Goal: Contribute content: Add original content to the website for others to see

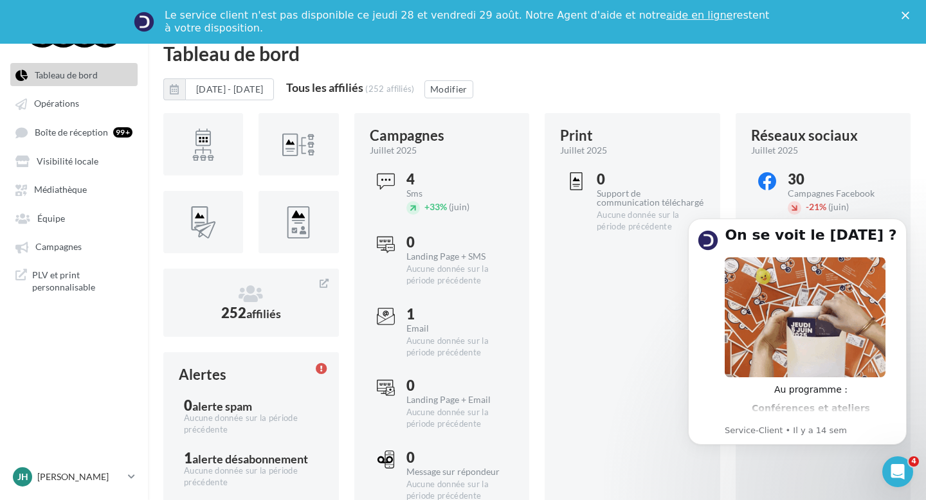
click at [905, 13] on icon "Fermer" at bounding box center [905, 16] width 8 height 8
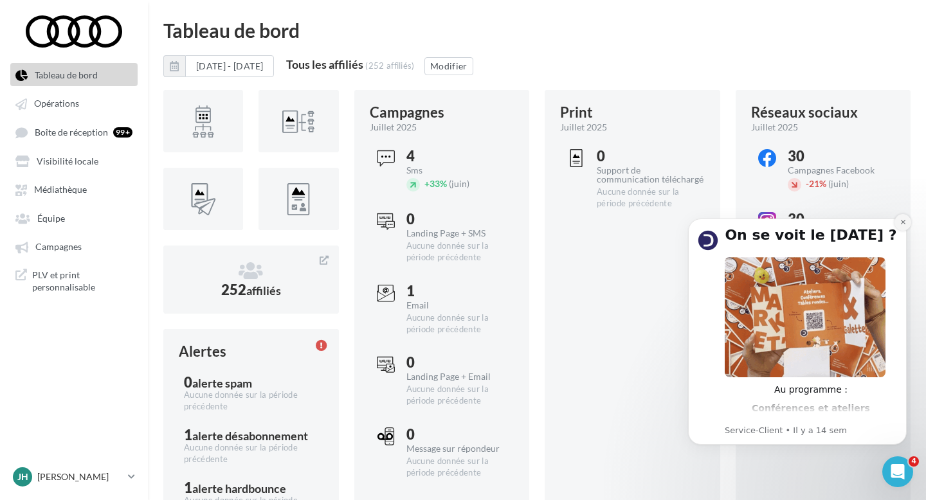
click at [903, 222] on icon "Dismiss notification" at bounding box center [902, 222] width 5 height 5
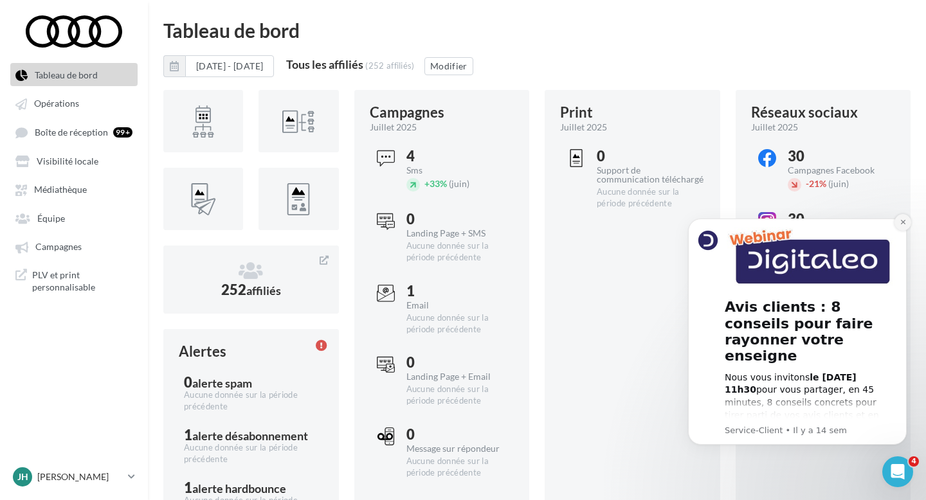
click at [904, 224] on icon "Dismiss notification" at bounding box center [902, 222] width 5 height 5
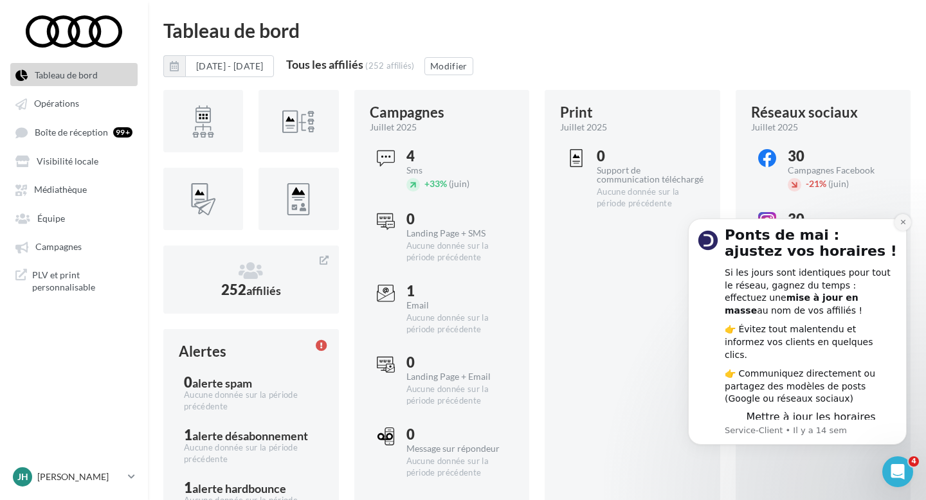
click at [905, 224] on icon "Dismiss notification" at bounding box center [902, 222] width 5 height 5
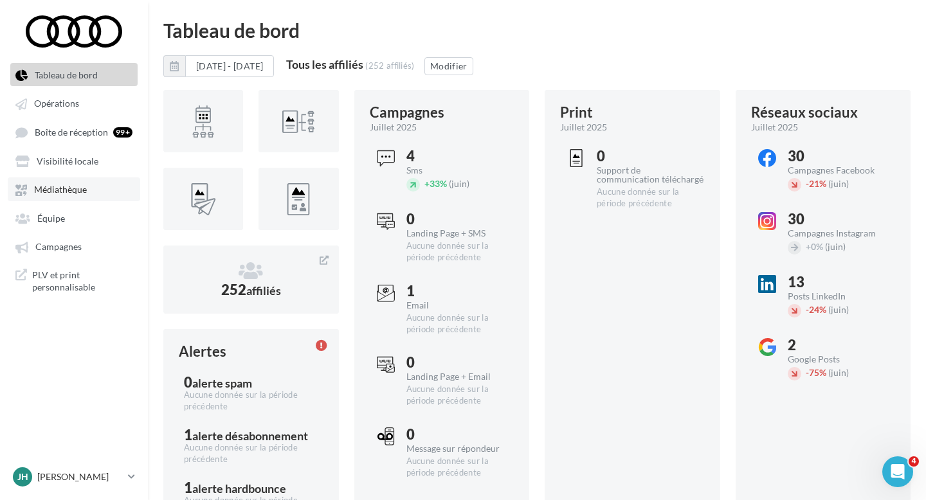
click at [70, 190] on span "Médiathèque" at bounding box center [60, 190] width 53 height 11
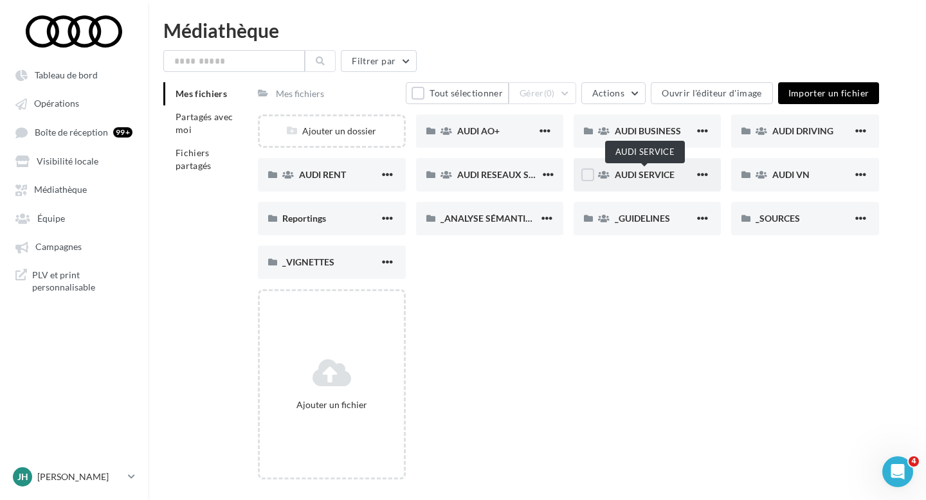
click at [644, 174] on span "AUDI SERVICE" at bounding box center [645, 174] width 60 height 11
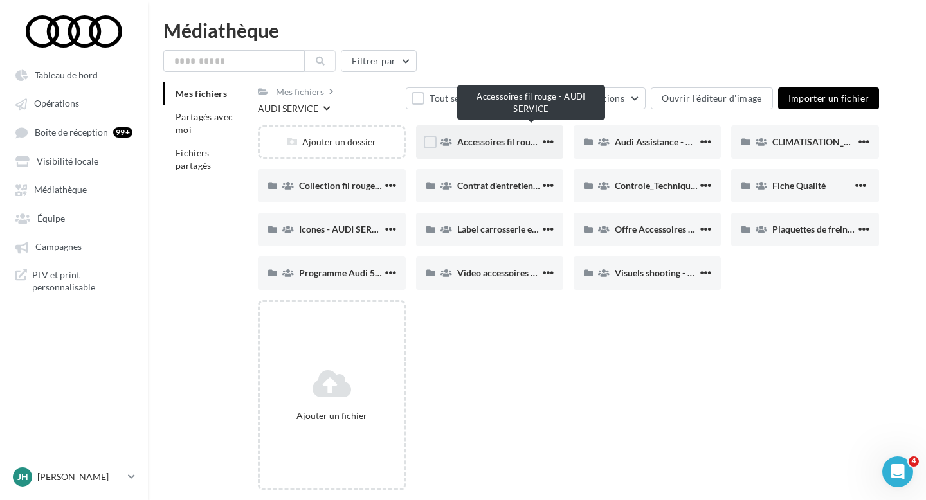
click at [508, 136] on span "Accessoires fil rouge - AUDI SERVICE" at bounding box center [531, 141] width 149 height 11
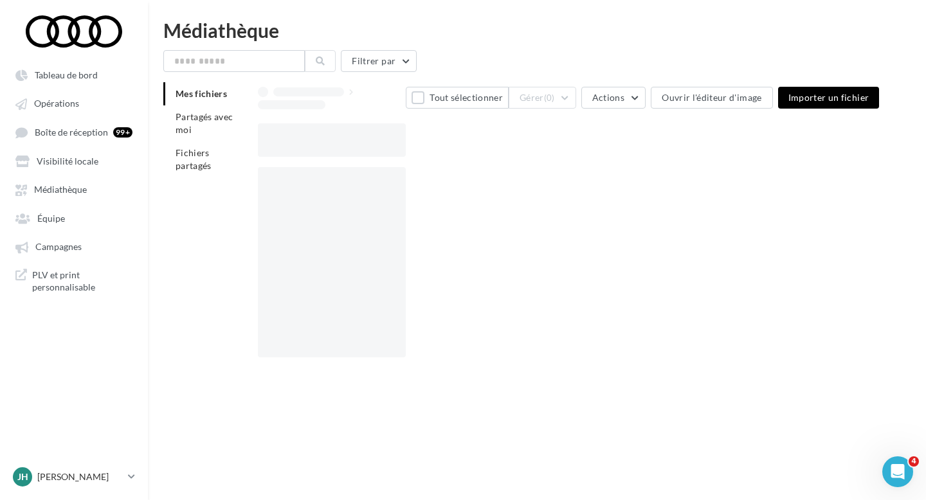
click at [508, 128] on div at bounding box center [573, 139] width 631 height 33
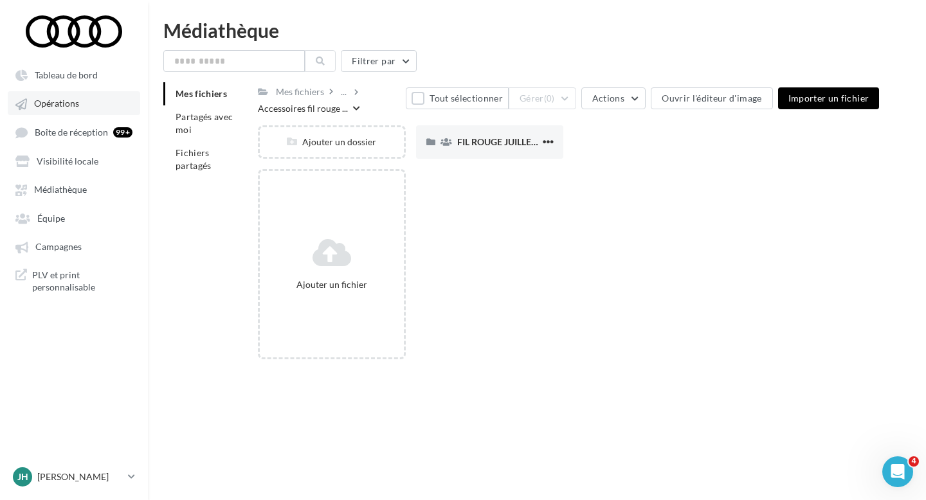
click at [68, 102] on span "Opérations" at bounding box center [56, 103] width 45 height 11
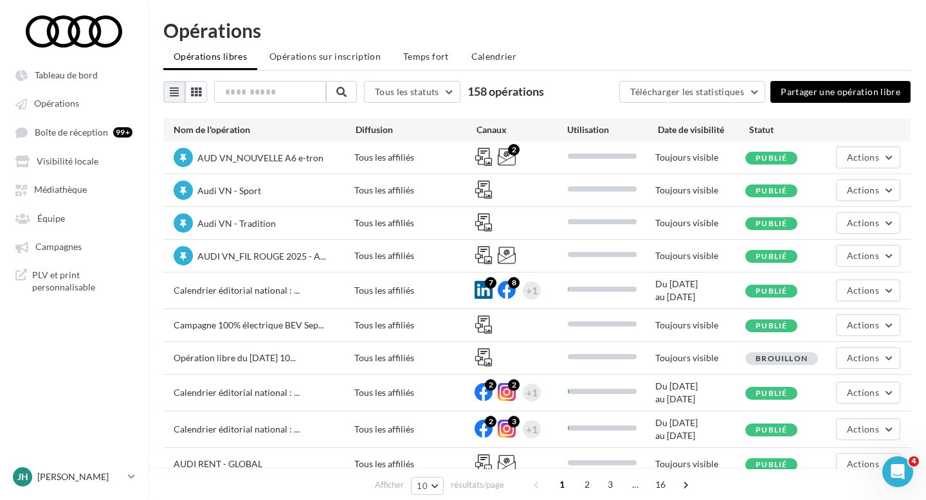
click at [852, 93] on button "Partager une opération libre" at bounding box center [840, 92] width 140 height 22
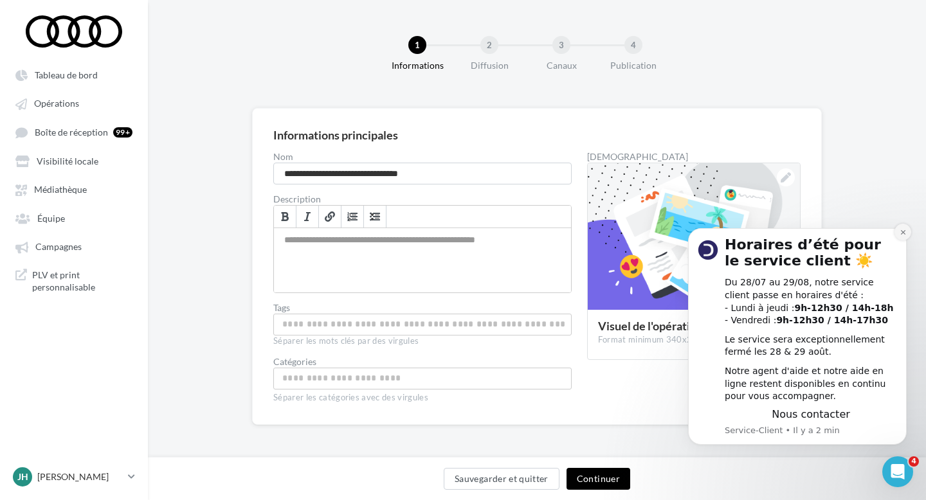
click at [902, 237] on button "Dismiss notification" at bounding box center [902, 232] width 17 height 17
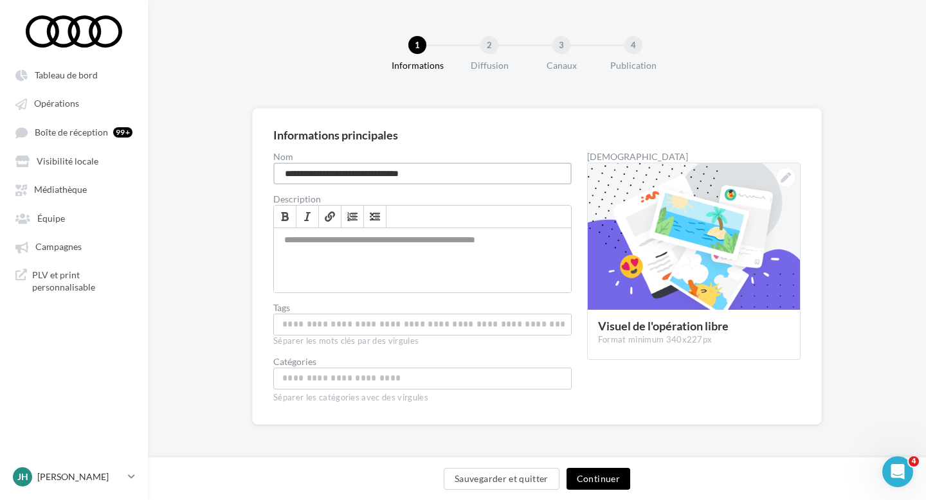
drag, startPoint x: 453, startPoint y: 172, endPoint x: 271, endPoint y: 171, distance: 181.9
click at [271, 171] on div "**********" at bounding box center [537, 266] width 570 height 317
paste input "**********"
drag, startPoint x: 433, startPoint y: 174, endPoint x: 375, endPoint y: 174, distance: 57.2
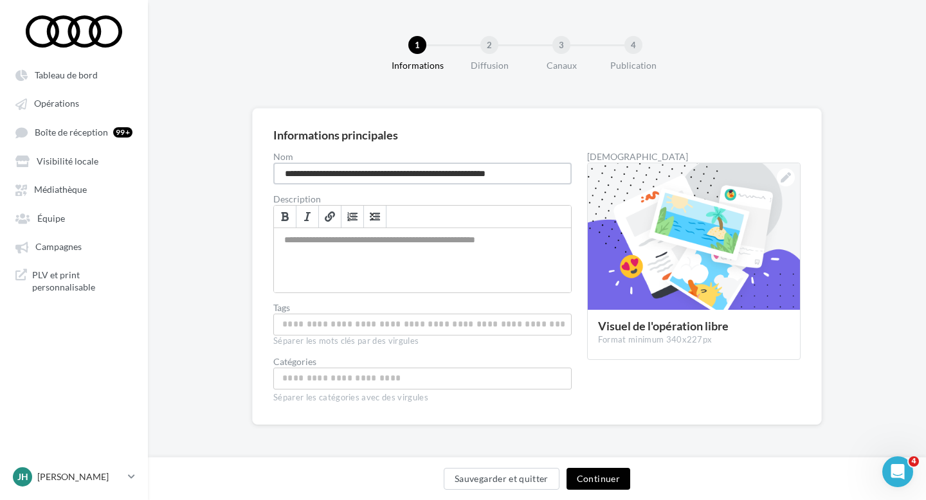
click at [375, 174] on input "**********" at bounding box center [422, 174] width 298 height 22
type input "**********"
click at [615, 481] on button "Continuer" at bounding box center [598, 479] width 64 height 22
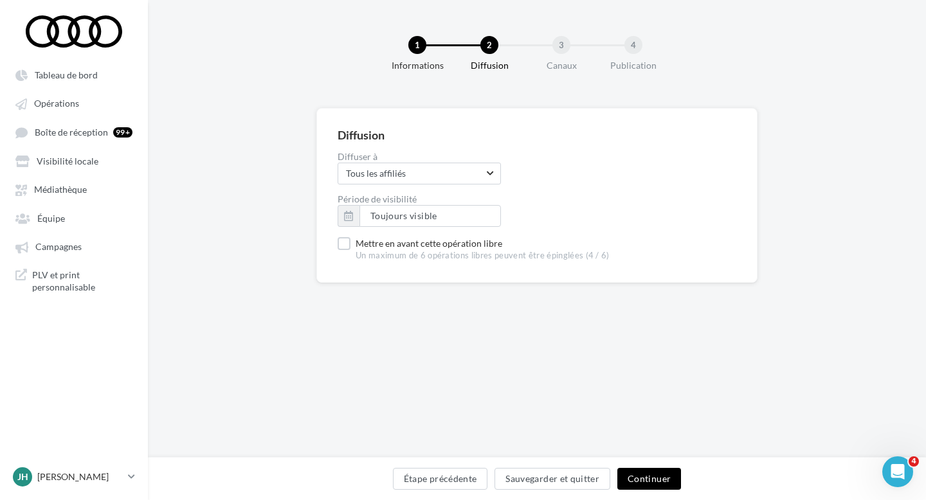
click at [652, 482] on button "Continuer" at bounding box center [649, 479] width 64 height 22
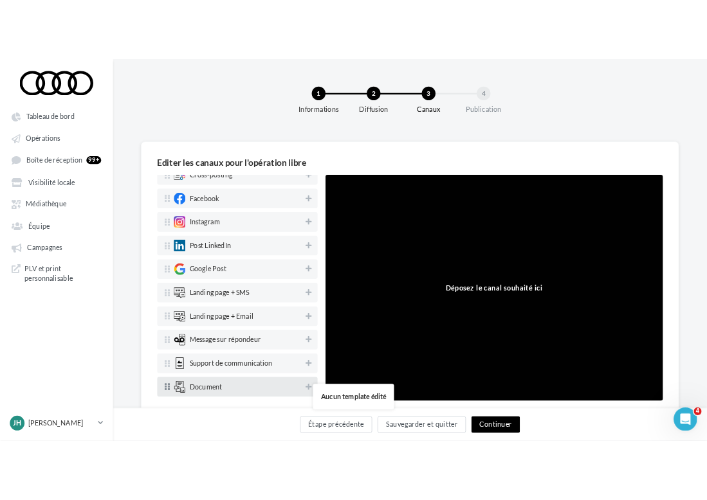
scroll to position [75, 0]
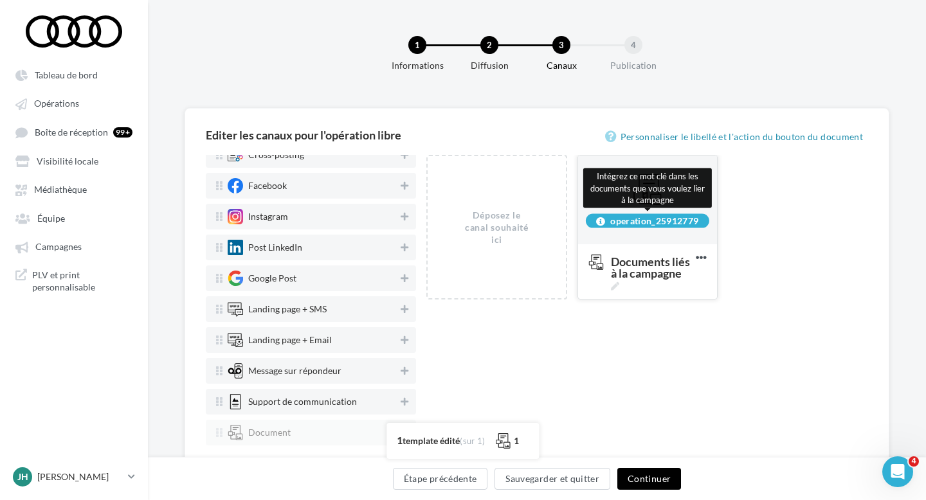
click at [697, 219] on div "operation_25912779" at bounding box center [647, 220] width 123 height 14
drag, startPoint x: 701, startPoint y: 220, endPoint x: 615, endPoint y: 226, distance: 86.4
click at [615, 226] on div "operation_25912779" at bounding box center [647, 220] width 123 height 14
click at [608, 222] on div "operation_25912779" at bounding box center [647, 220] width 123 height 14
drag, startPoint x: 611, startPoint y: 222, endPoint x: 699, endPoint y: 222, distance: 87.4
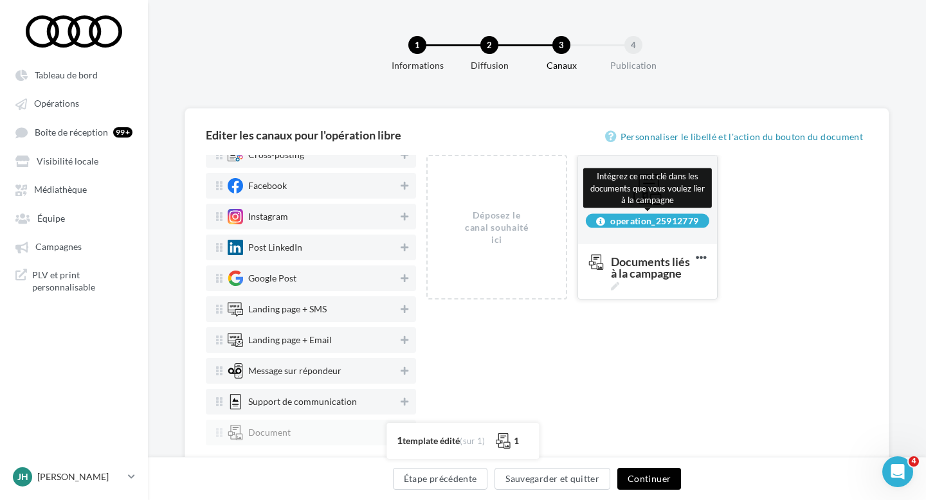
click at [699, 222] on div "operation_25912779" at bounding box center [647, 220] width 123 height 14
copy div "operation_25912779"
click at [524, 375] on div "Déposez le canal souhaité ici operation_25912779 Documents liés à la campagne S…" at bounding box center [647, 303] width 442 height 296
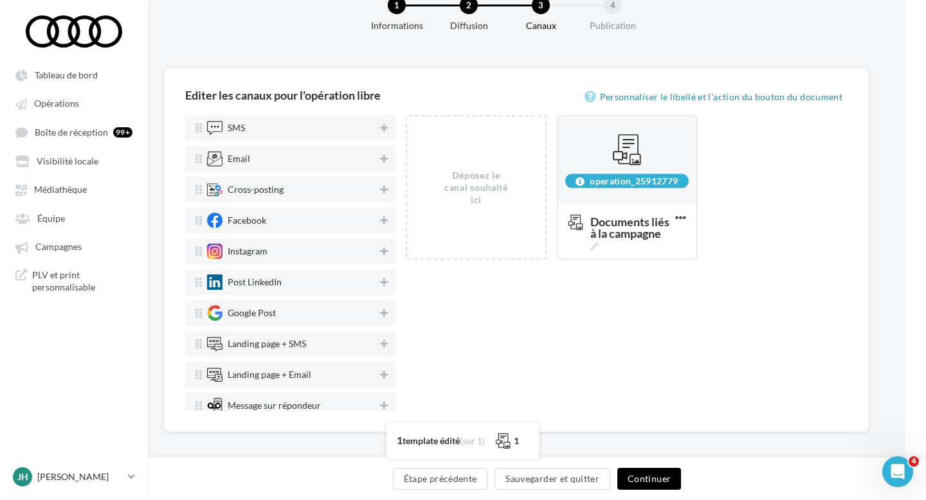
scroll to position [37, 21]
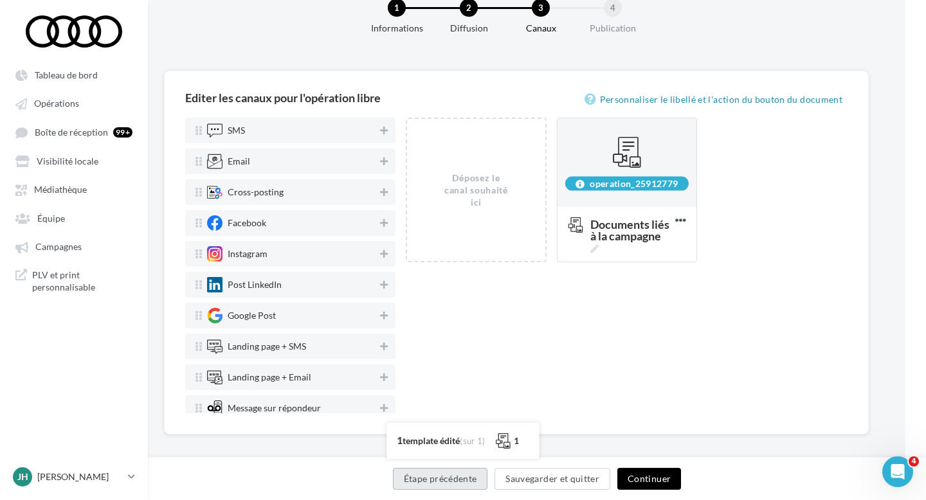
click at [453, 474] on button "Étape précédente" at bounding box center [440, 479] width 95 height 22
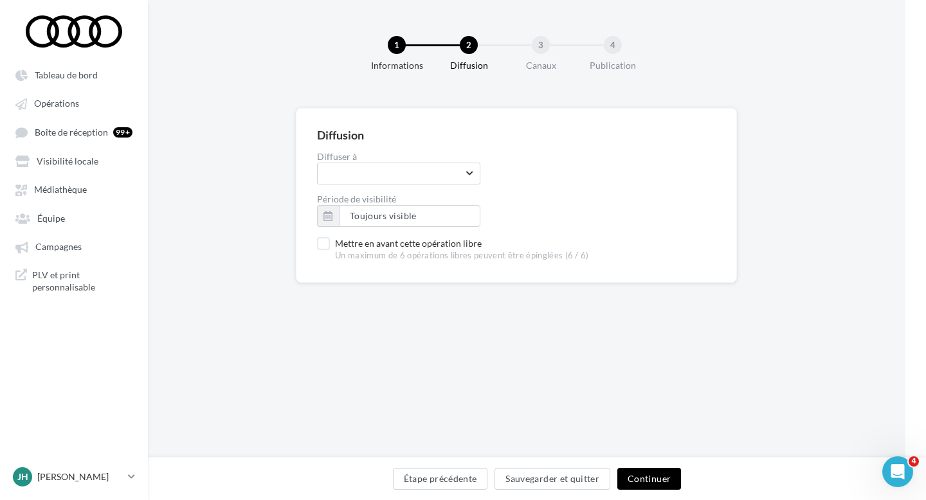
scroll to position [0, 21]
click at [453, 474] on button "Étape précédente" at bounding box center [440, 479] width 95 height 22
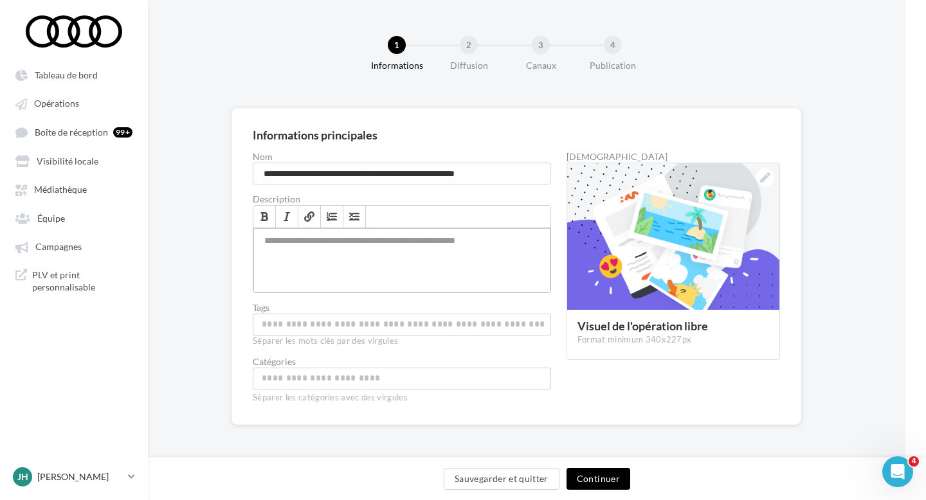
click at [366, 255] on div "Permet de préciser les enjeux de la campagne à vos affiliés" at bounding box center [401, 260] width 297 height 64
drag, startPoint x: 483, startPoint y: 174, endPoint x: 543, endPoint y: 176, distance: 59.2
click at [543, 176] on input "**********" at bounding box center [402, 174] width 298 height 22
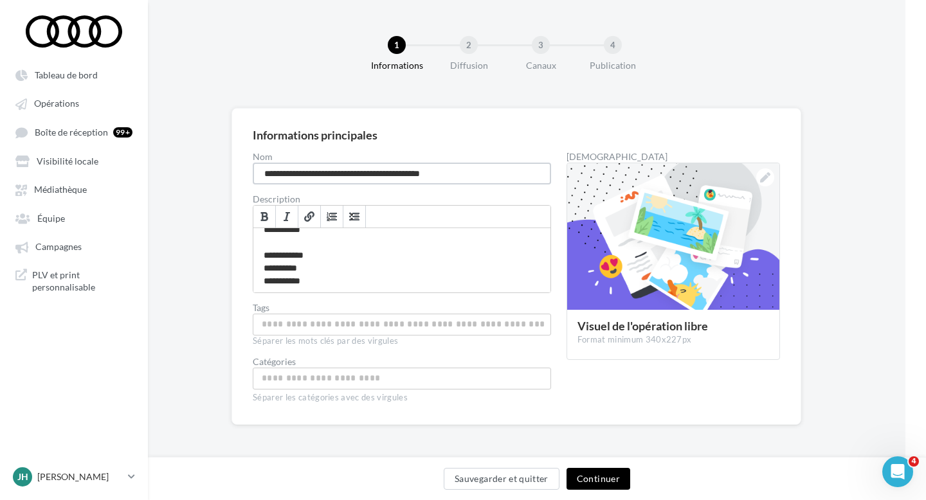
type input "**********"
click at [593, 474] on button "Continuer" at bounding box center [598, 479] width 64 height 22
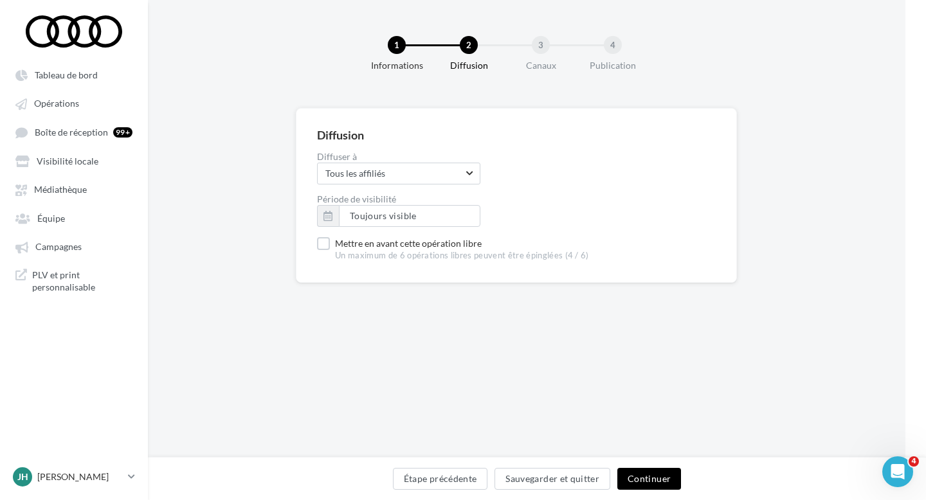
click at [659, 479] on button "Continuer" at bounding box center [649, 479] width 64 height 22
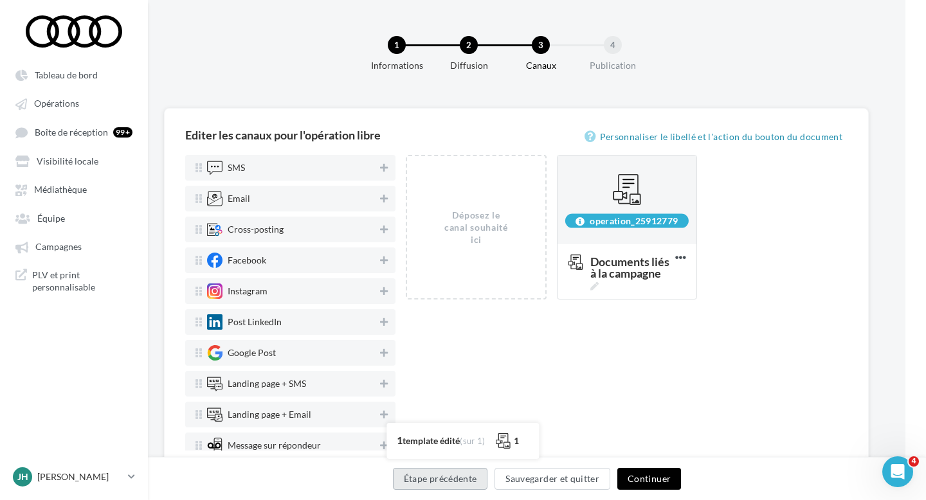
click at [459, 483] on button "Étape précédente" at bounding box center [440, 479] width 95 height 22
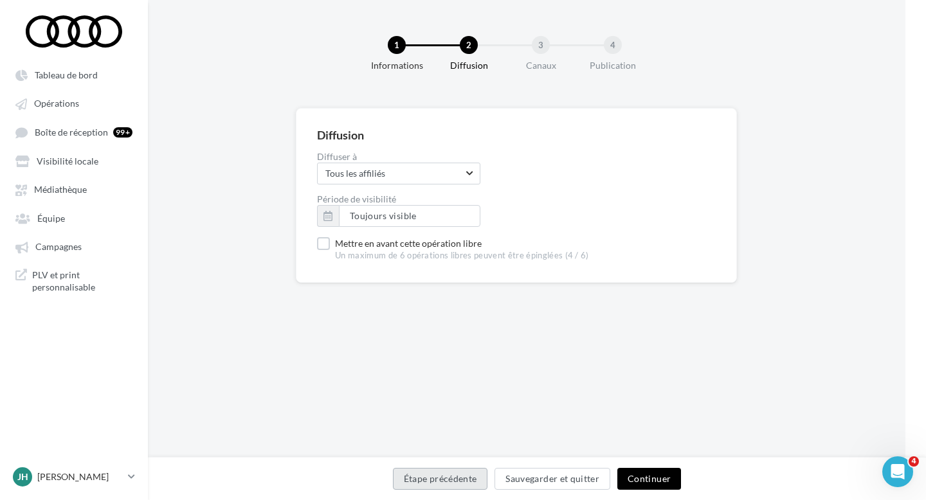
click at [459, 483] on button "Étape précédente" at bounding box center [440, 479] width 95 height 22
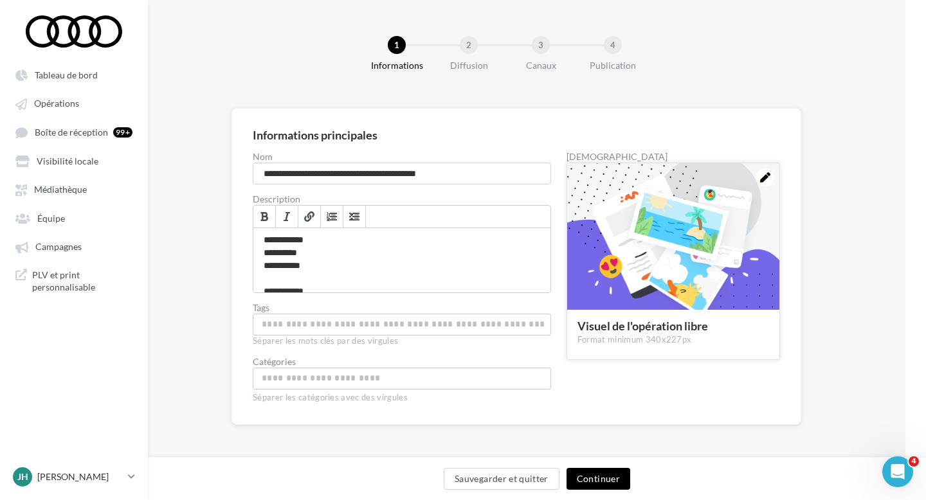
click at [766, 178] on icon at bounding box center [765, 177] width 10 height 10
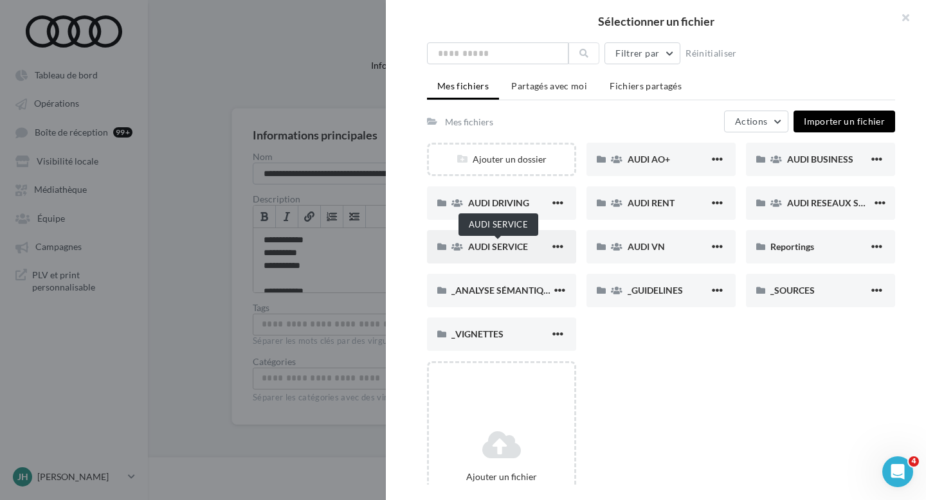
click at [516, 249] on span "AUDI SERVICE" at bounding box center [498, 246] width 60 height 11
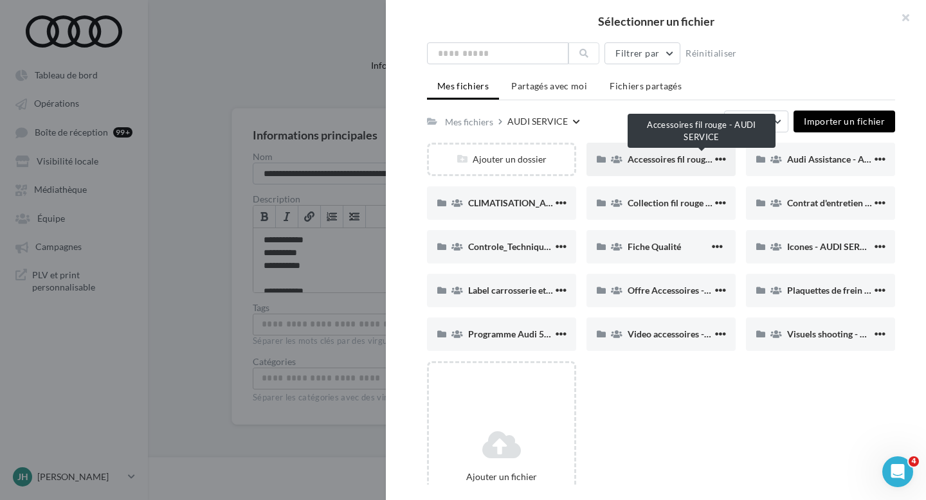
click at [671, 164] on span "Accessoires fil rouge - AUDI SERVICE" at bounding box center [701, 159] width 149 height 11
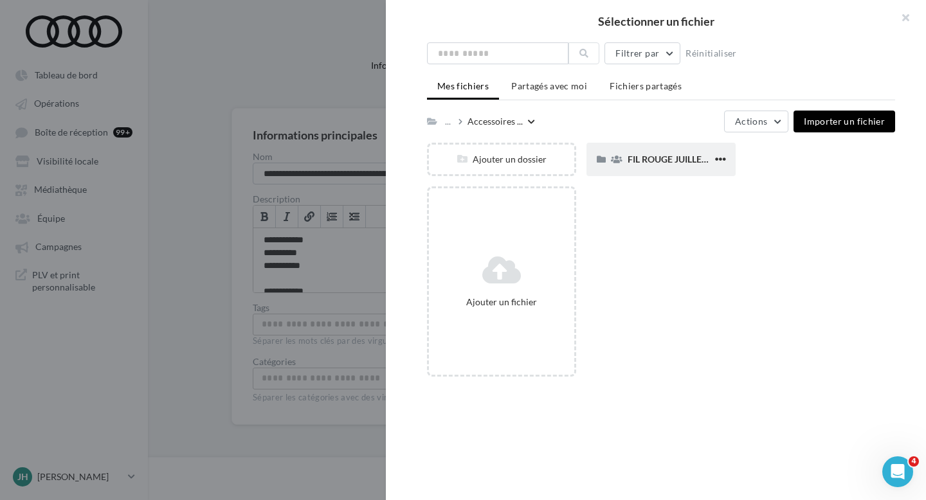
click at [672, 165] on div "FIL ROUGE JUILLET AOUT - AUDI SERVICE" at bounding box center [669, 159] width 85 height 13
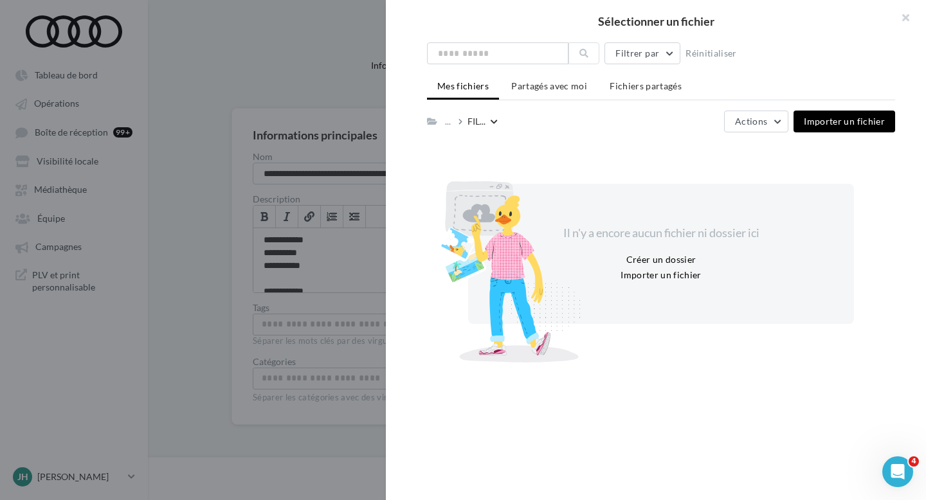
click at [432, 121] on icon at bounding box center [432, 121] width 10 height 9
click at [451, 125] on div "..." at bounding box center [447, 122] width 11 height 18
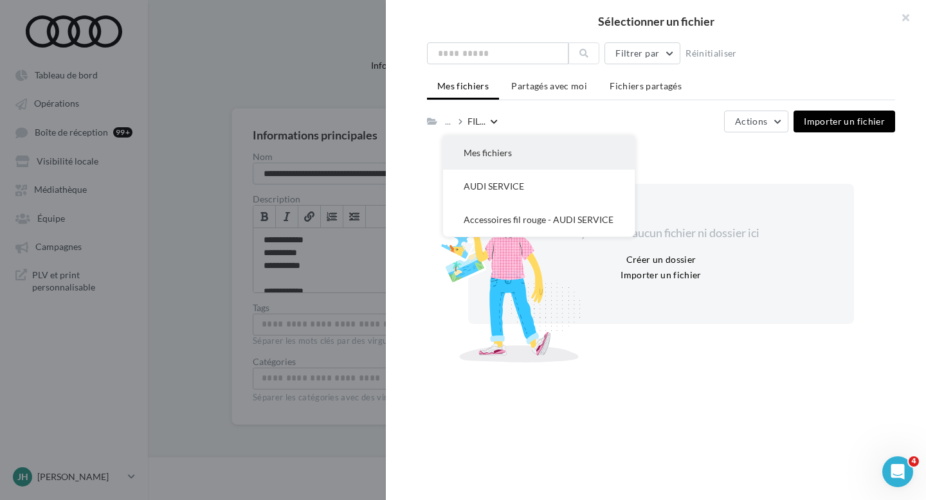
click at [449, 147] on button "Mes fichiers" at bounding box center [539, 152] width 192 height 33
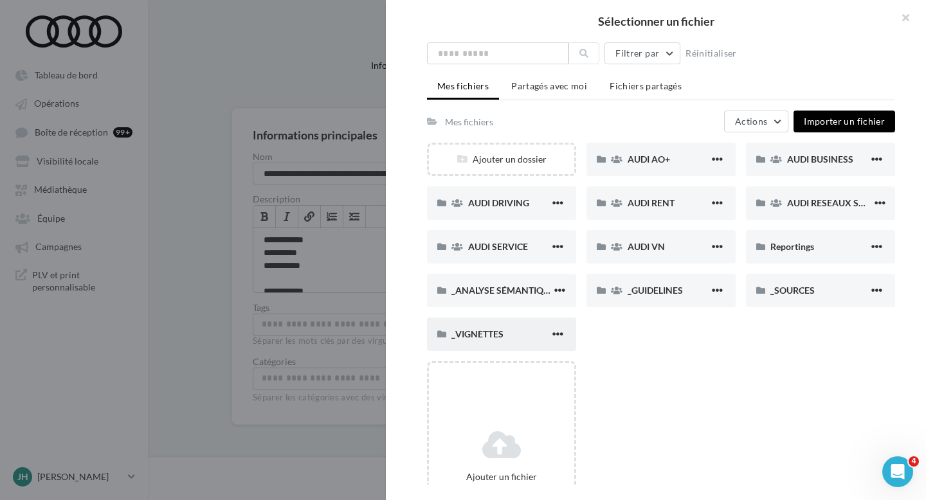
click at [487, 326] on div "_VIGNETTES" at bounding box center [501, 334] width 149 height 33
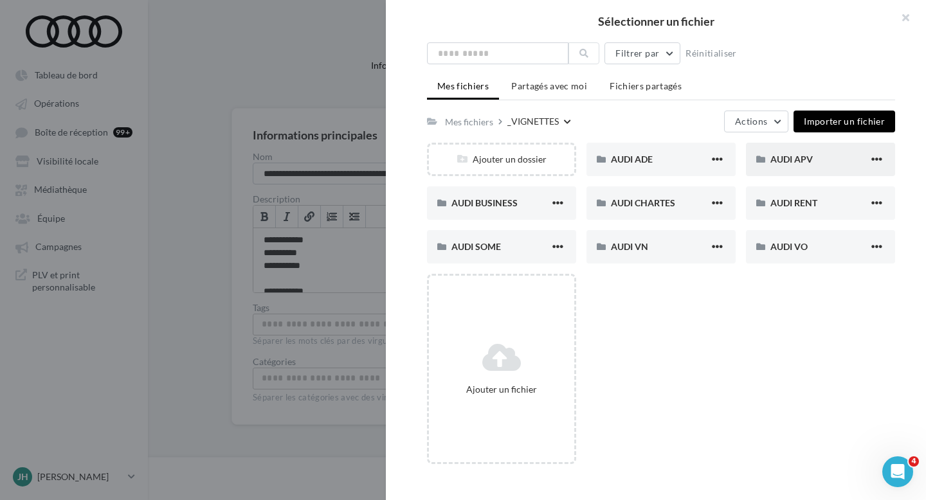
click at [793, 150] on div "AUDI APV" at bounding box center [820, 159] width 149 height 33
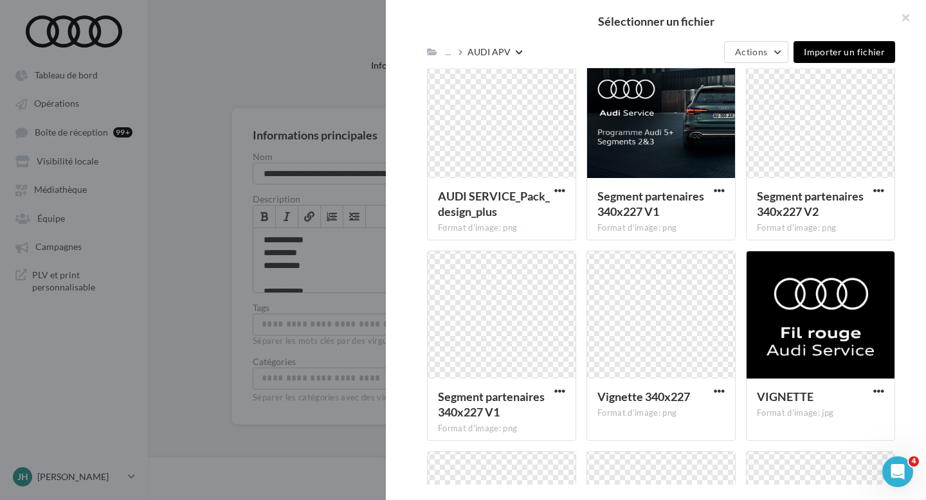
scroll to position [582, 0]
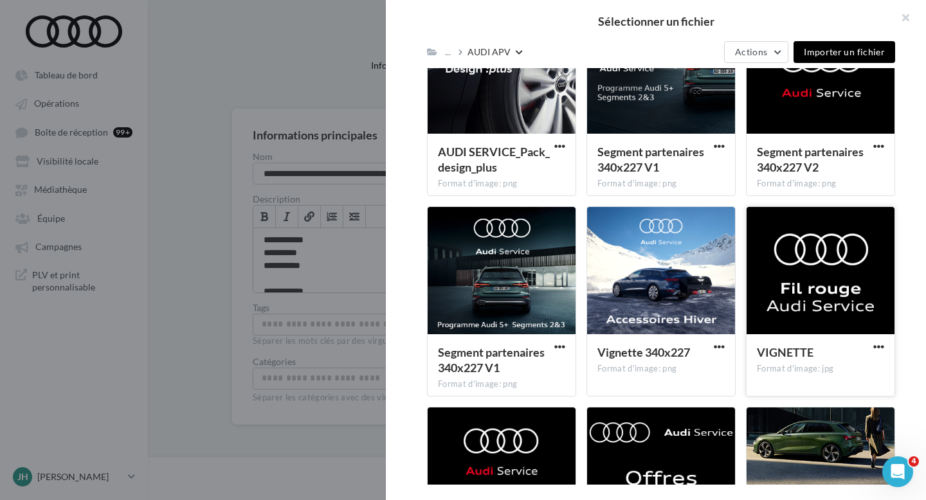
click at [818, 266] on div at bounding box center [820, 271] width 148 height 129
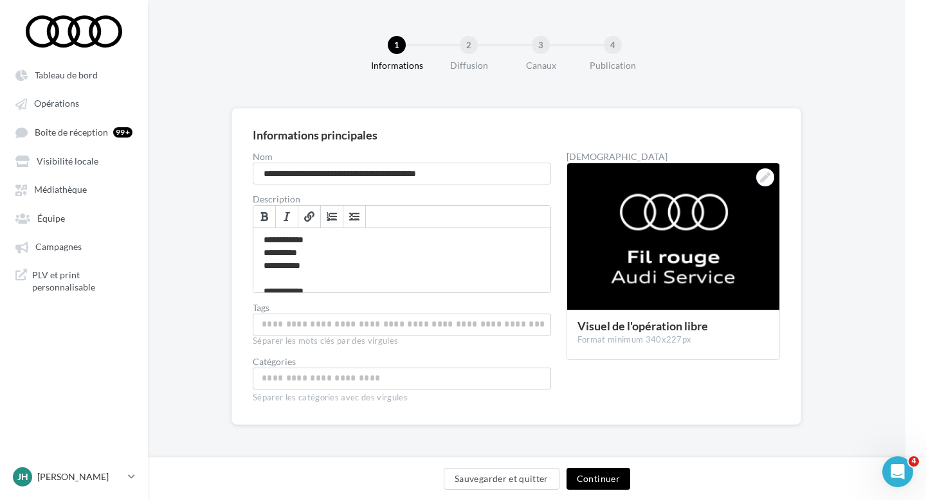
click at [603, 480] on button "Continuer" at bounding box center [598, 479] width 64 height 22
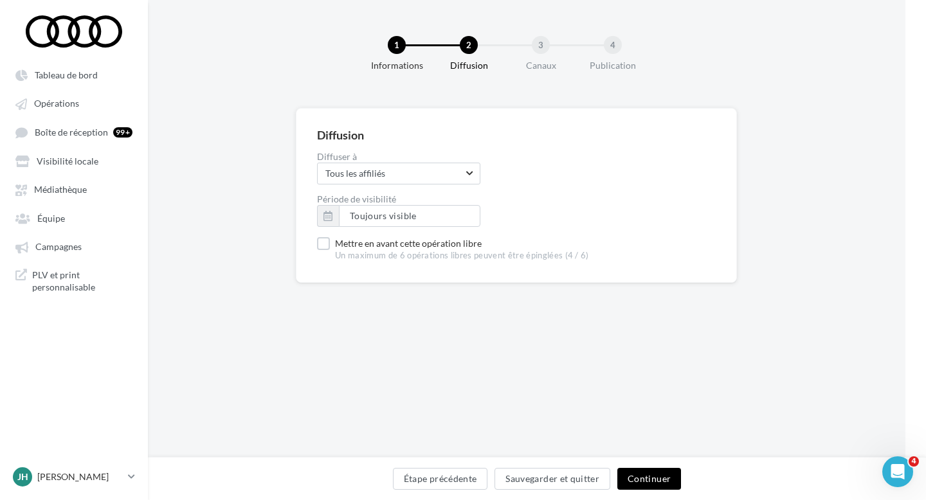
click at [635, 482] on button "Continuer" at bounding box center [649, 479] width 64 height 22
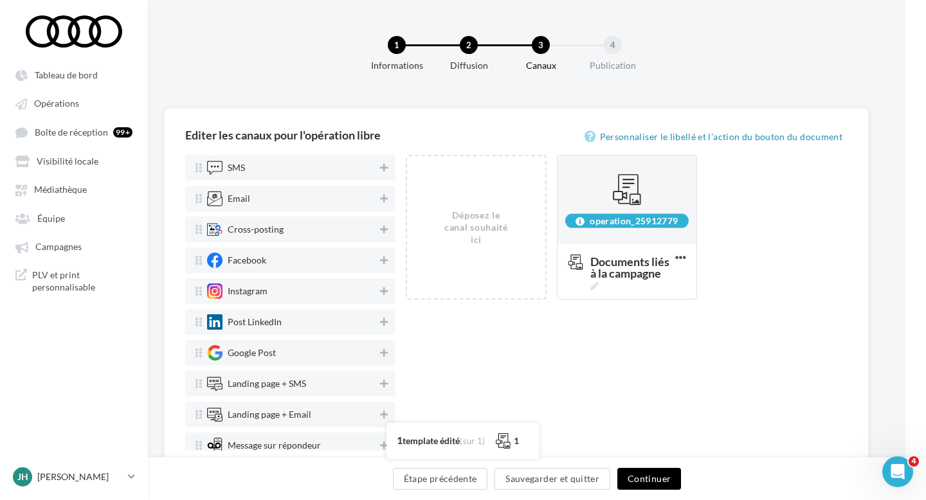
click at [635, 482] on button "Continuer" at bounding box center [649, 479] width 64 height 22
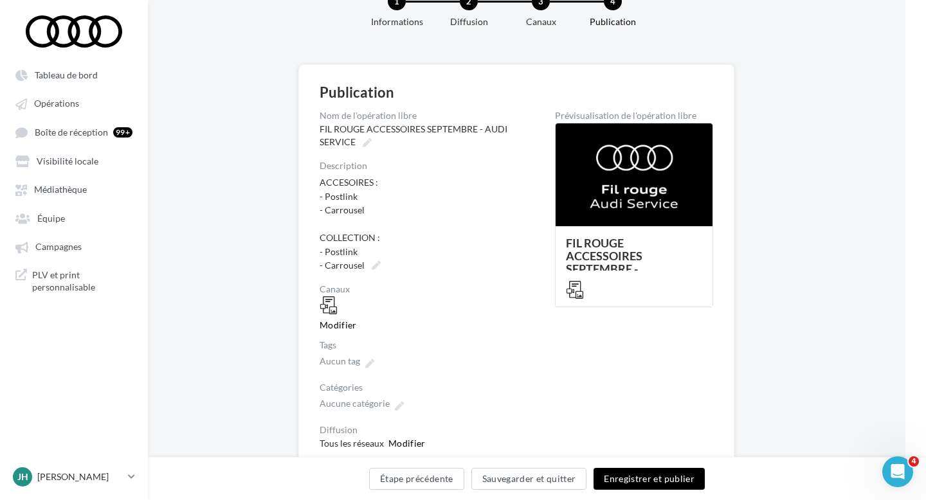
scroll to position [127, 21]
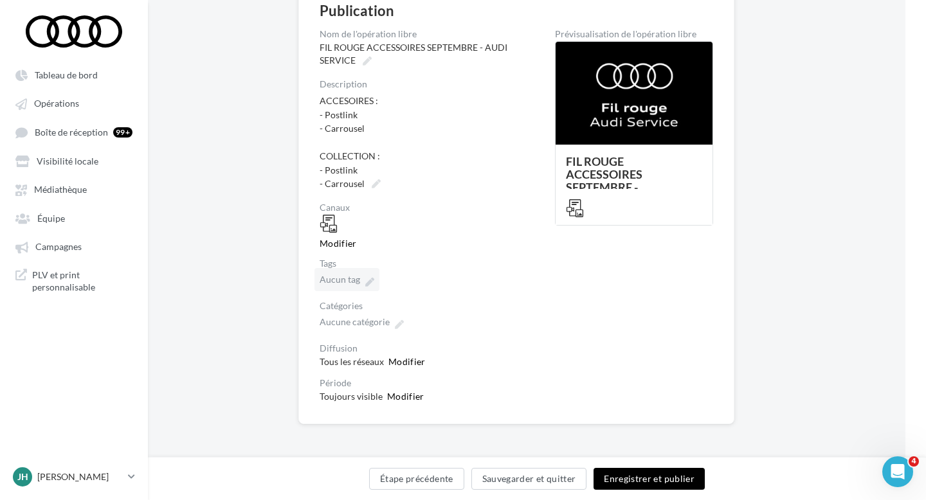
click at [367, 282] on icon at bounding box center [369, 282] width 9 height 9
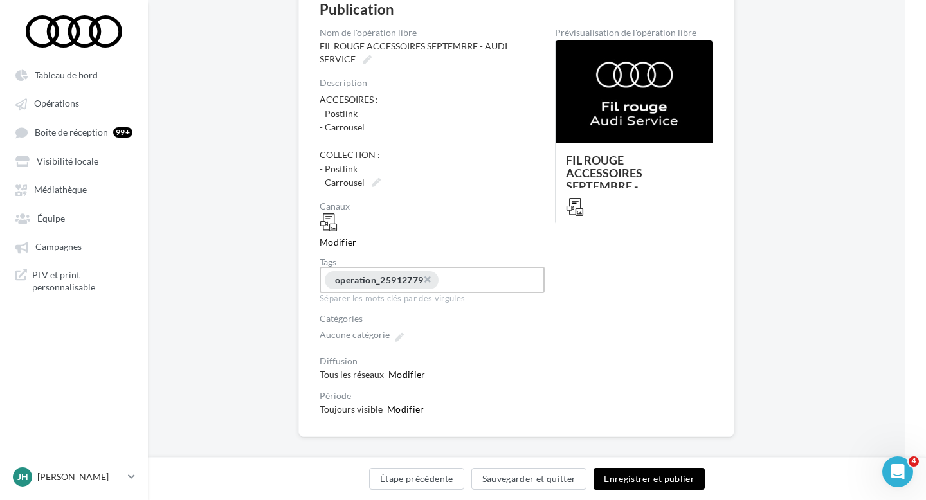
click at [523, 372] on div "**********" at bounding box center [437, 222] width 235 height 388
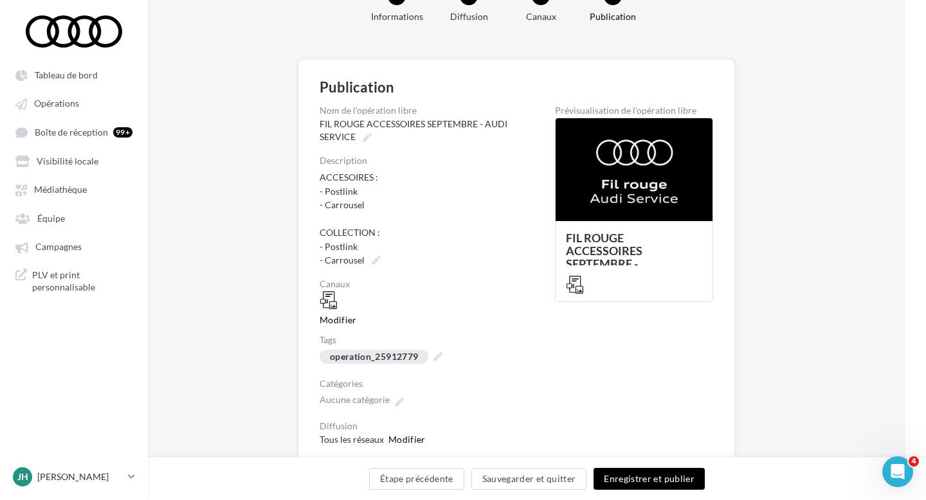
scroll to position [48, 21]
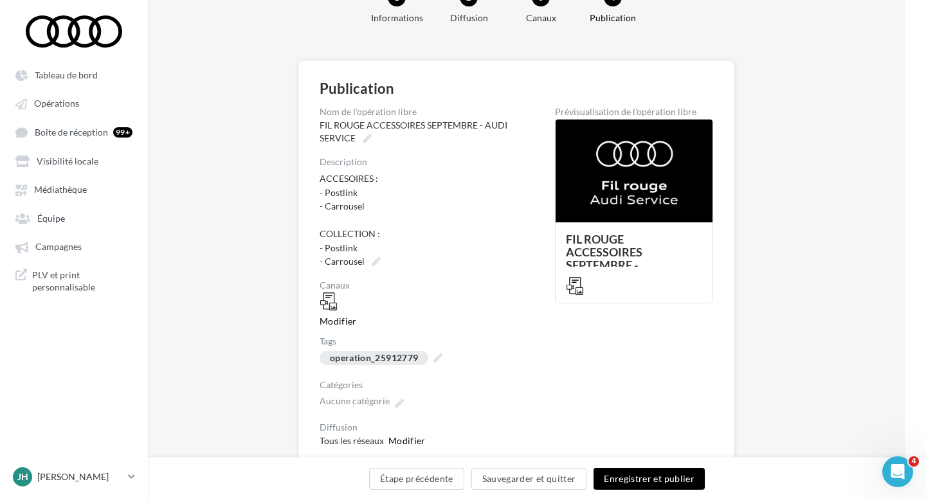
click at [648, 482] on button "Enregistrer et publier" at bounding box center [648, 479] width 111 height 22
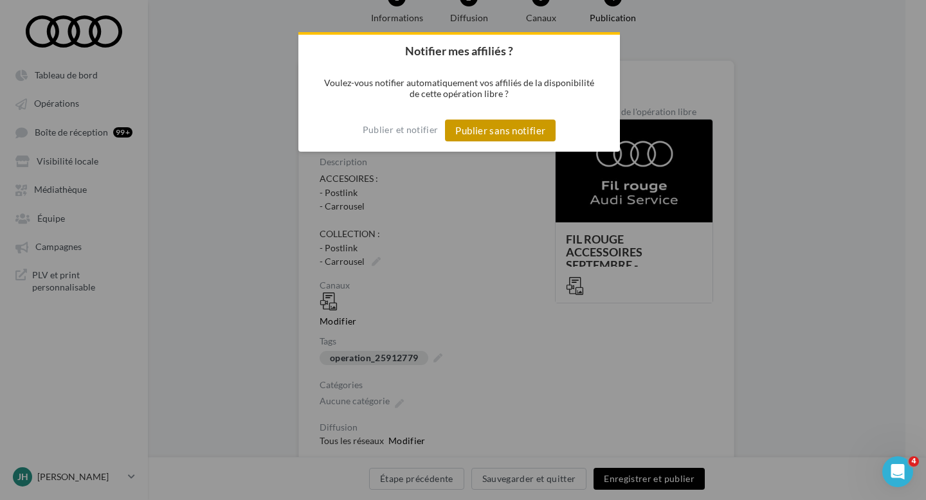
click at [508, 130] on button "Publier sans notifier" at bounding box center [500, 131] width 111 height 22
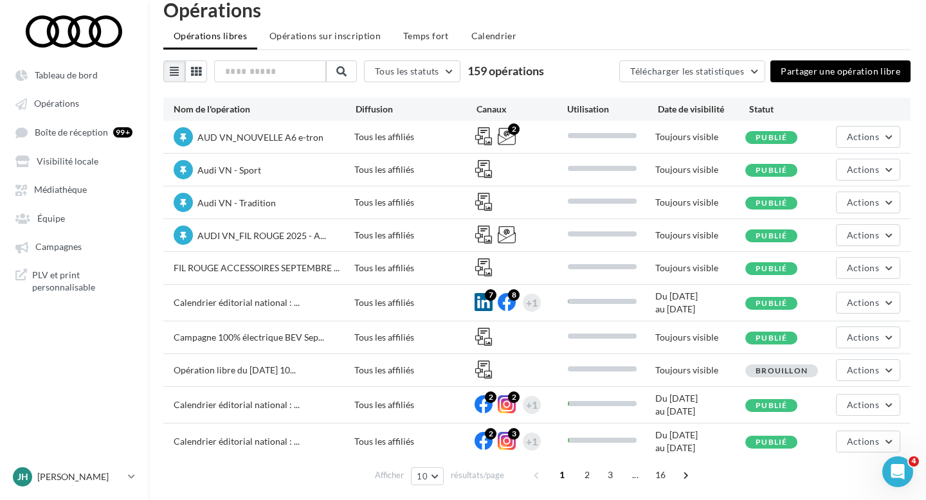
scroll to position [51, 0]
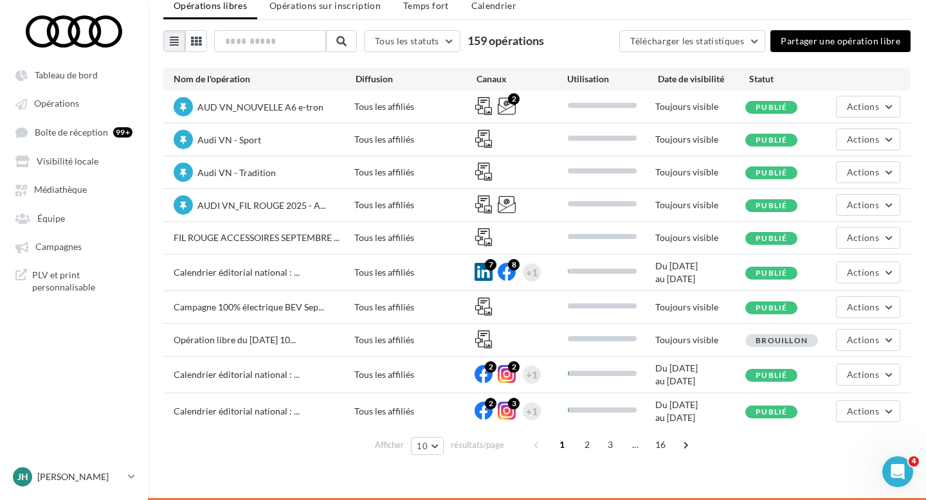
click at [47, 205] on ul "Tableau de bord Opérations Boîte de réception 99+ Visibilité locale Équipe" at bounding box center [74, 181] width 147 height 246
click at [50, 195] on span "Médiathèque" at bounding box center [60, 190] width 53 height 11
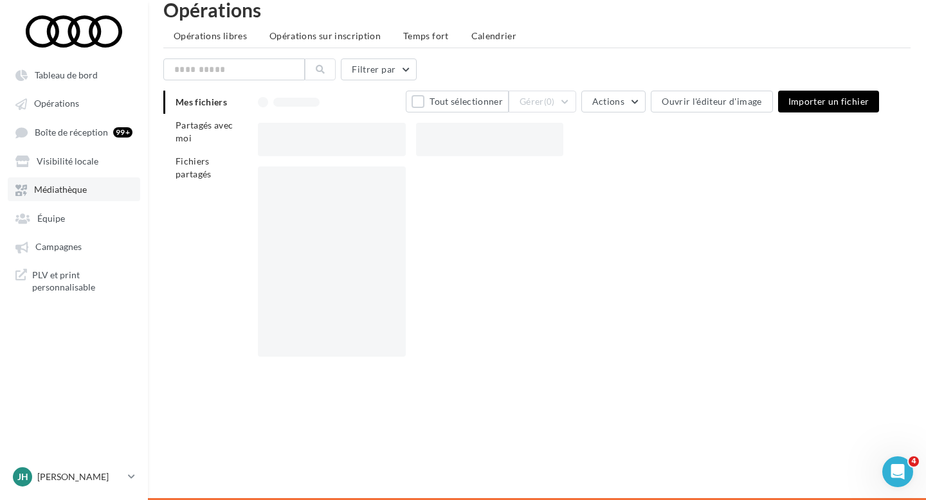
scroll to position [21, 0]
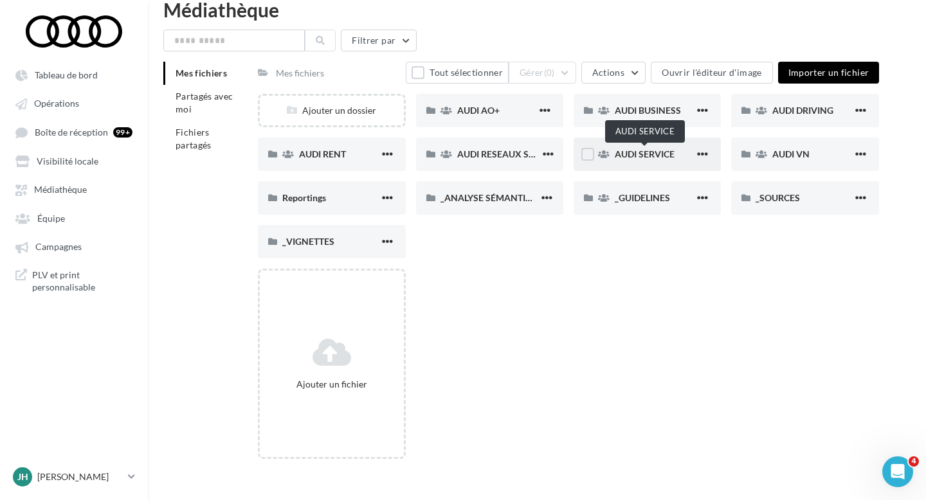
click at [626, 151] on span "AUDI SERVICE" at bounding box center [645, 154] width 60 height 11
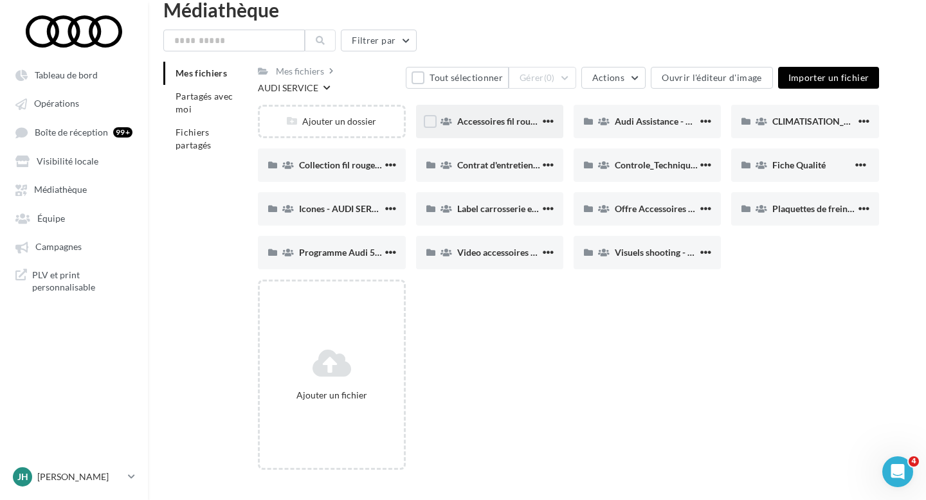
click at [498, 117] on div "Accessoires fil rouge - AUDI SERVICE" at bounding box center [498, 121] width 83 height 13
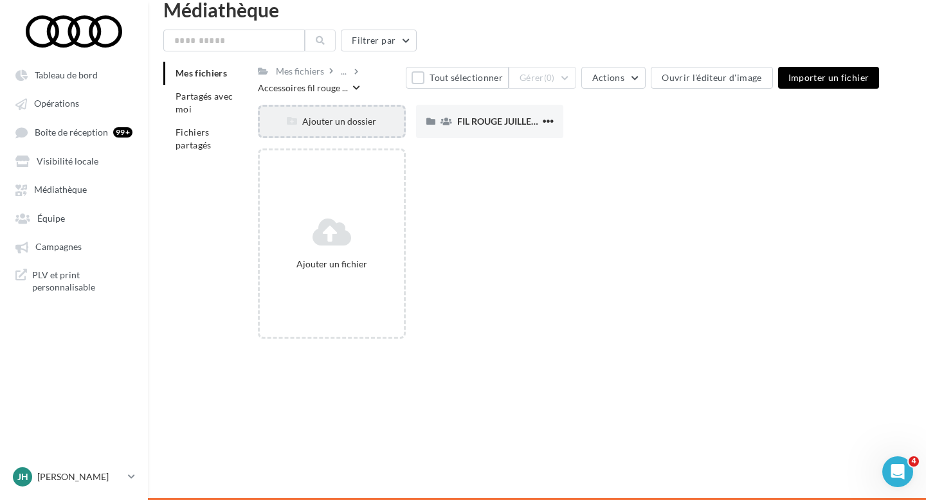
click at [350, 129] on div "Ajouter un dossier" at bounding box center [331, 121] width 147 height 33
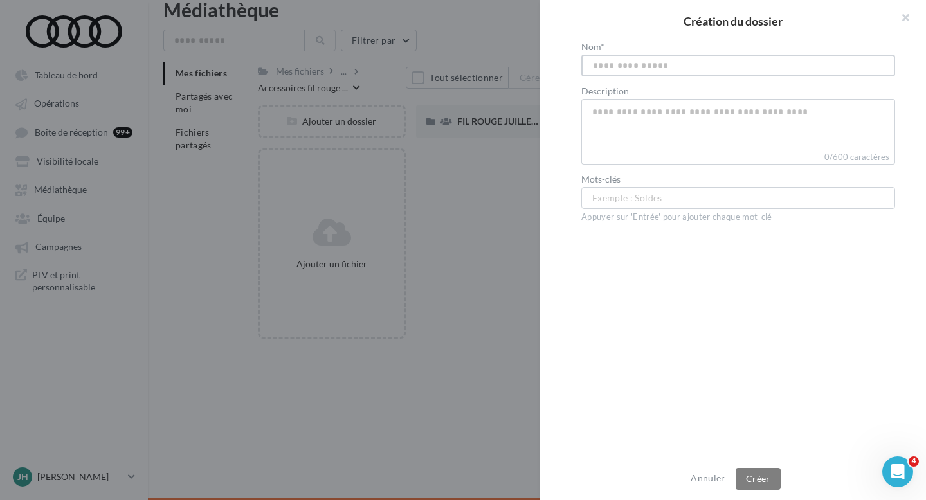
paste input "**********"
drag, startPoint x: 698, startPoint y: 65, endPoint x: 642, endPoint y: 65, distance: 56.6
click at [642, 65] on input "**********" at bounding box center [738, 66] width 314 height 22
type input "**********"
click at [763, 476] on button "Créer" at bounding box center [757, 479] width 45 height 22
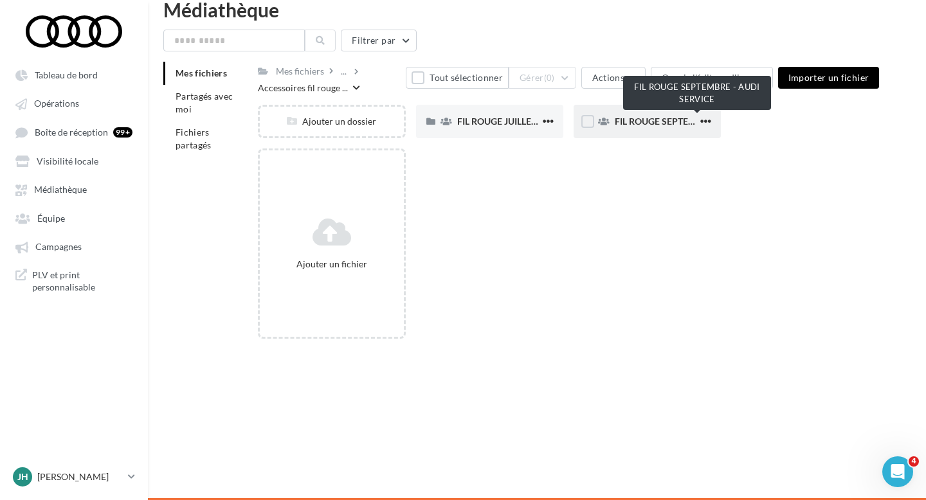
click at [633, 127] on span "FIL ROUGE SEPTEMBRE - AUDI SERVICE" at bounding box center [697, 121] width 165 height 11
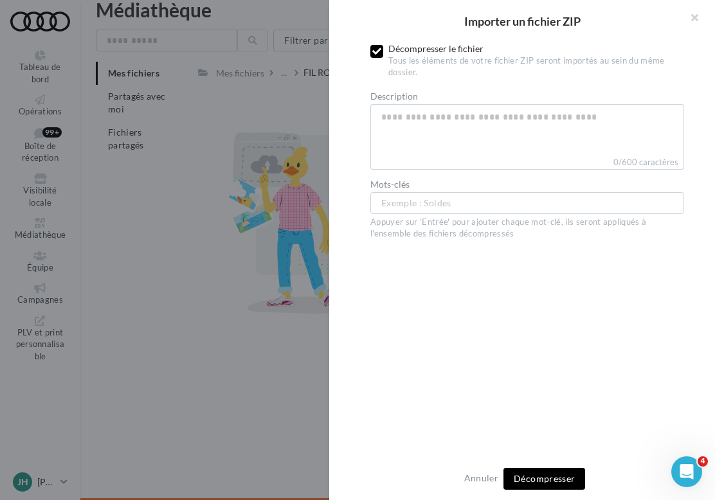
click at [377, 49] on icon at bounding box center [376, 51] width 9 height 9
click at [534, 480] on span "Importer" at bounding box center [544, 478] width 38 height 11
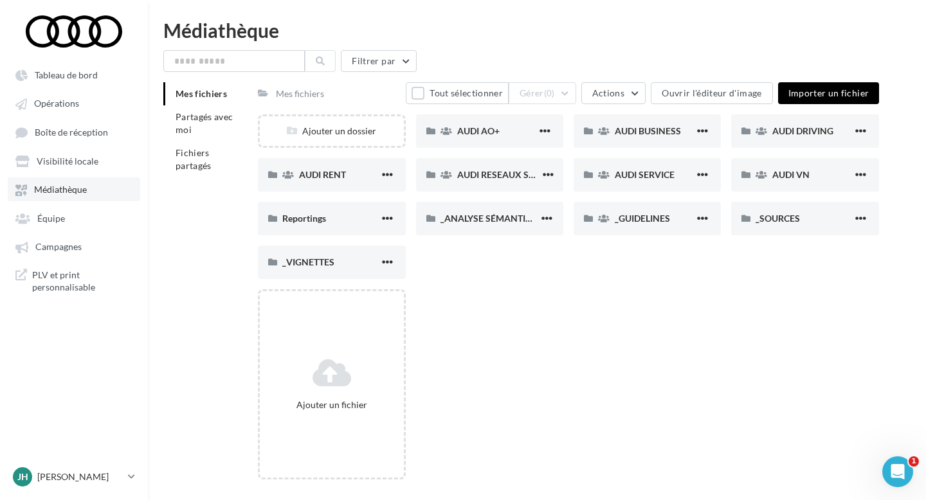
click at [83, 198] on link "Médiathèque" at bounding box center [74, 188] width 132 height 23
click at [640, 183] on div "AUDI SERVICE" at bounding box center [646, 174] width 147 height 33
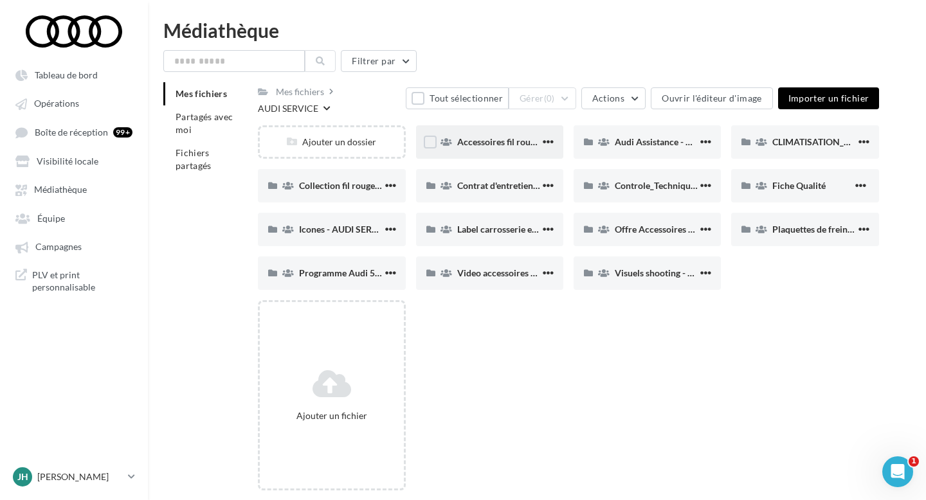
click at [500, 137] on div "Accessoires fil rouge - AUDI SERVICE" at bounding box center [498, 142] width 83 height 13
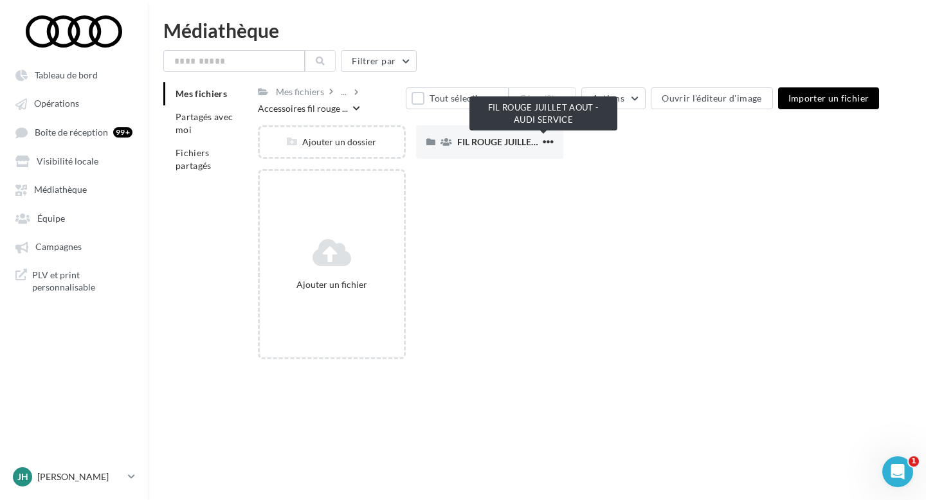
click at [500, 137] on span "FIL ROUGE JUILLET AOUT - AUDI SERVICE" at bounding box center [543, 141] width 173 height 11
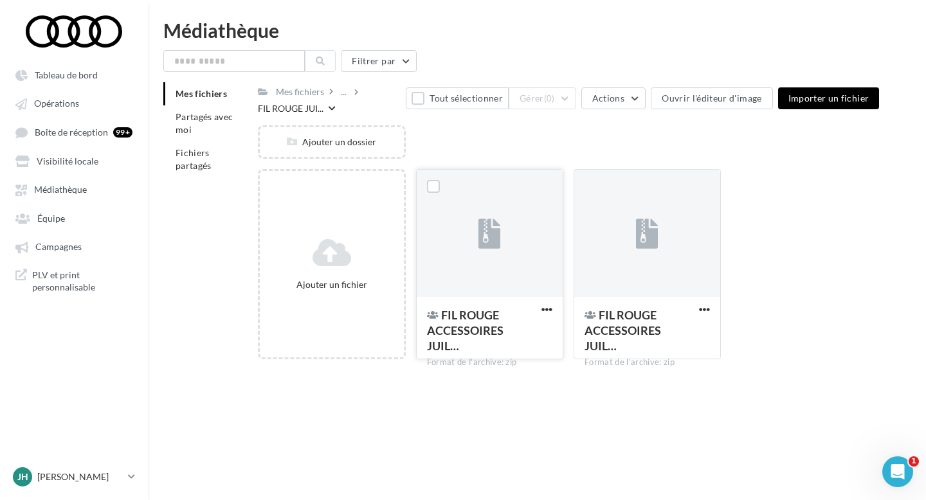
click at [505, 240] on div at bounding box center [490, 234] width 146 height 129
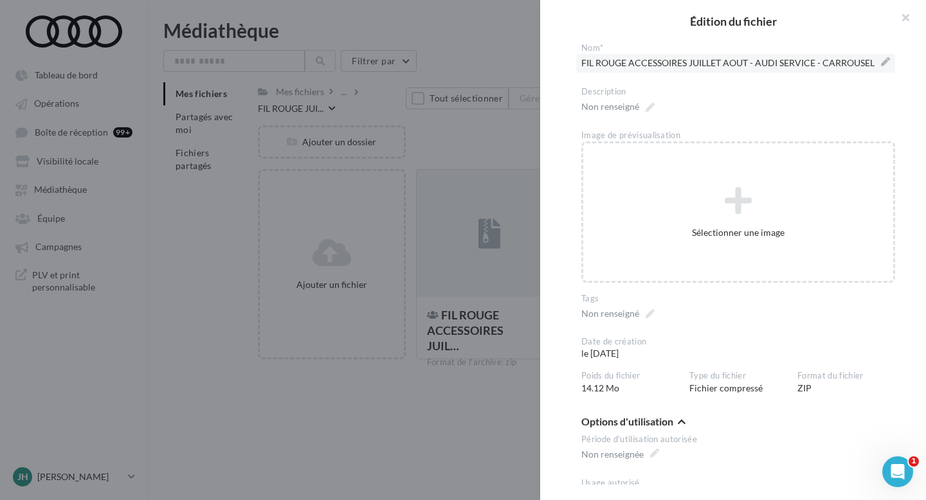
click at [838, 63] on span "FIL ROUGE ACCESSOIRES JUILLET AOUT - AUDI SERVICE - CARROUSEL" at bounding box center [735, 63] width 309 height 18
click at [0, 0] on textarea "**********" at bounding box center [0, 0] width 0 height 0
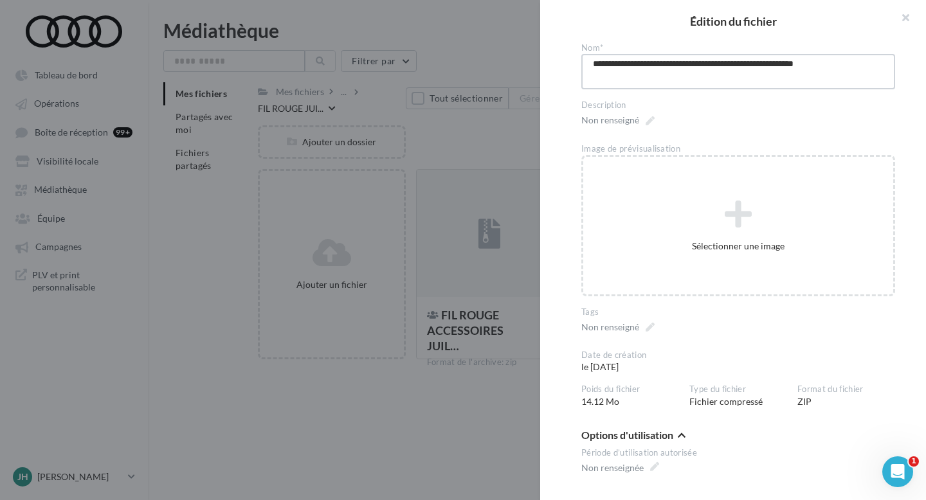
drag, startPoint x: 661, startPoint y: 80, endPoint x: 552, endPoint y: 66, distance: 110.3
click at [552, 66] on div "**********" at bounding box center [738, 263] width 396 height 442
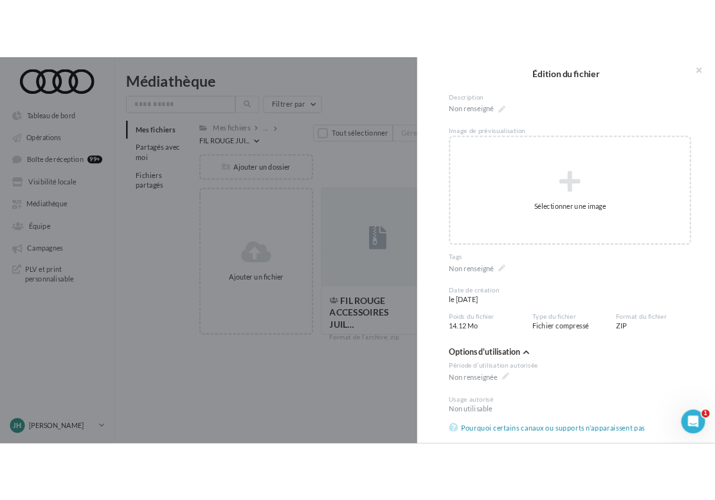
scroll to position [41, 0]
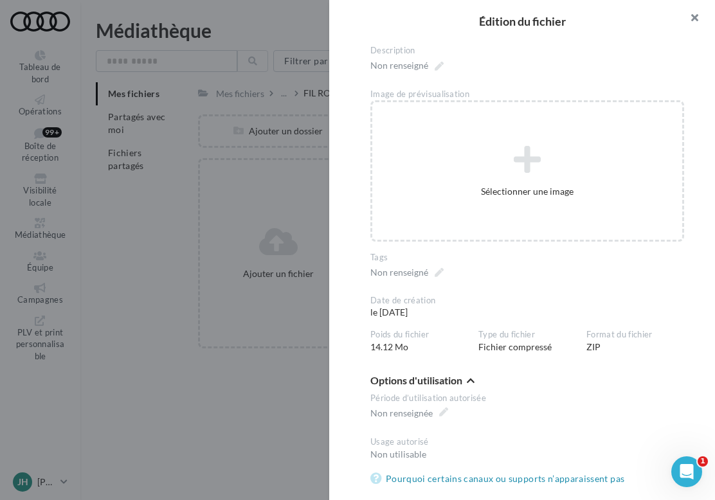
click at [687, 20] on button "button" at bounding box center [688, 19] width 51 height 39
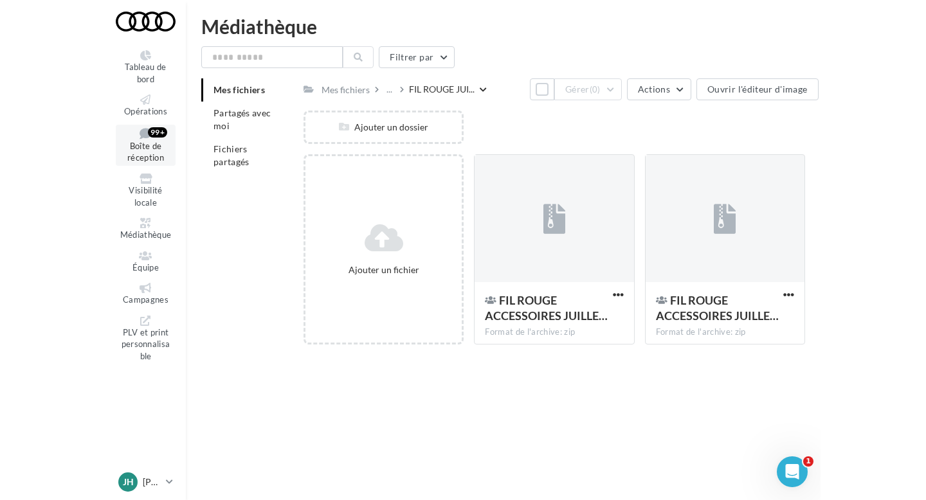
scroll to position [0, 0]
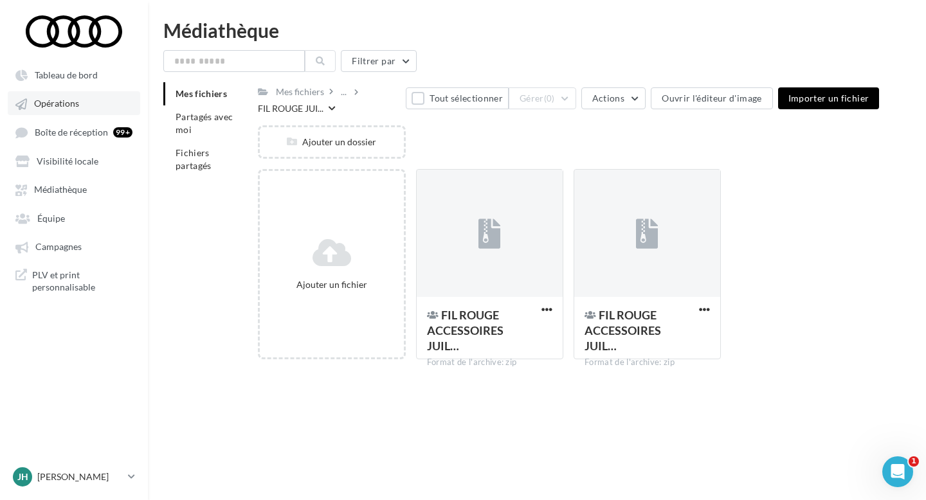
click at [71, 105] on span "Opérations" at bounding box center [56, 103] width 45 height 11
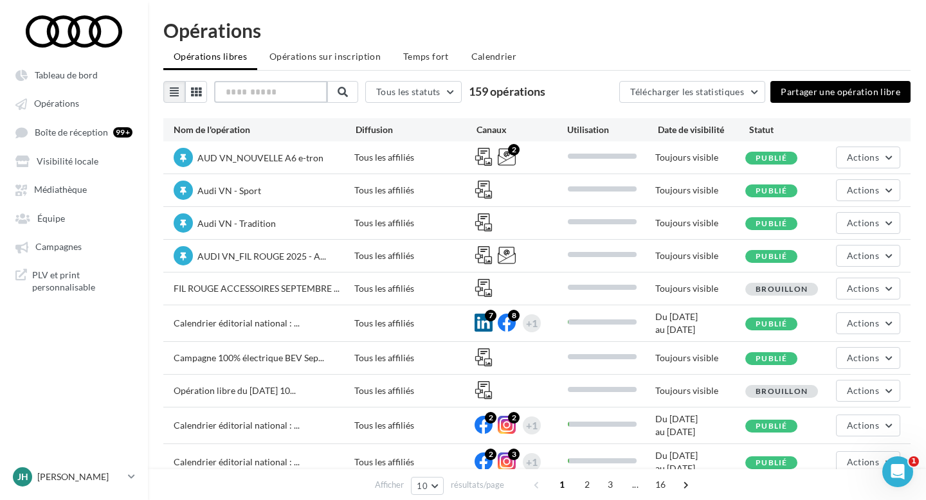
click at [291, 93] on input "text" at bounding box center [270, 92] width 113 height 22
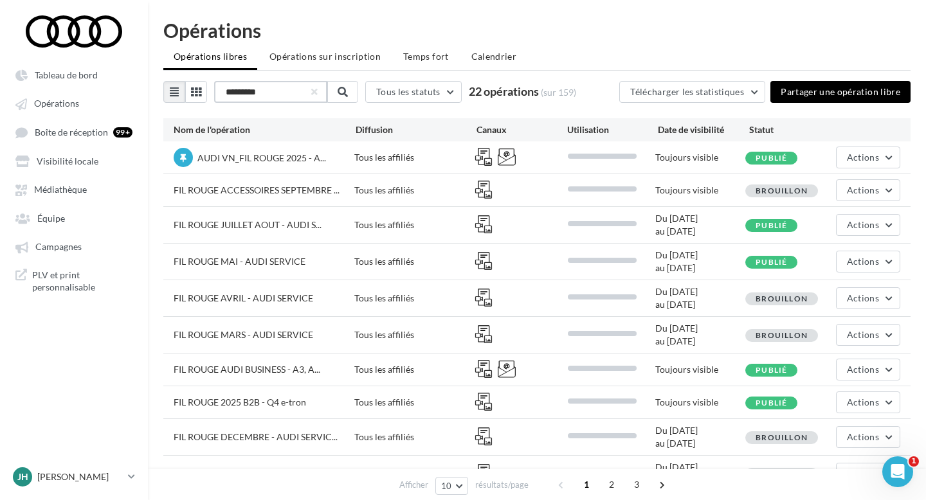
type input "*********"
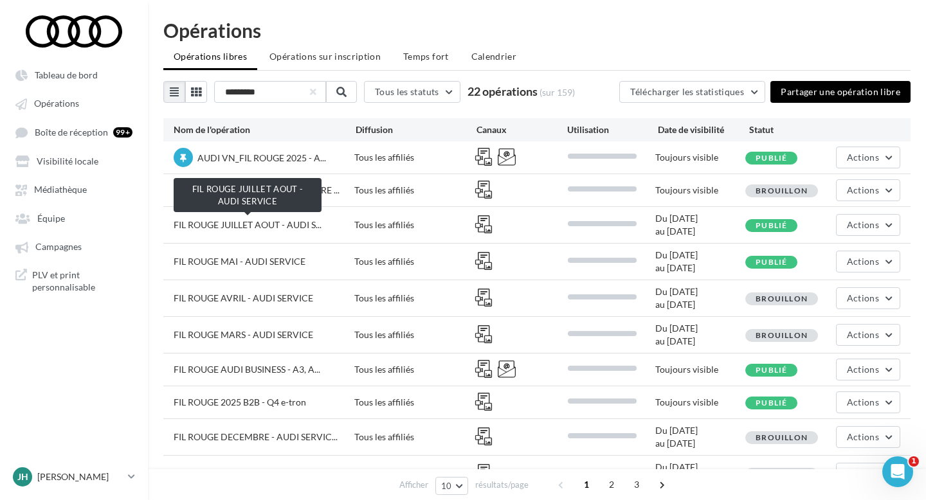
click at [247, 228] on span "FIL ROUGE JUILLET AOUT - AUDI S..." at bounding box center [248, 224] width 148 height 11
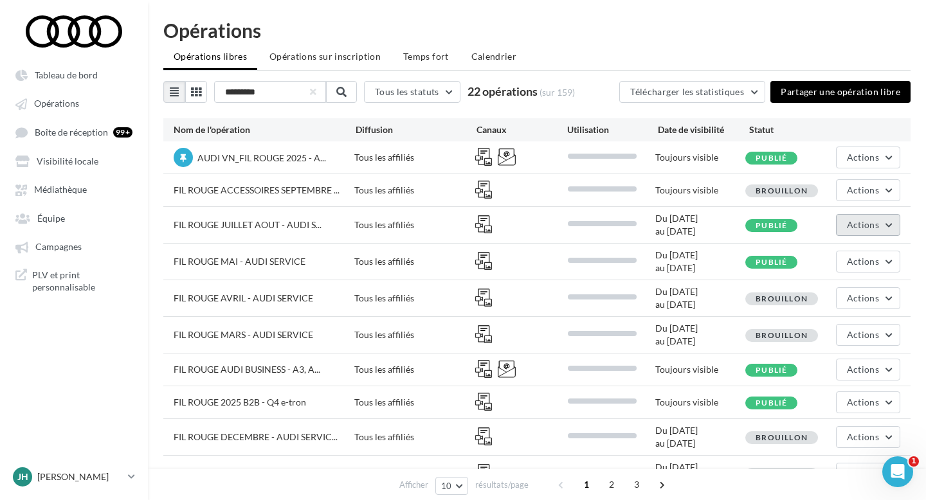
click at [883, 226] on button "Actions" at bounding box center [868, 225] width 64 height 22
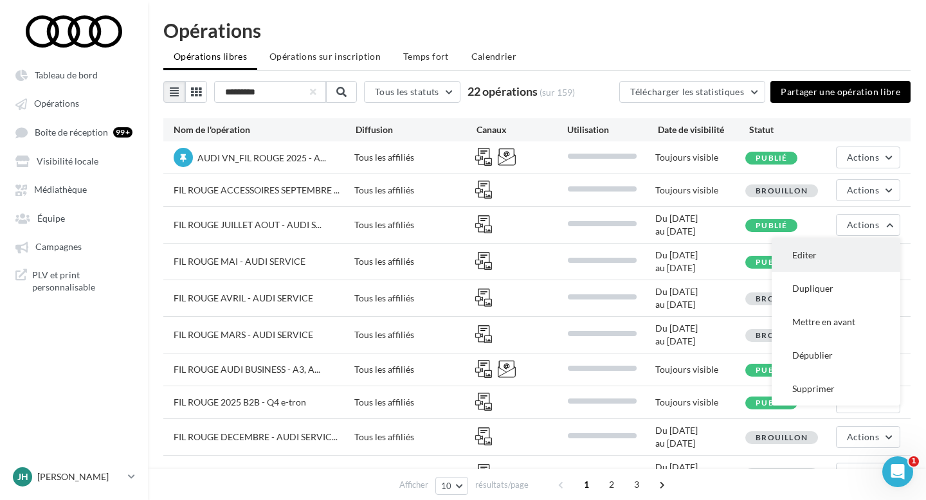
click at [822, 252] on button "Editer" at bounding box center [835, 255] width 129 height 33
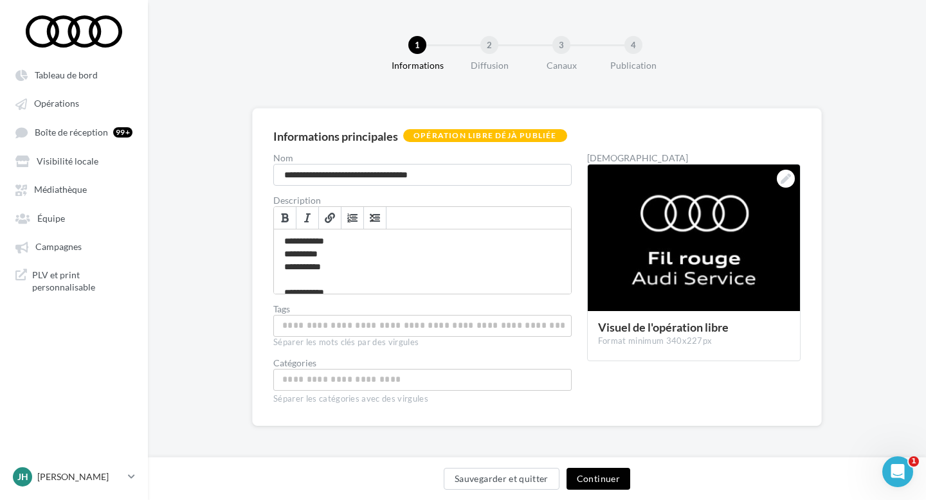
scroll to position [1, 0]
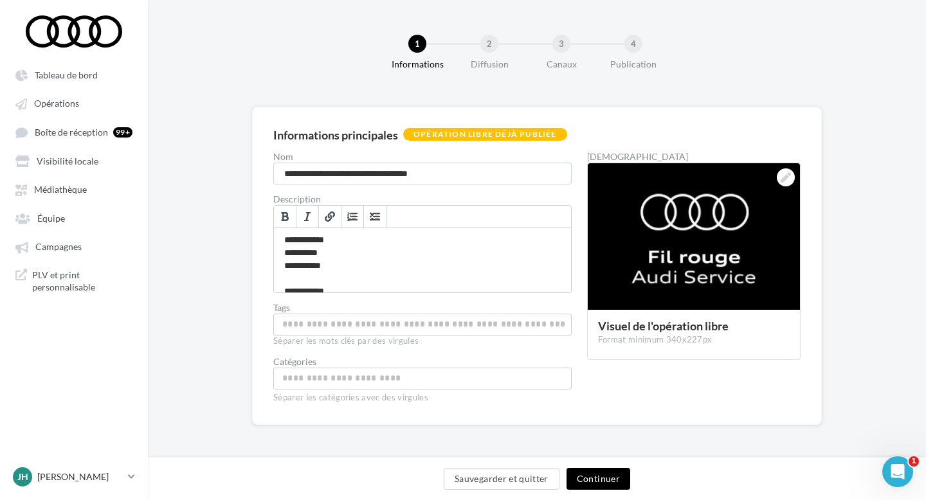
click at [604, 483] on button "Continuer" at bounding box center [598, 479] width 64 height 22
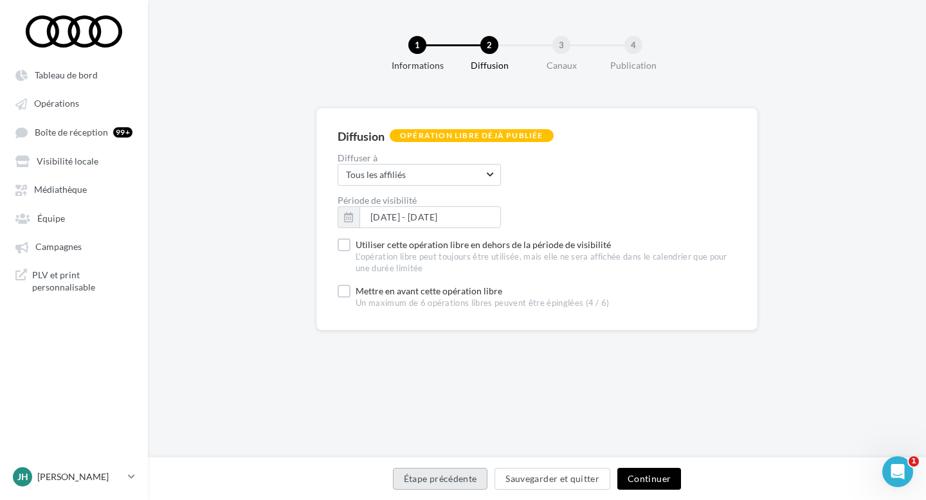
click at [453, 475] on button "Étape précédente" at bounding box center [440, 479] width 95 height 22
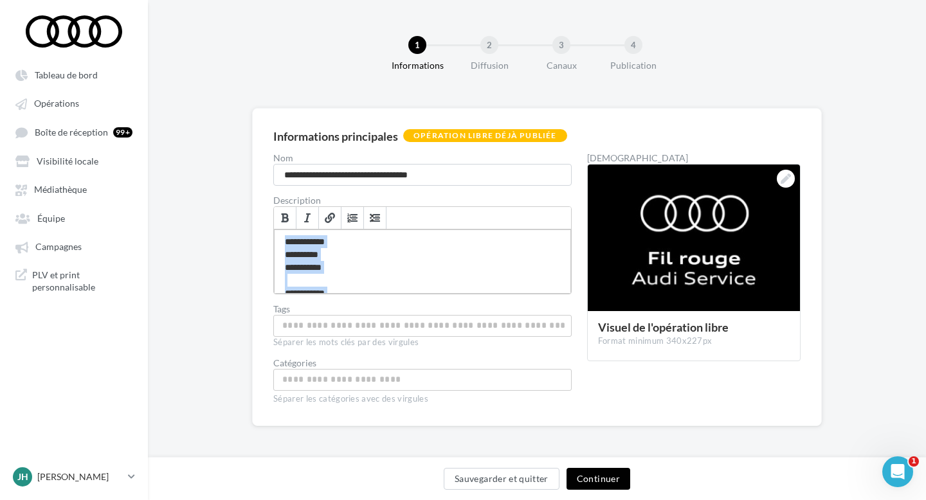
drag, startPoint x: 352, startPoint y: 284, endPoint x: 278, endPoint y: 233, distance: 89.3
click at [278, 233] on div "**********" at bounding box center [422, 262] width 297 height 64
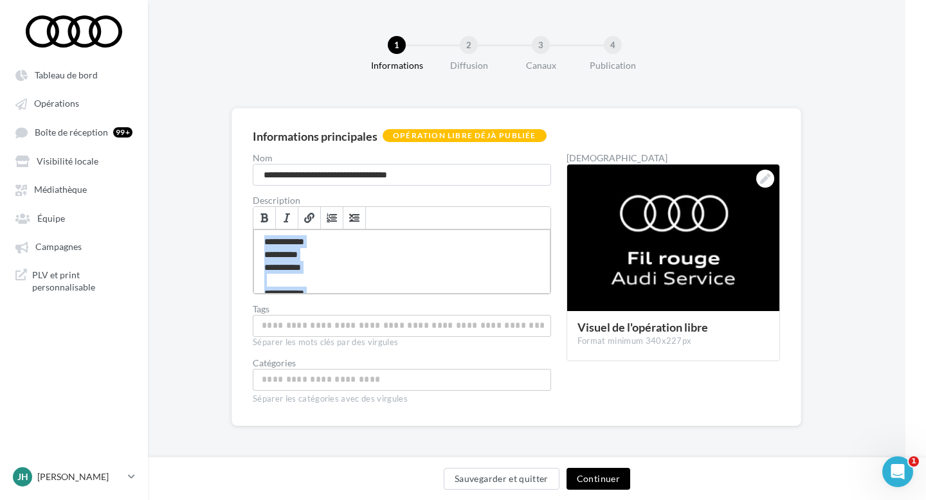
scroll to position [1, 21]
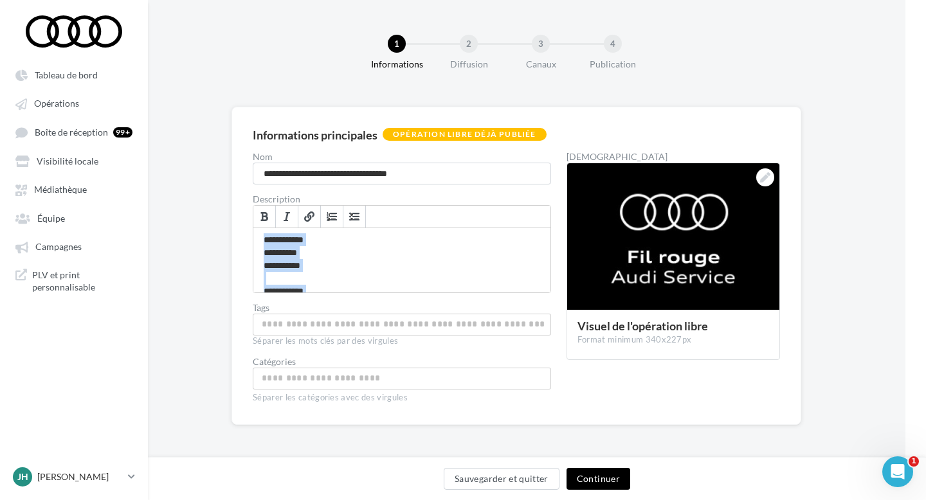
click at [606, 479] on button "Continuer" at bounding box center [598, 479] width 64 height 22
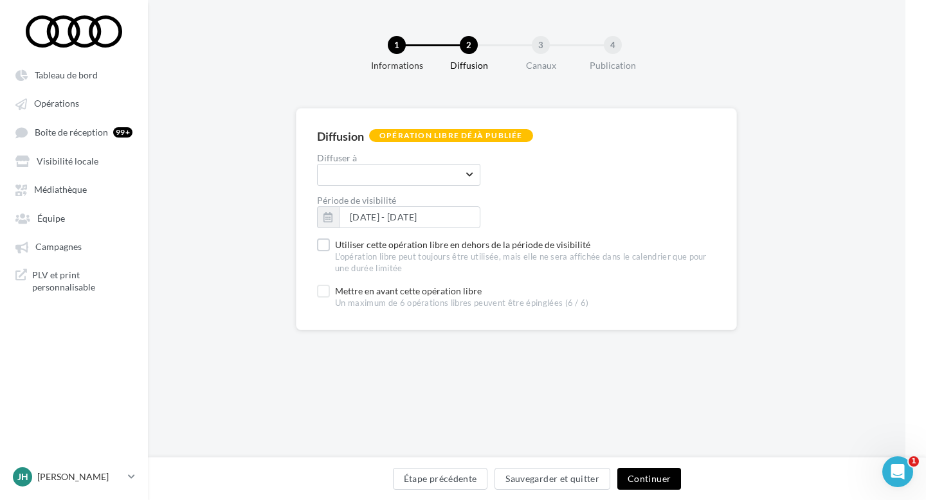
scroll to position [0, 21]
click at [662, 476] on button "Continuer" at bounding box center [649, 479] width 64 height 22
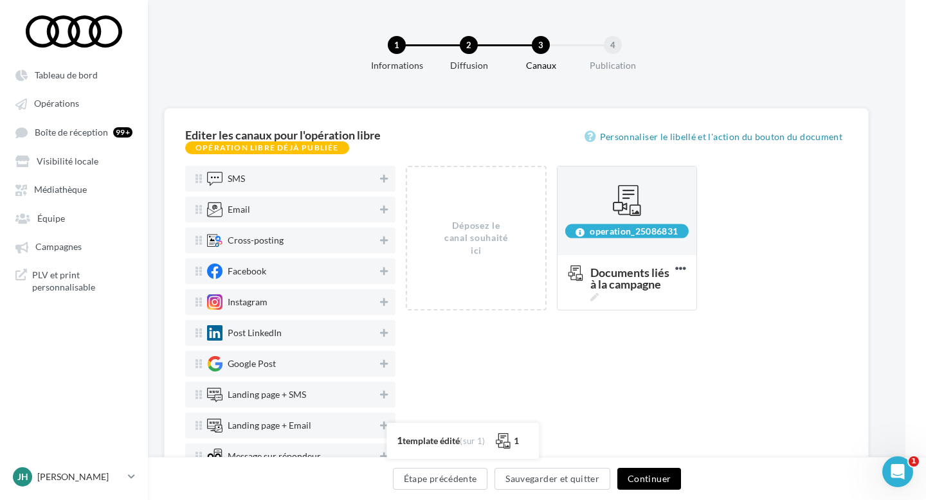
scroll to position [58, 21]
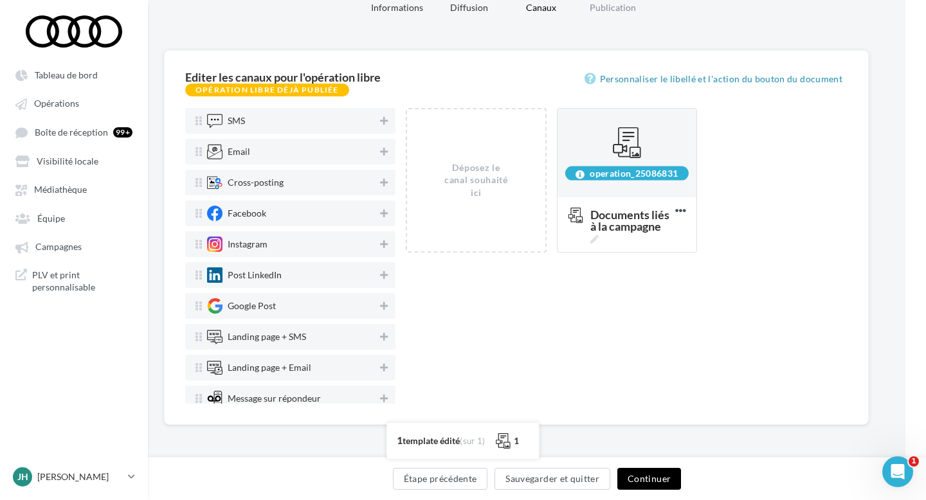
click at [659, 481] on button "Continuer" at bounding box center [649, 479] width 64 height 22
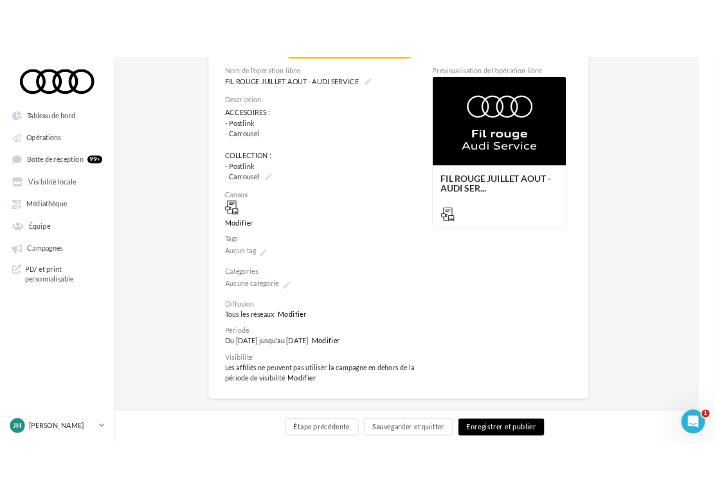
scroll to position [161, 21]
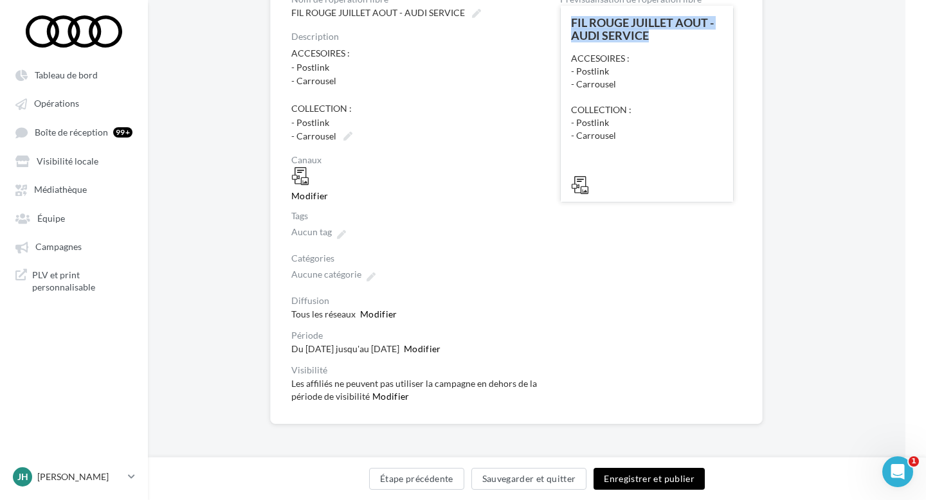
drag, startPoint x: 651, startPoint y: 32, endPoint x: 569, endPoint y: 17, distance: 83.0
click at [569, 17] on div "FIL ROUGE JUILLET AOUT - AUDI SERVICE ACCESOIRES : - Postlink - Carrousel COLLE…" at bounding box center [647, 103] width 172 height 195
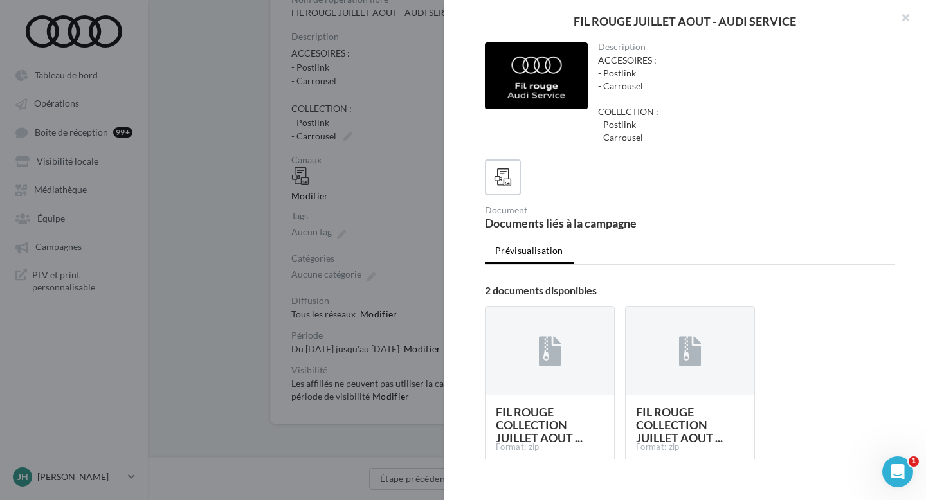
drag, startPoint x: 805, startPoint y: 21, endPoint x: 564, endPoint y: 26, distance: 240.5
click at [564, 26] on div "FIL ROUGE JUILLET AOUT - AUDI SERVICE" at bounding box center [684, 21] width 441 height 12
copy div "FIL ROUGE JUILLET AOUT - AUDI SERVICE"
click at [402, 75] on div at bounding box center [463, 250] width 926 height 500
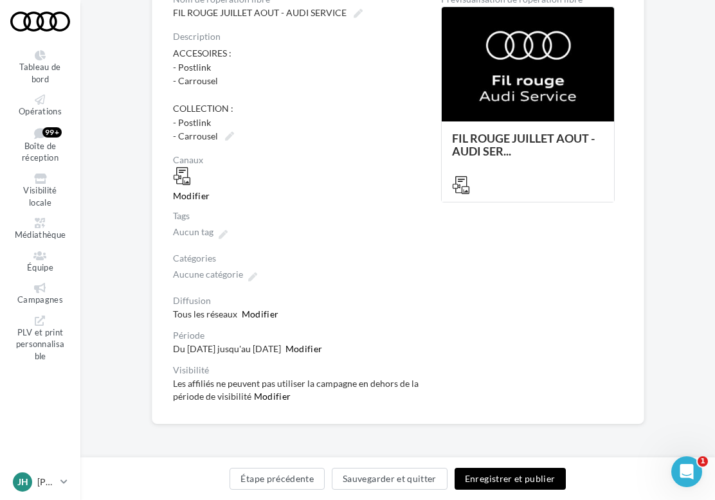
scroll to position [0, 0]
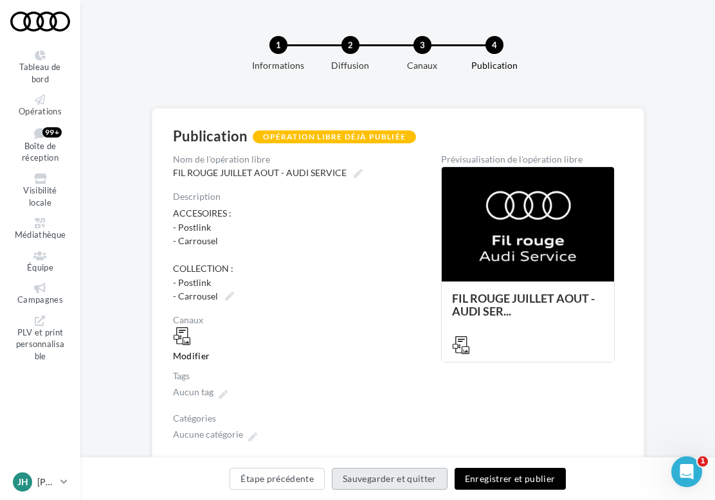
click at [404, 482] on button "Sauvegarder et quitter" at bounding box center [390, 479] width 116 height 22
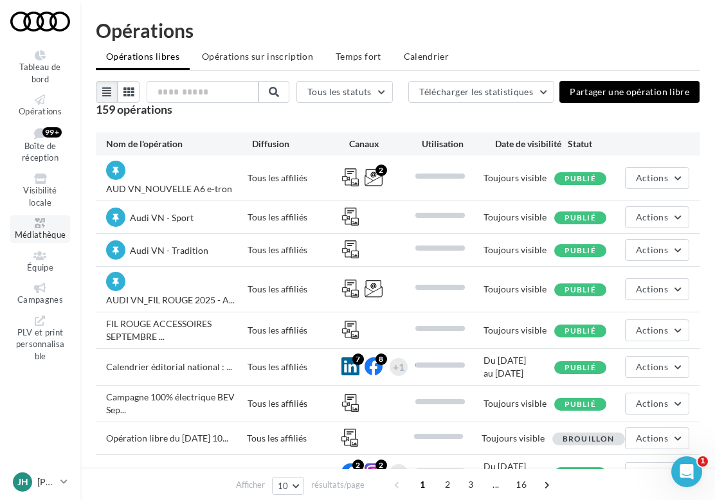
click at [50, 229] on link "Médiathèque" at bounding box center [40, 229] width 60 height 28
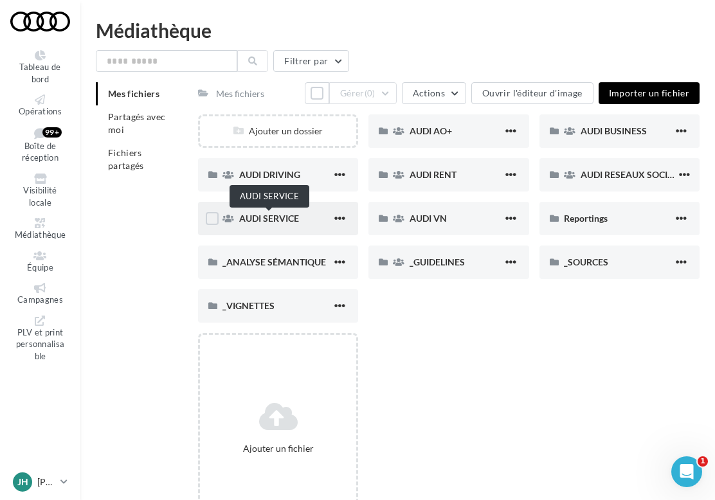
click at [280, 218] on span "AUDI SERVICE" at bounding box center [269, 218] width 60 height 11
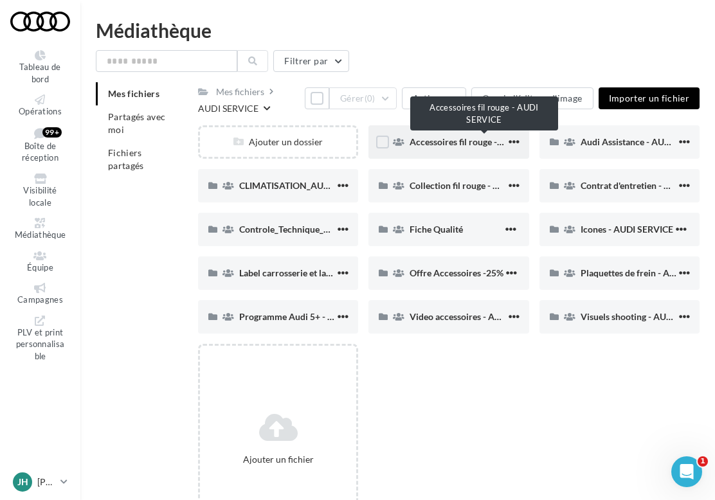
click at [482, 147] on span "Accessoires fil rouge - AUDI SERVICE" at bounding box center [484, 141] width 149 height 11
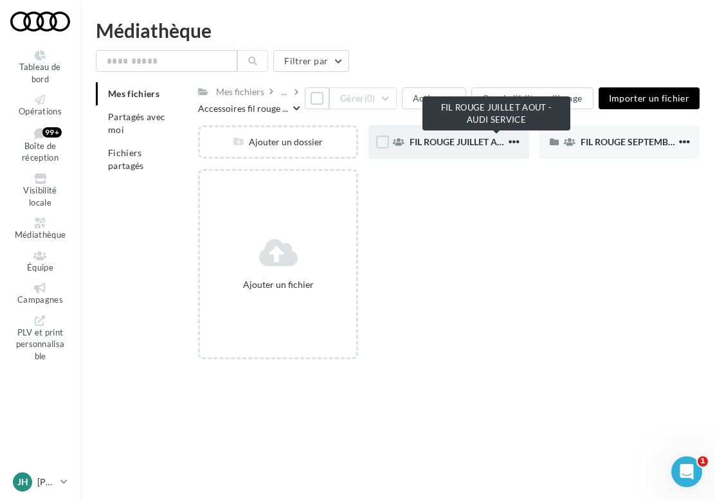
click at [467, 146] on span "FIL ROUGE JUILLET AOUT - AUDI SERVICE" at bounding box center [496, 141] width 173 height 11
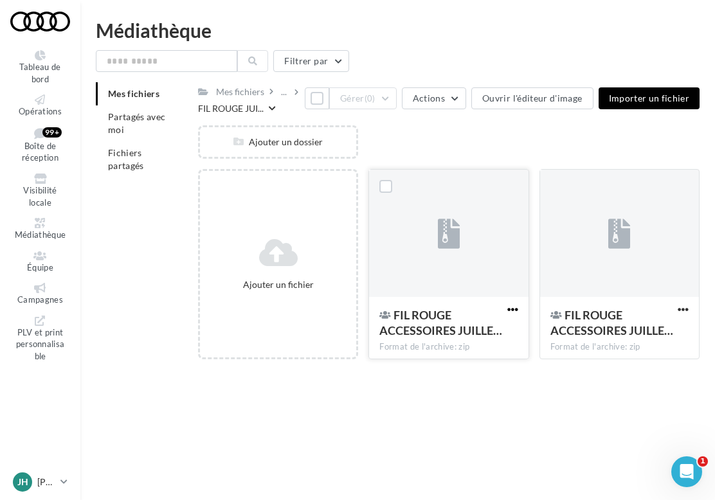
click at [508, 313] on span "button" at bounding box center [512, 309] width 11 height 11
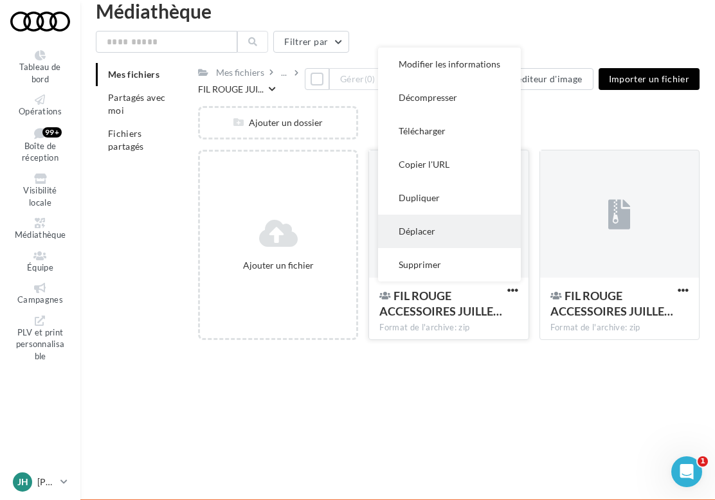
scroll to position [21, 0]
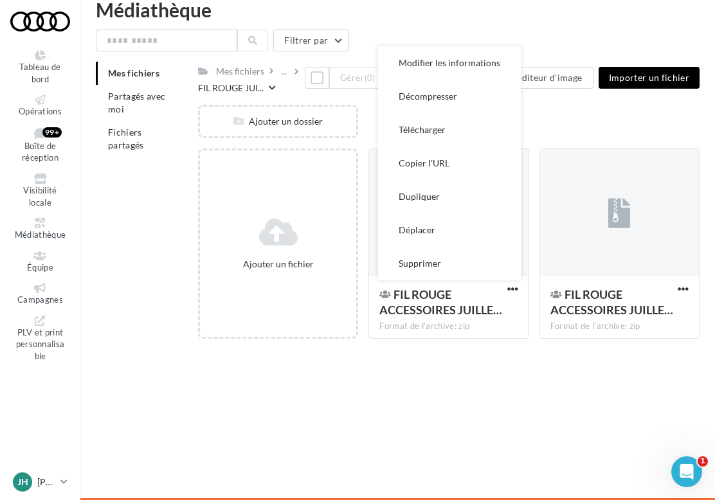
click at [569, 94] on div "Mes fichiers ... FIL ROUGE JUI... Tout sélectionner Gérer (0) Actions Ouvrir l'…" at bounding box center [448, 78] width 501 height 33
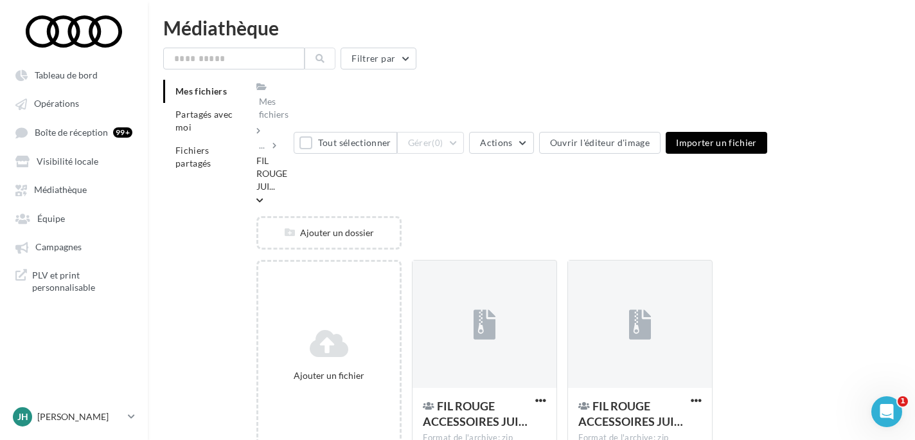
scroll to position [0, 0]
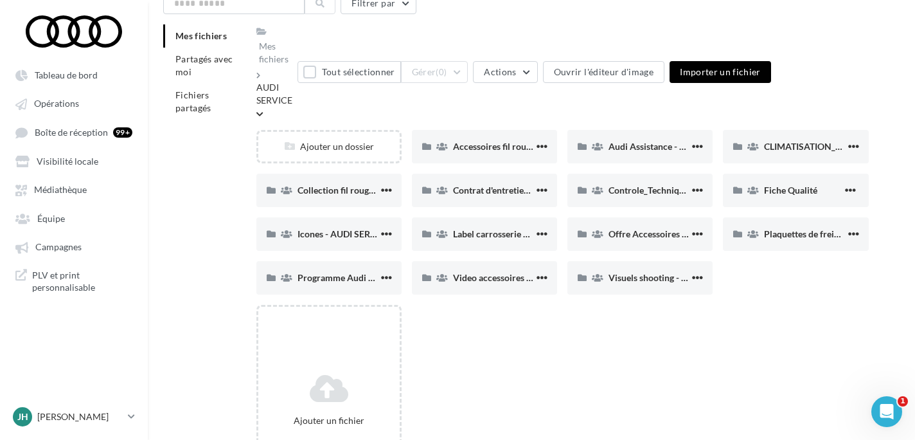
scroll to position [65, 0]
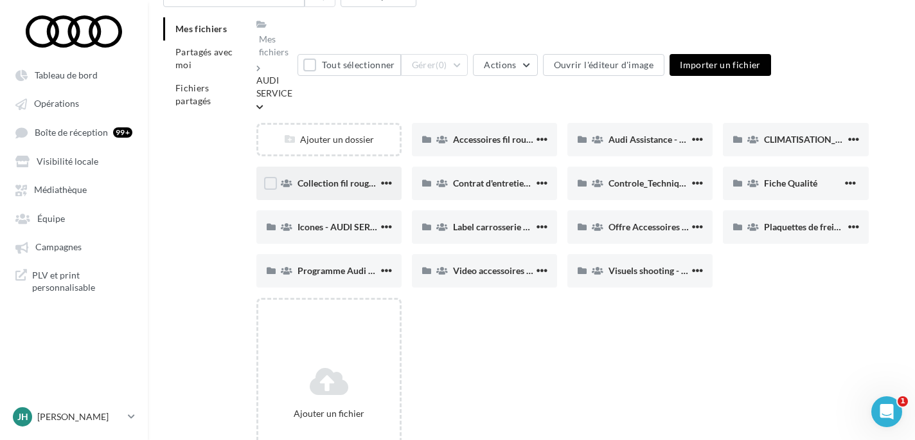
click at [343, 189] on div "Collection fil rouge - AUDI SERVICE" at bounding box center [338, 183] width 81 height 13
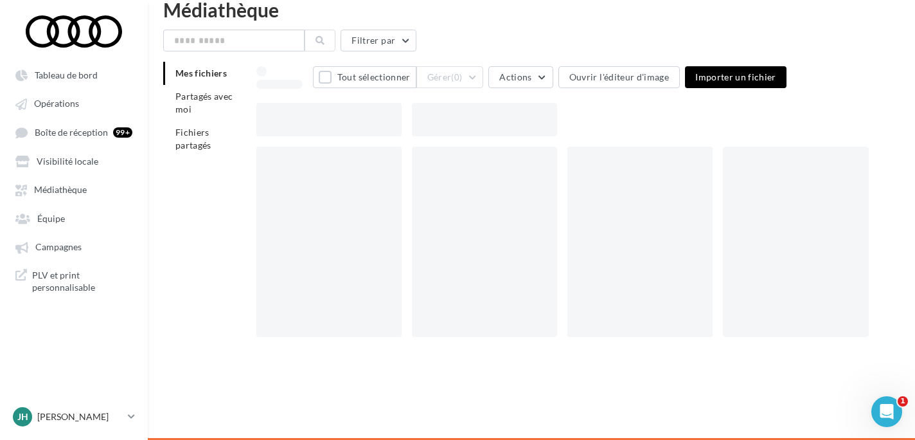
scroll to position [65, 0]
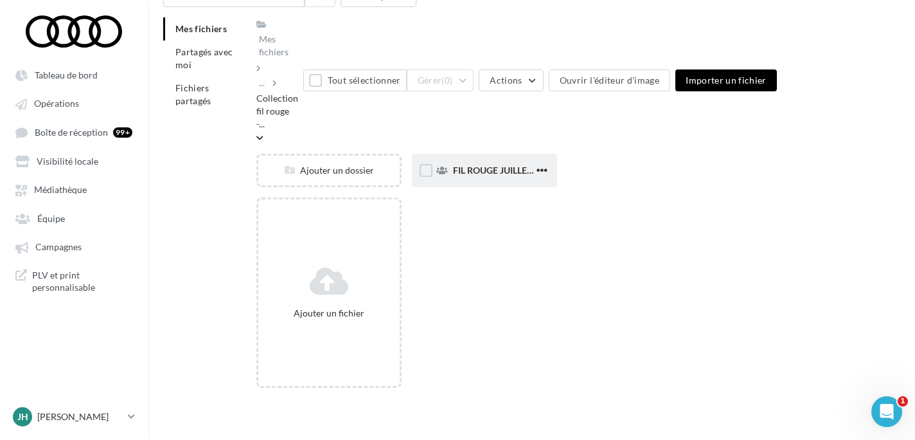
click at [473, 176] on div "FIL ROUGE JUILLET AOUT - AUDI SERVICE" at bounding box center [493, 170] width 81 height 13
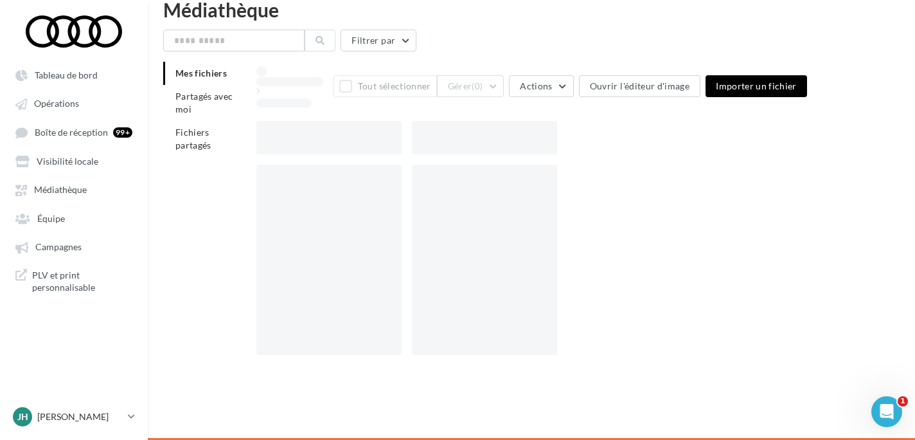
scroll to position [65, 0]
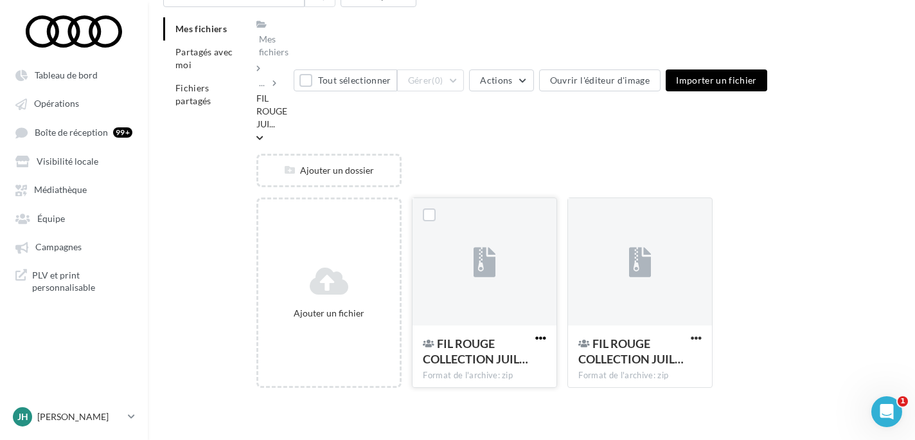
click at [539, 341] on span "button" at bounding box center [541, 337] width 11 height 11
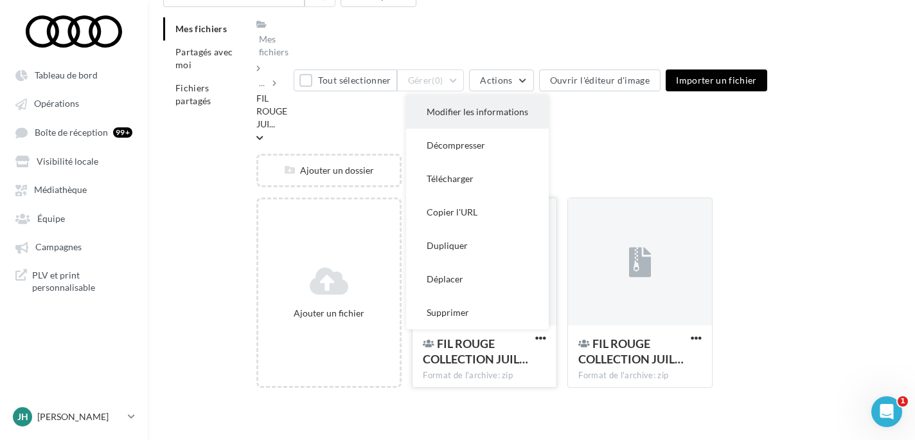
click at [493, 109] on button "Modifier les informations" at bounding box center [477, 111] width 143 height 33
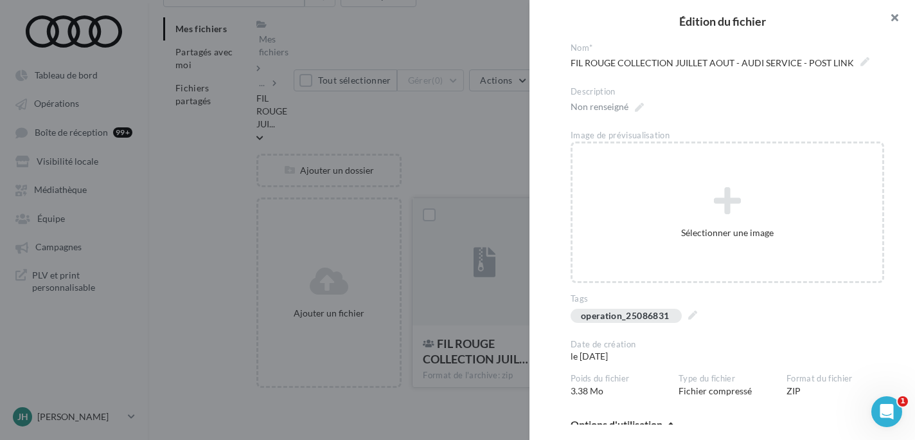
click at [896, 24] on button "button" at bounding box center [889, 19] width 51 height 39
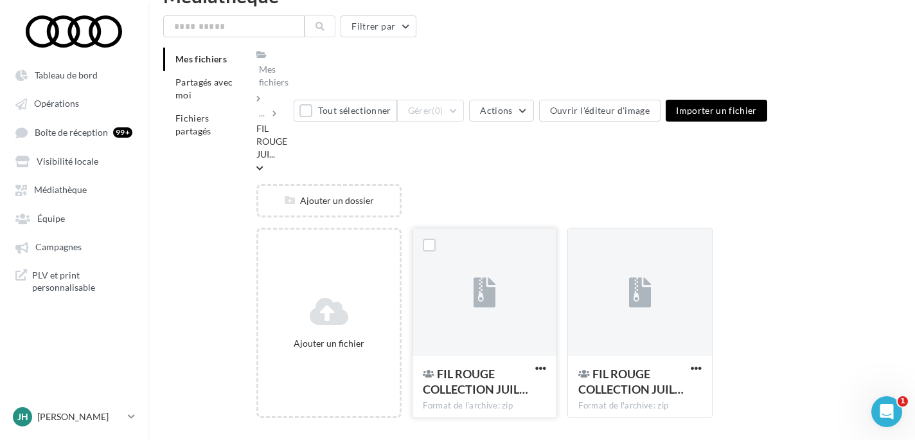
scroll to position [0, 0]
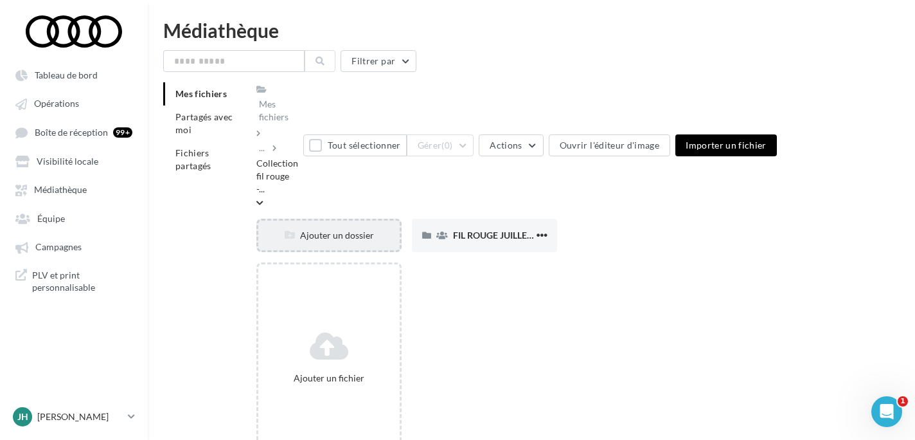
click at [339, 235] on div "Ajouter un dossier" at bounding box center [328, 235] width 141 height 13
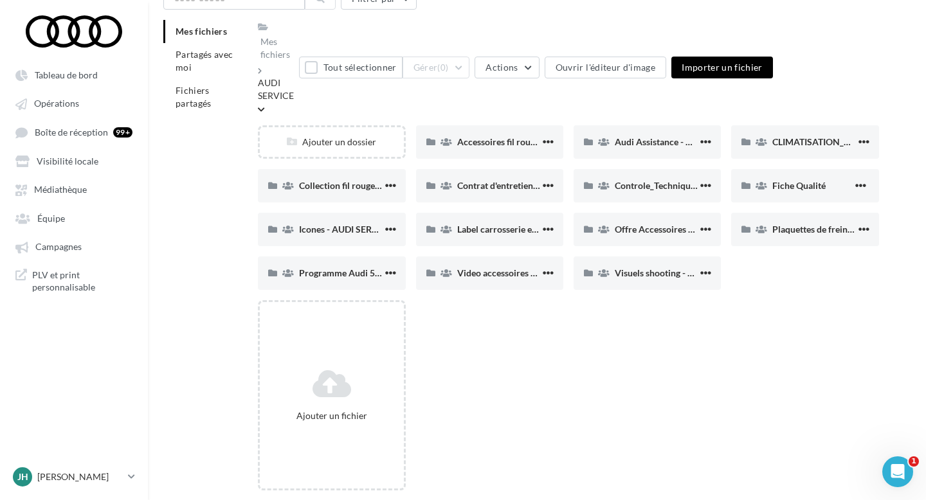
scroll to position [67, 0]
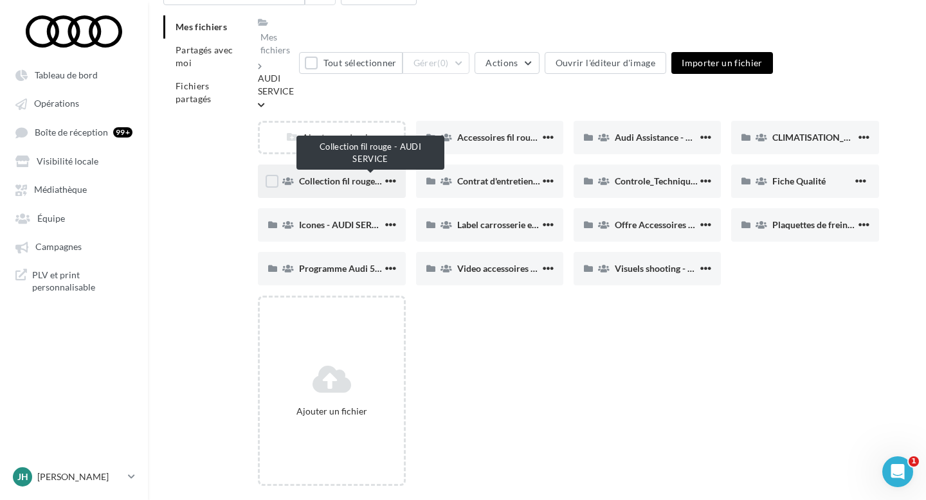
click at [343, 181] on span "Collection fil rouge - AUDI SERVICE" at bounding box center [370, 181] width 143 height 11
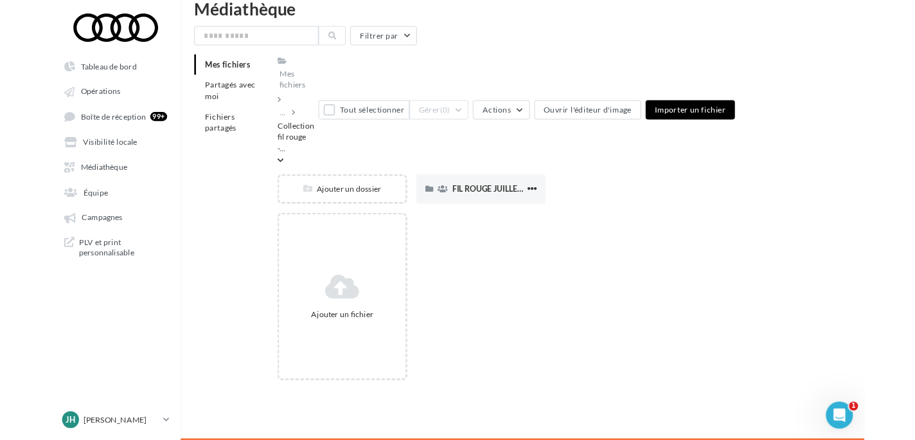
scroll to position [67, 0]
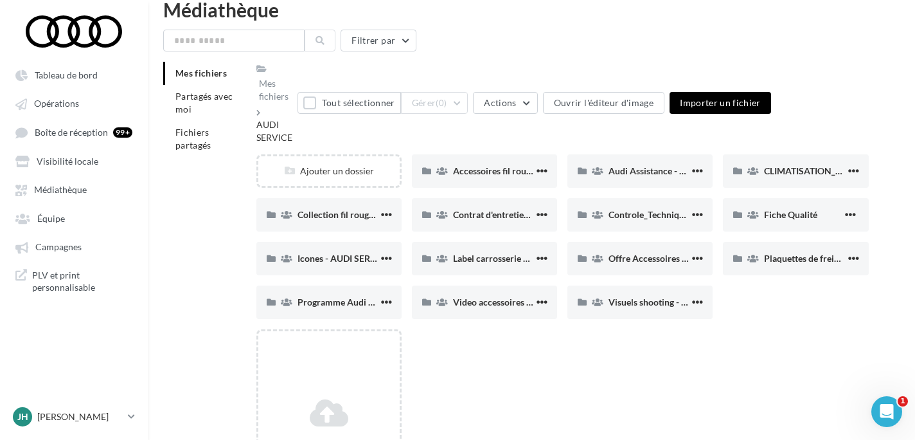
scroll to position [67, 0]
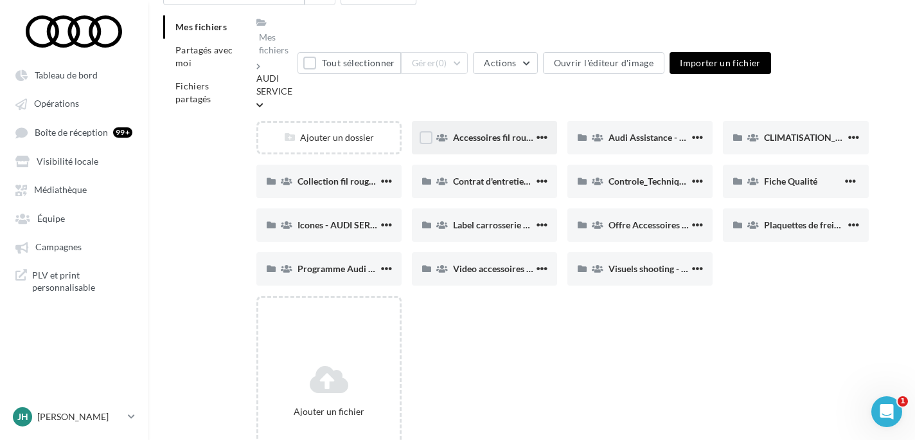
click at [503, 144] on div "Accessoires fil rouge - AUDI SERVICE" at bounding box center [493, 137] width 81 height 13
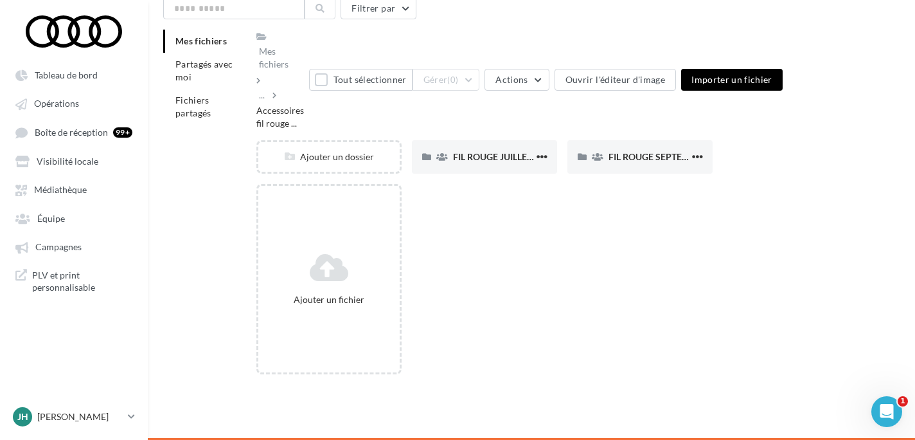
scroll to position [66, 0]
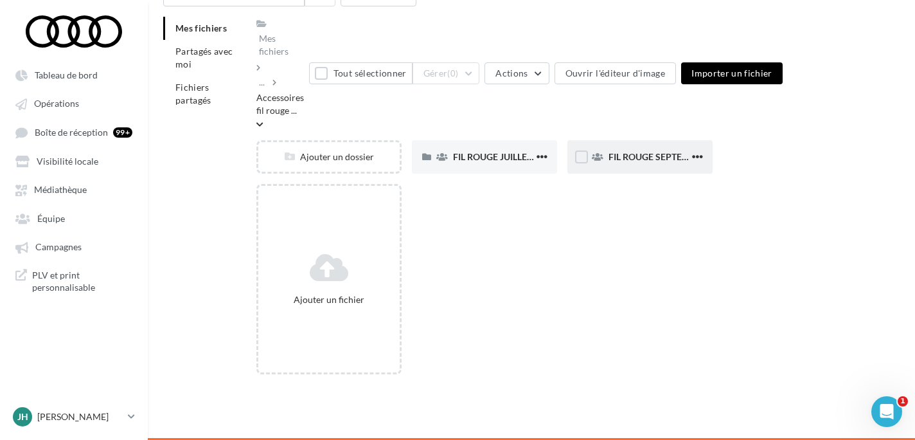
click at [668, 163] on div "FIL ROUGE SEPTEMBRE - AUDI SERVICE" at bounding box center [649, 156] width 81 height 13
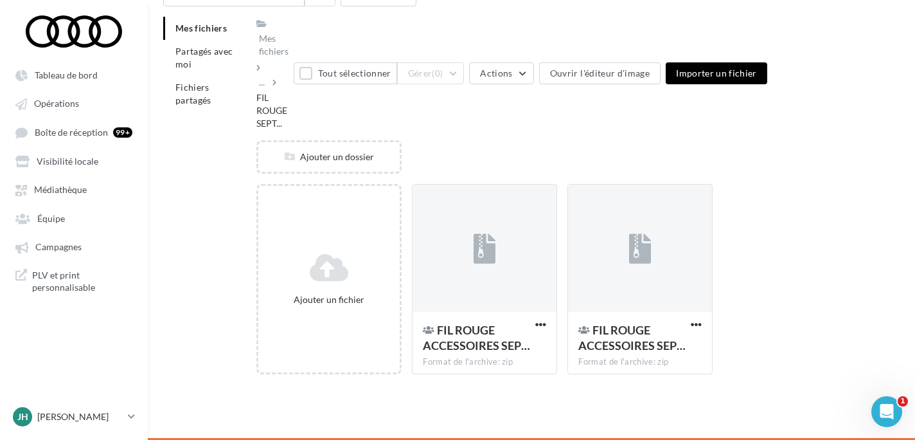
scroll to position [67, 0]
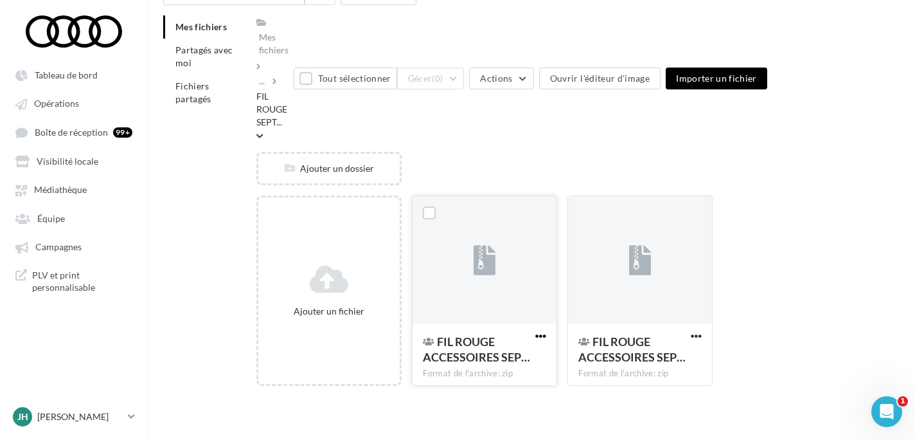
click at [541, 338] on span "button" at bounding box center [541, 335] width 11 height 11
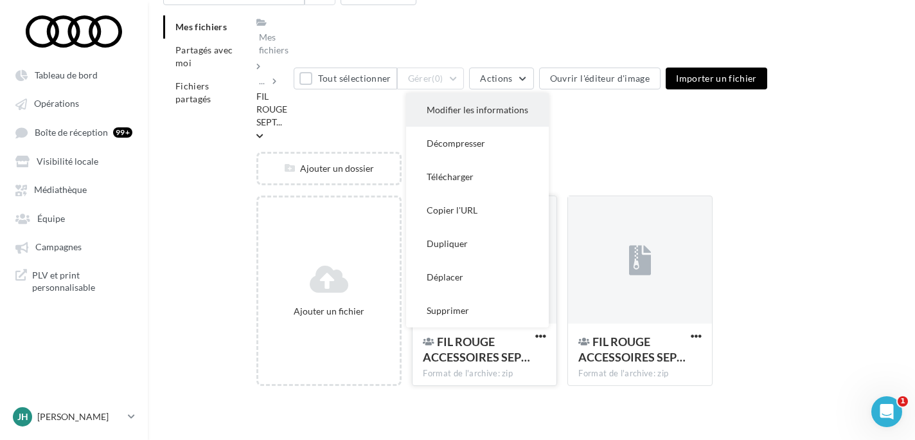
click at [499, 113] on button "Modifier les informations" at bounding box center [477, 109] width 143 height 33
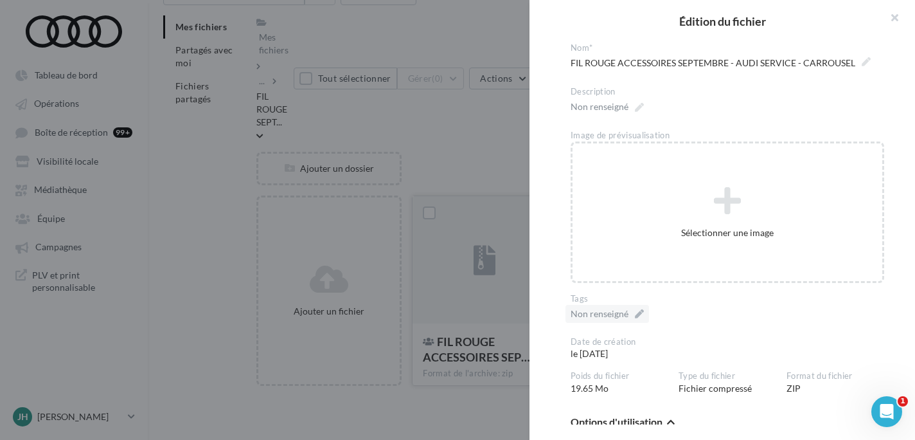
click at [636, 314] on div "Non renseigné" at bounding box center [608, 314] width 84 height 18
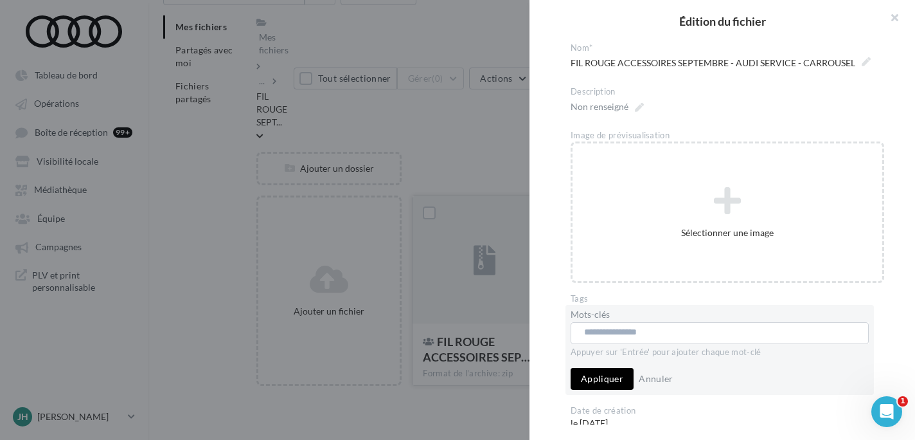
click at [634, 332] on input "text" at bounding box center [719, 332] width 270 height 13
paste input "**********"
type input "**********"
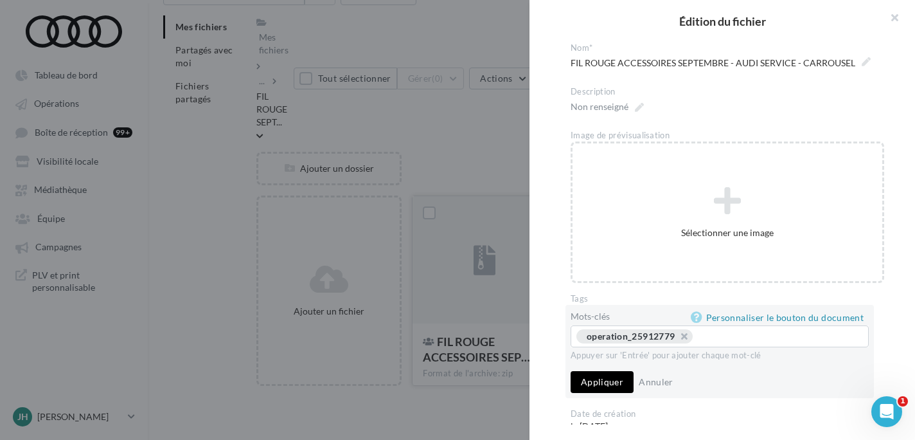
click at [602, 374] on button "Appliquer" at bounding box center [602, 382] width 63 height 22
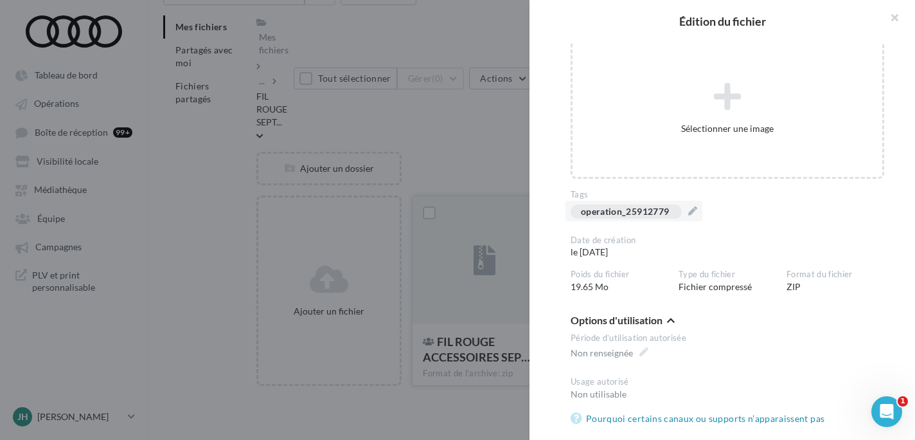
scroll to position [0, 0]
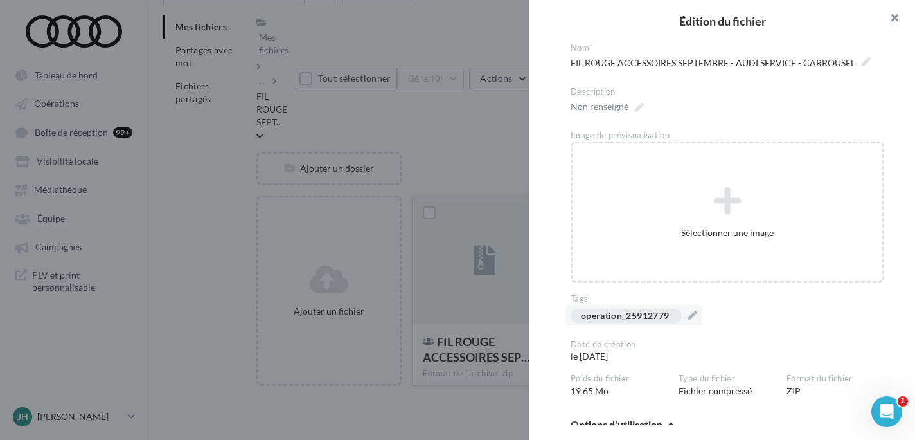
click at [894, 17] on button "button" at bounding box center [889, 19] width 51 height 39
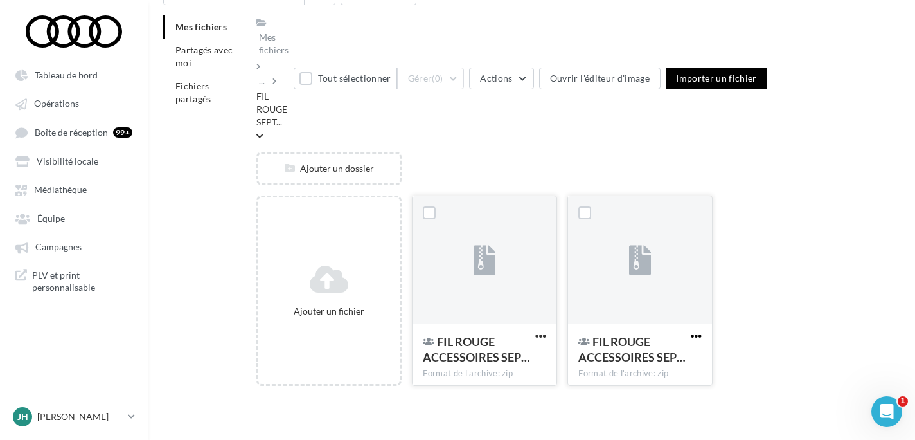
click at [691, 335] on button "button" at bounding box center [697, 336] width 16 height 13
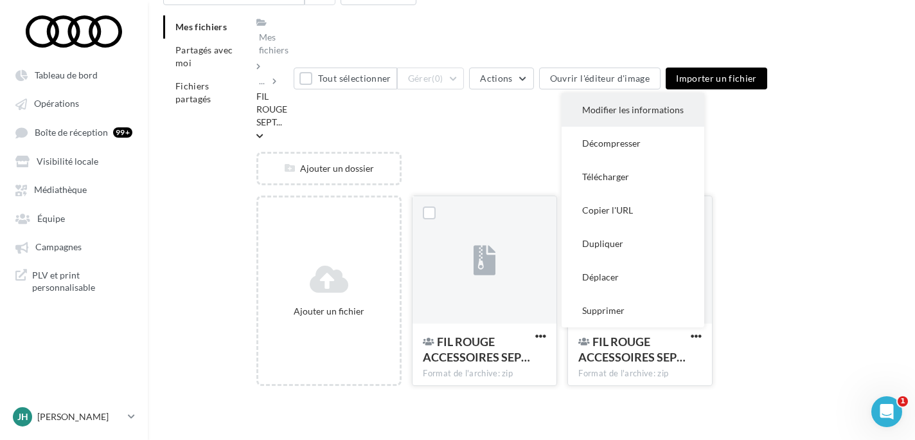
click at [656, 103] on button "Modifier les informations" at bounding box center [633, 109] width 143 height 33
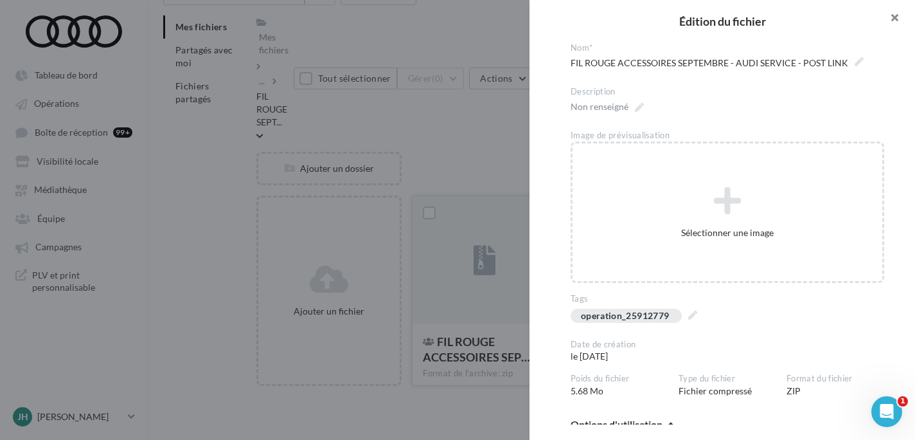
click at [898, 21] on button "button" at bounding box center [889, 19] width 51 height 39
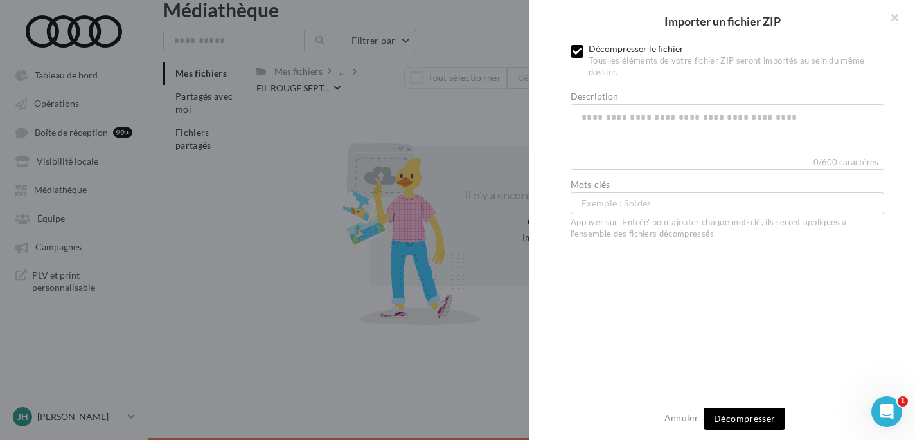
click at [572, 51] on label at bounding box center [577, 51] width 13 height 13
click at [756, 415] on span "Importer" at bounding box center [745, 418] width 38 height 11
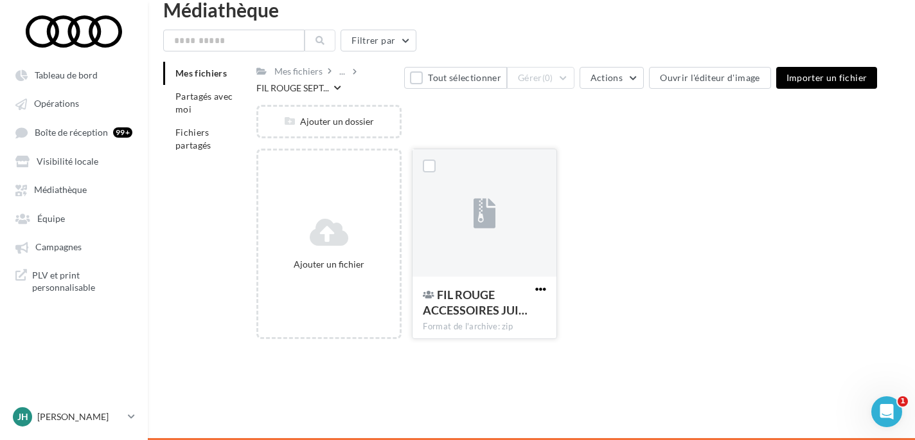
click at [538, 290] on span "button" at bounding box center [541, 289] width 11 height 11
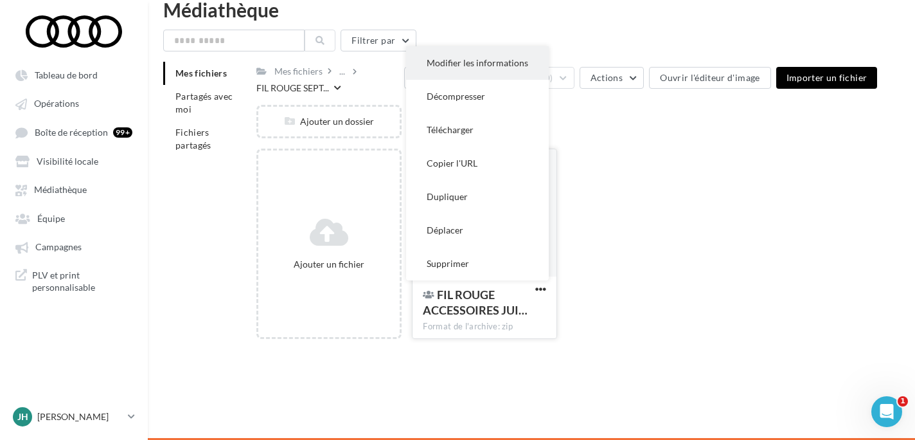
click at [497, 69] on button "Modifier les informations" at bounding box center [477, 62] width 143 height 33
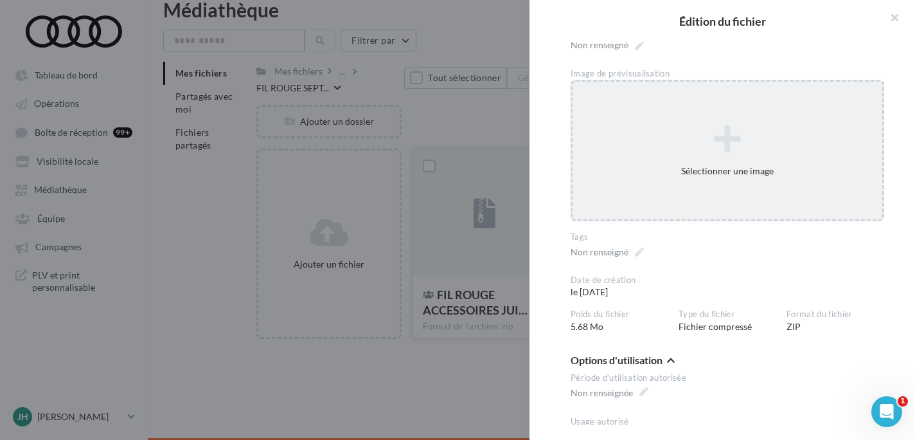
scroll to position [64, 0]
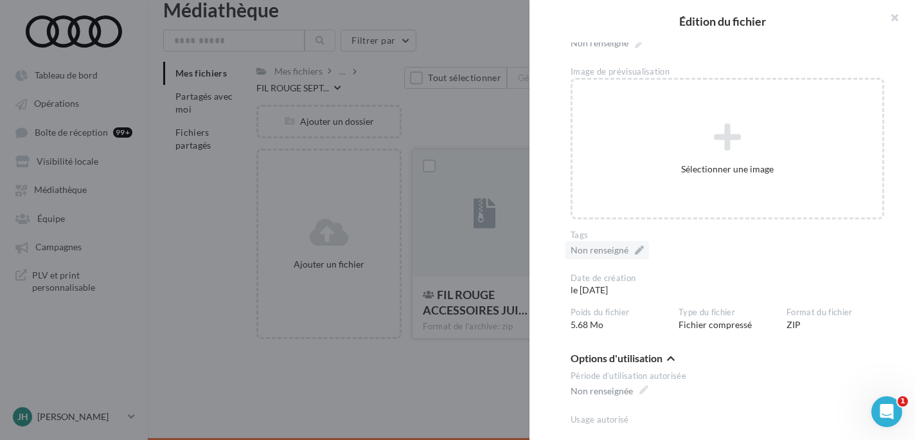
click at [631, 251] on div "Non renseigné" at bounding box center [608, 250] width 84 height 18
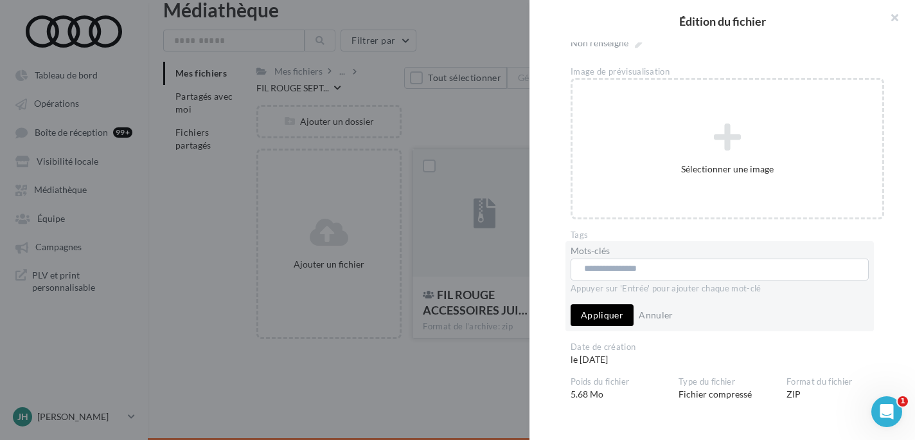
click at [669, 273] on input "text" at bounding box center [719, 268] width 270 height 13
paste input "**********"
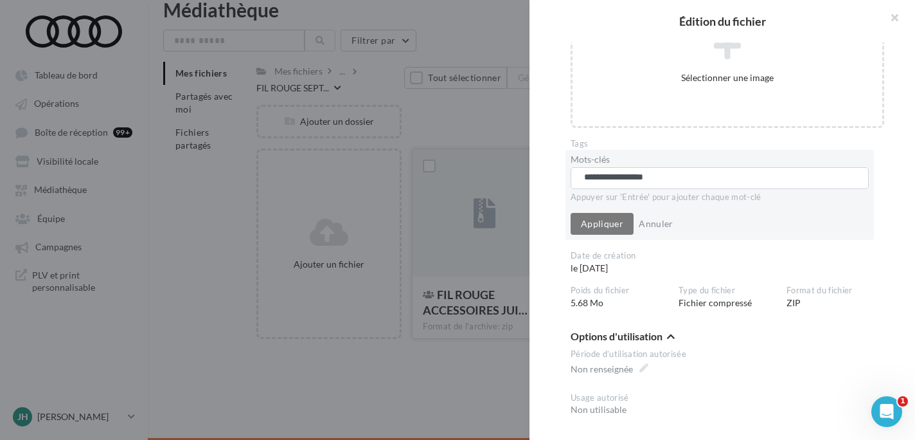
scroll to position [171, 0]
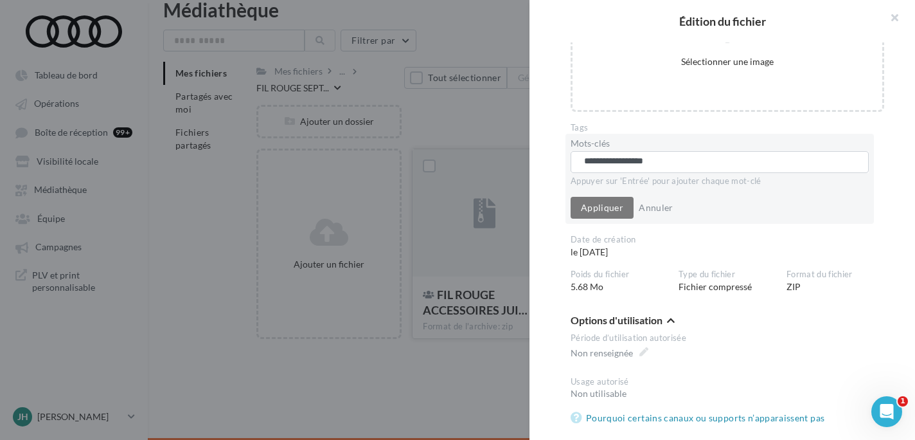
click at [584, 158] on input "**********" at bounding box center [719, 161] width 270 height 13
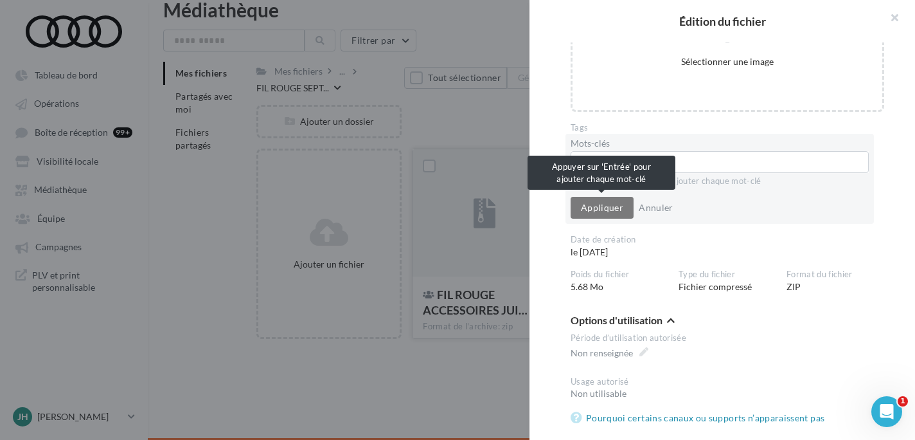
type input "**********"
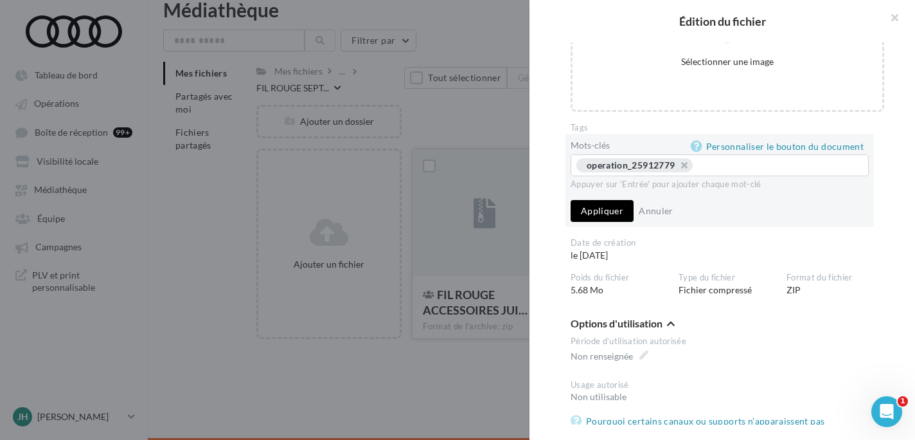
click at [614, 210] on button "Appliquer" at bounding box center [602, 211] width 63 height 22
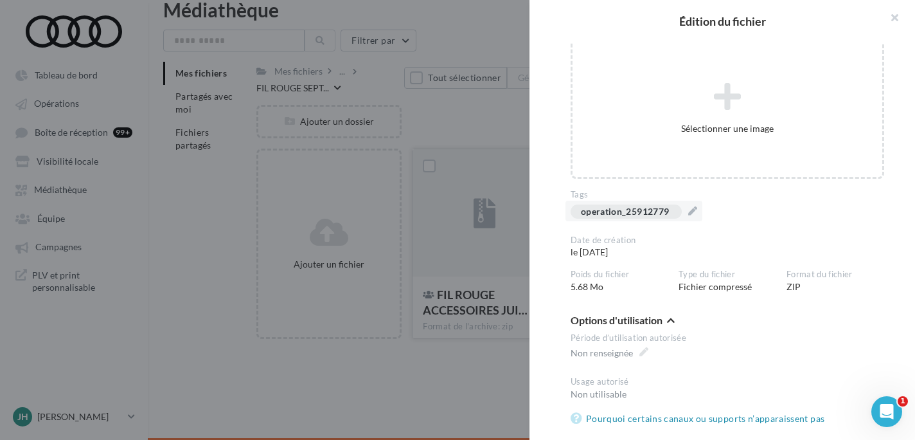
scroll to position [0, 0]
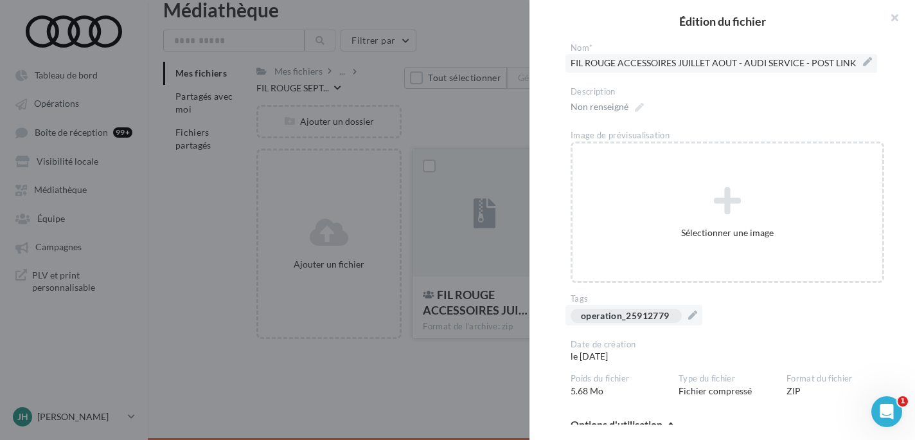
click at [865, 62] on label "FIL ROUGE ACCESSOIRES JUILLET AOUT - AUDI SERVICE - POST LINK" at bounding box center [722, 63] width 312 height 19
click at [0, 0] on textarea "**********" at bounding box center [0, 0] width 0 height 0
click at [748, 56] on textarea "**********" at bounding box center [728, 65] width 314 height 22
type textarea "**********"
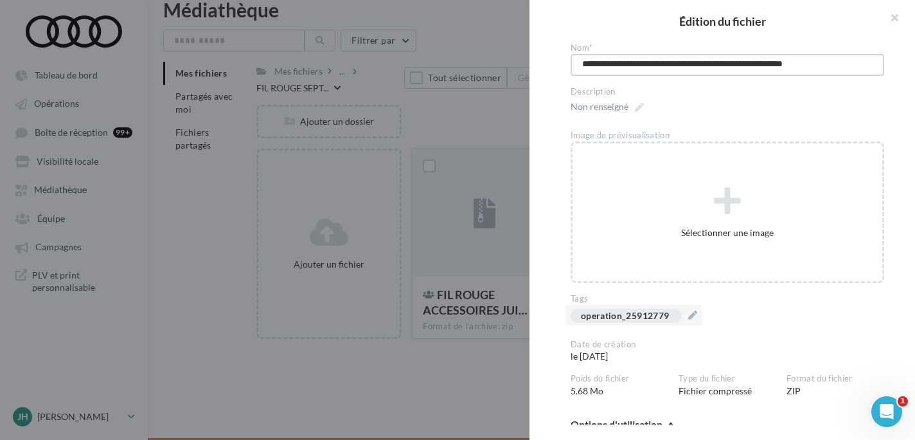
type textarea "**********"
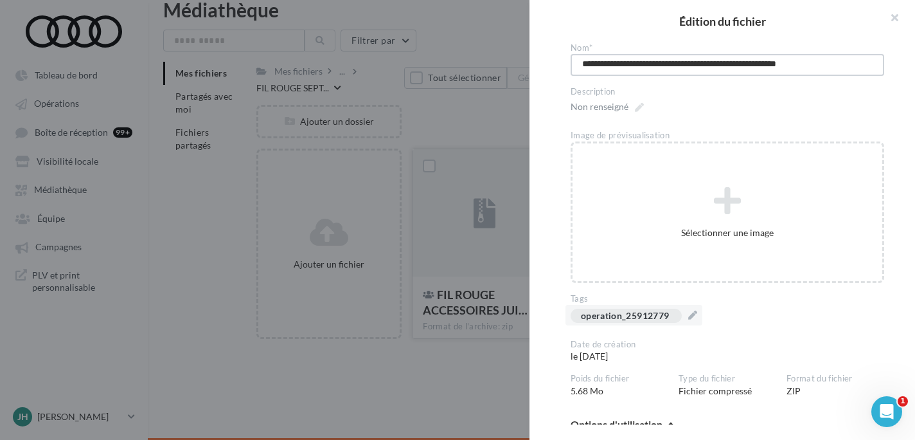
type textarea "**********"
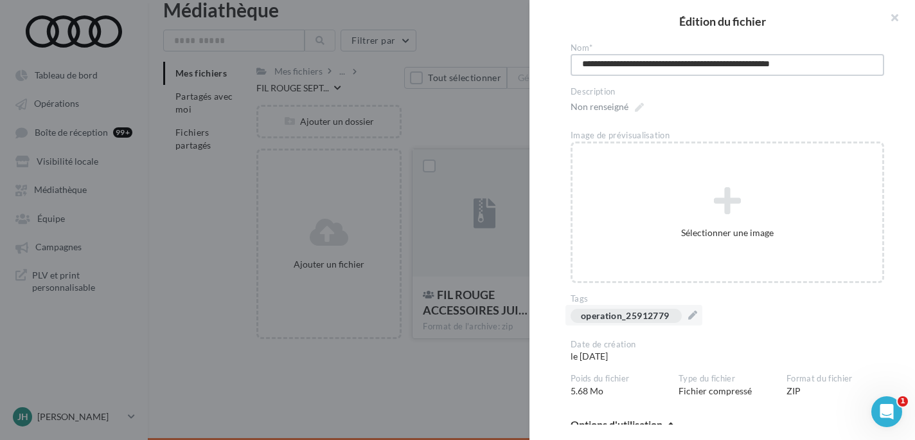
type textarea "**********"
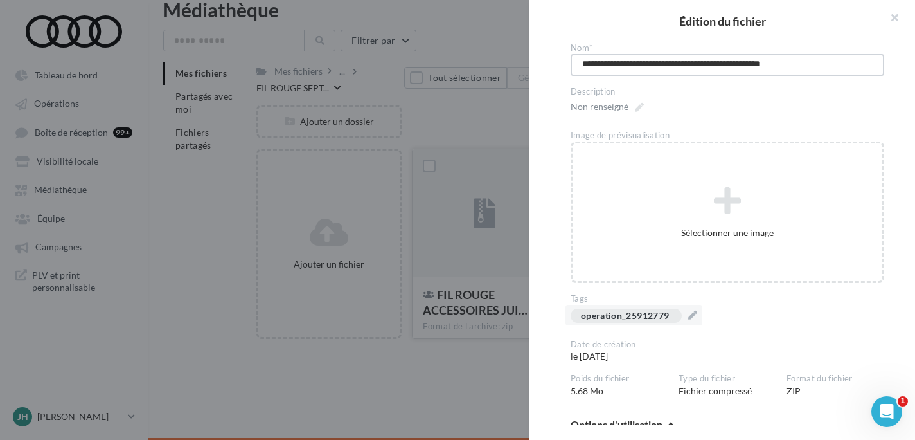
type textarea "**********"
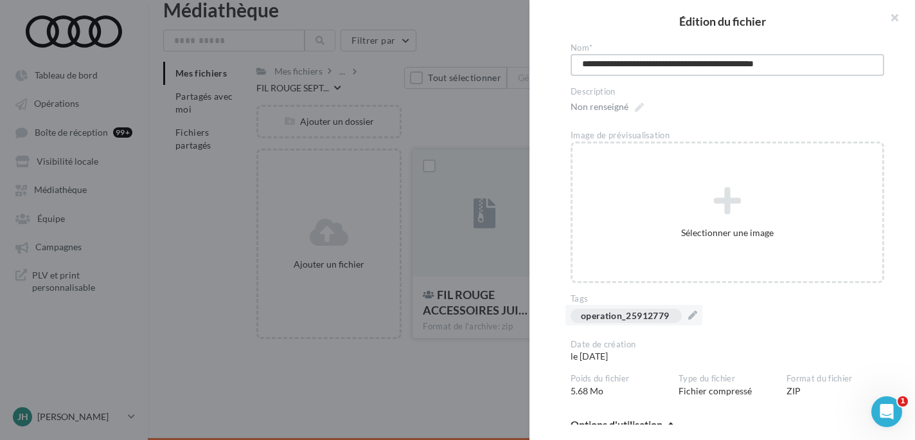
type textarea "**********"
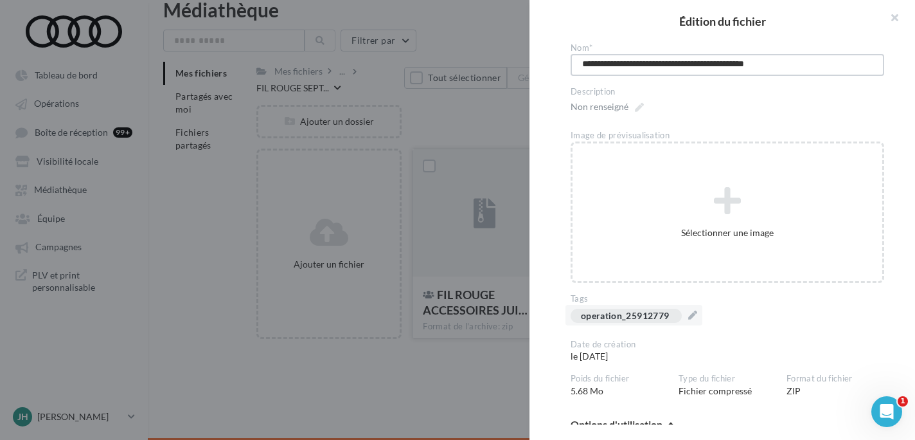
type textarea "**********"
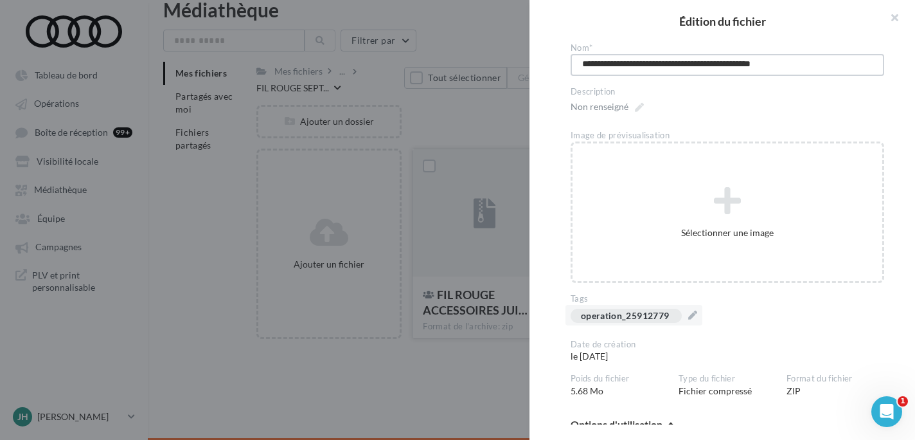
type textarea "**********"
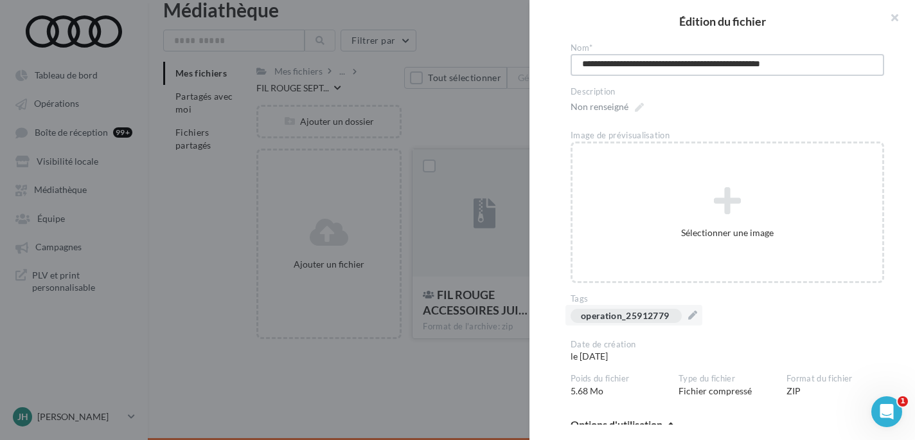
type textarea "**********"
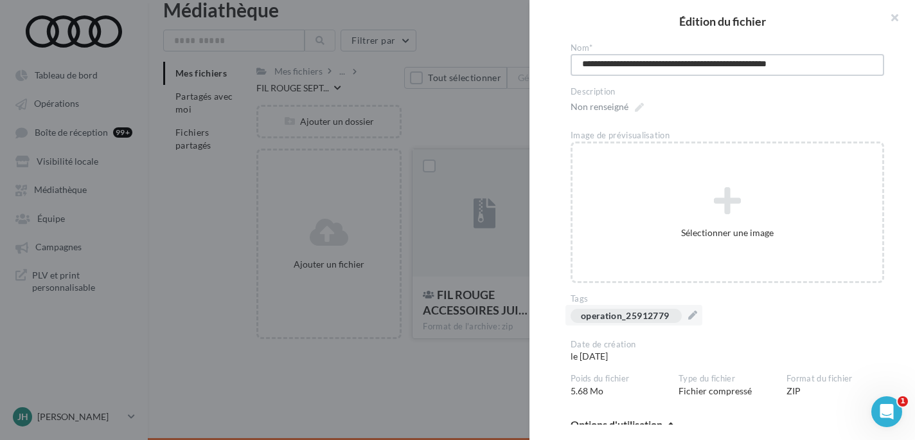
type textarea "**********"
click at [753, 117] on div "Non renseigné" at bounding box center [728, 109] width 334 height 22
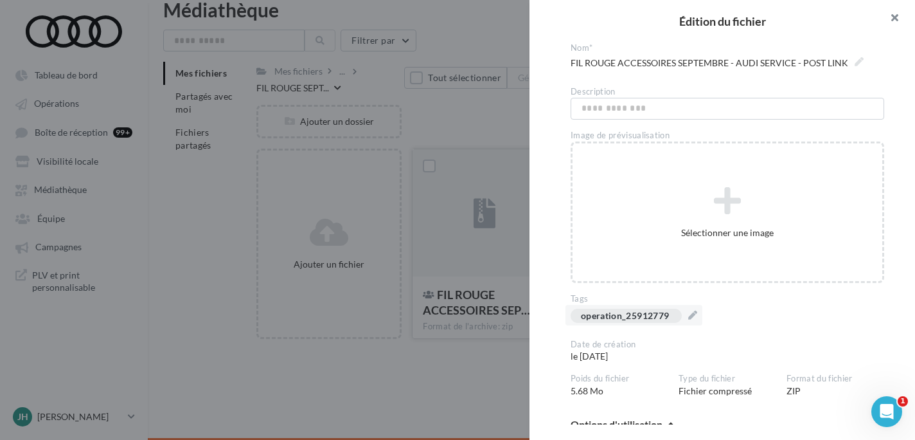
click at [896, 17] on button "button" at bounding box center [889, 19] width 51 height 39
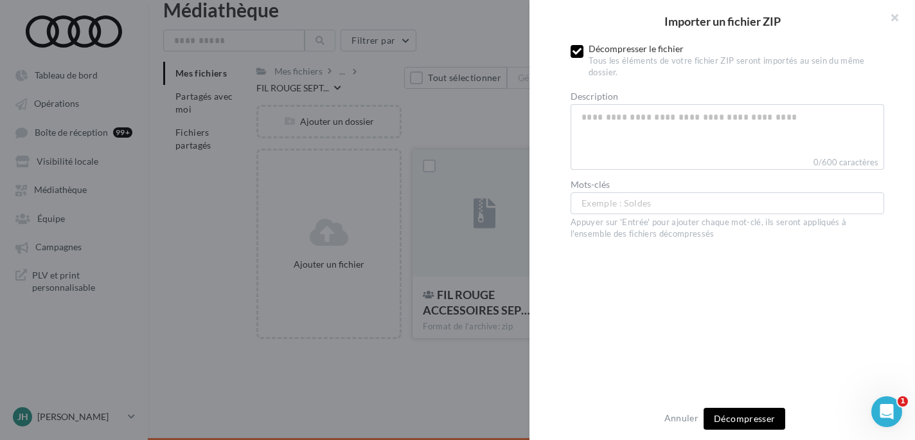
click at [581, 51] on icon at bounding box center [577, 51] width 9 height 9
click at [761, 421] on span "Importer" at bounding box center [745, 418] width 38 height 11
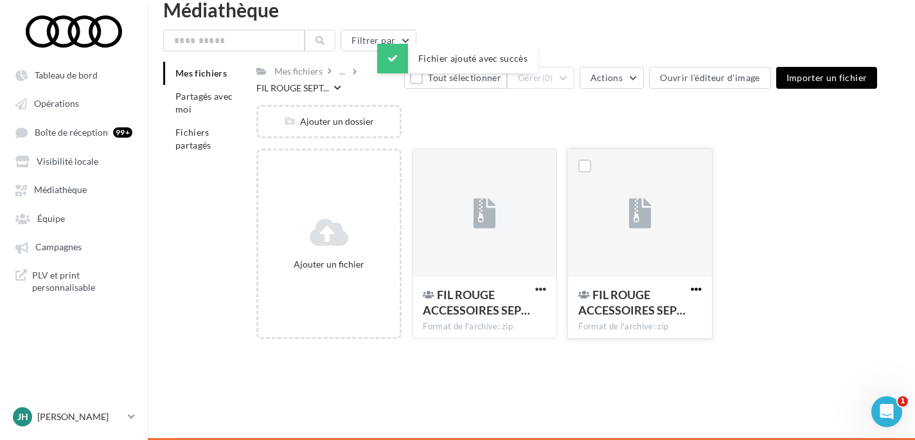
click at [694, 291] on span "button" at bounding box center [696, 289] width 11 height 11
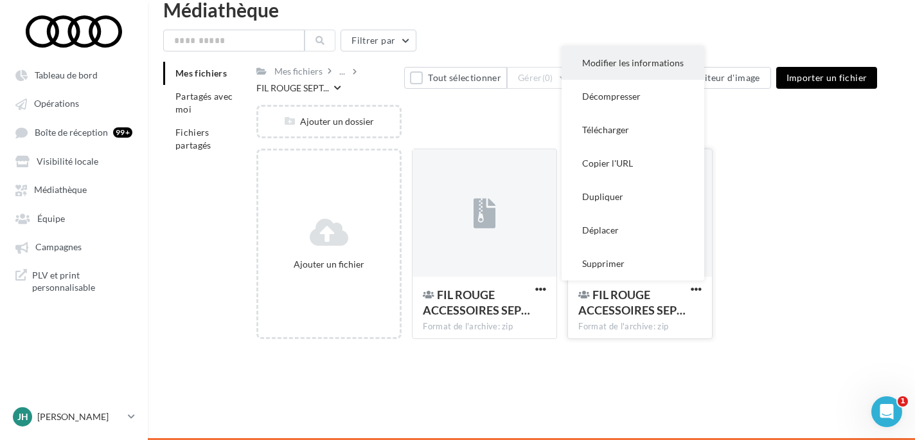
click at [658, 64] on button "Modifier les informations" at bounding box center [633, 62] width 143 height 33
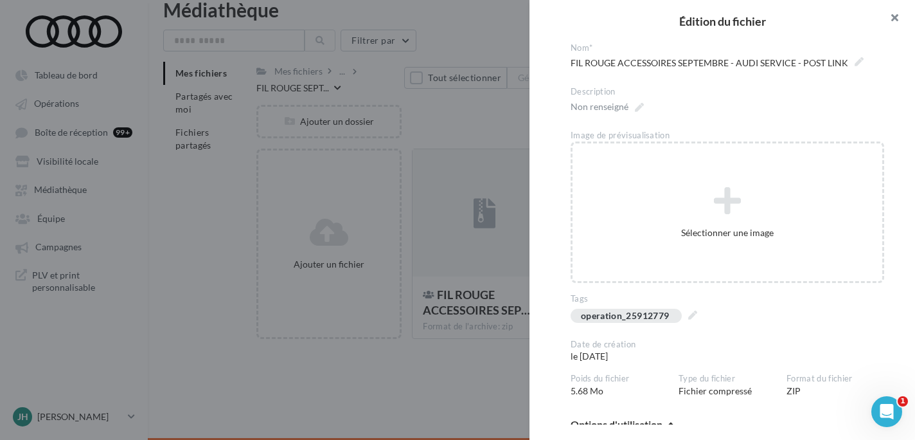
click at [892, 23] on button "button" at bounding box center [889, 19] width 51 height 39
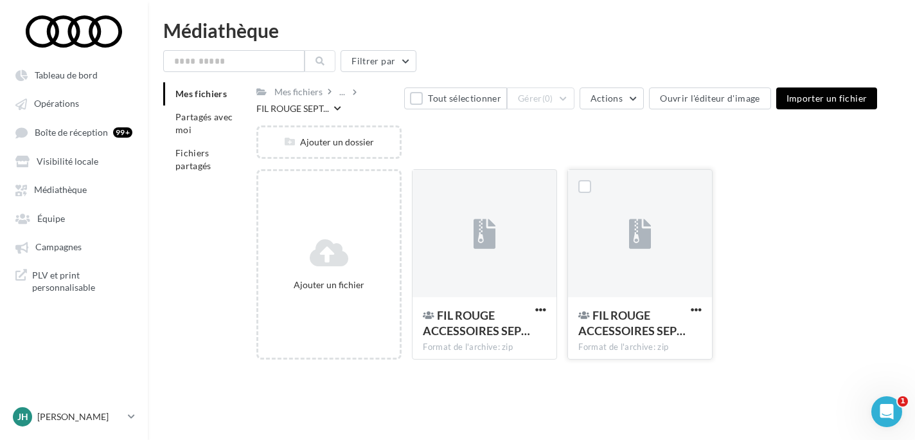
click at [336, 109] on icon at bounding box center [337, 109] width 7 height 8
click at [377, 105] on div "Mes fichiers ... FIL ROUGE SEPT... Modifier les informations Déplacer Supprimer" at bounding box center [330, 98] width 147 height 33
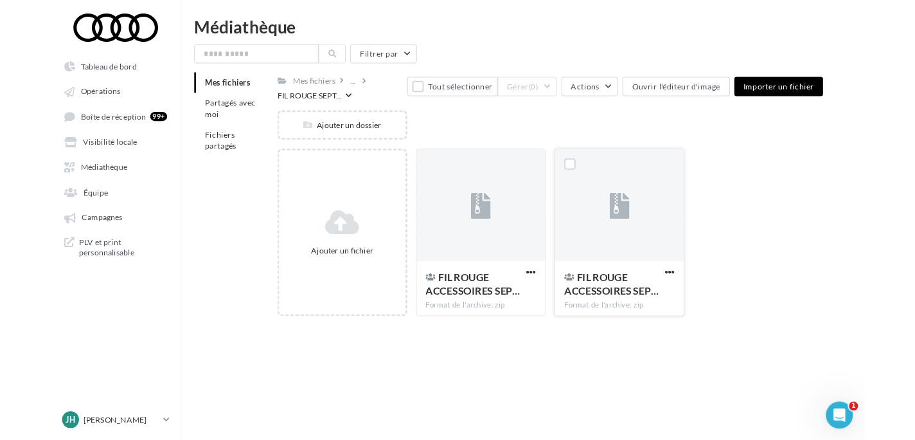
scroll to position [21, 0]
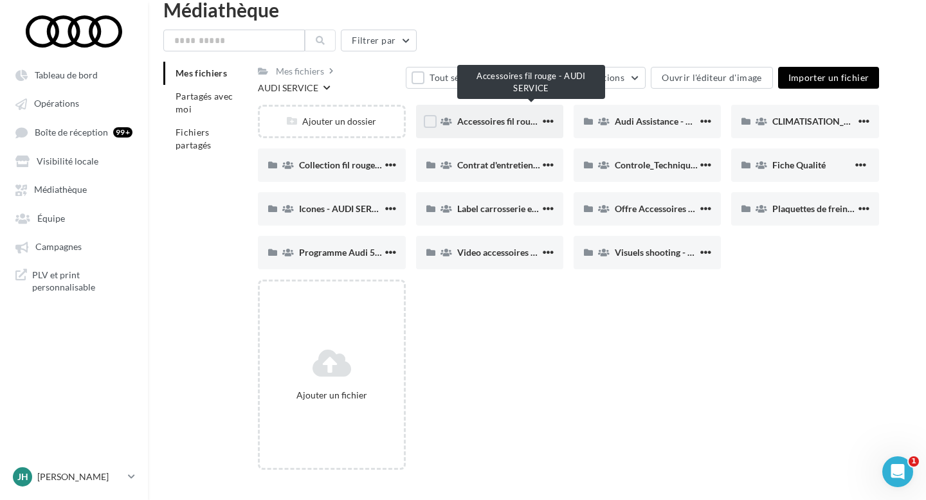
click at [513, 116] on span "Accessoires fil rouge - AUDI SERVICE" at bounding box center [531, 121] width 149 height 11
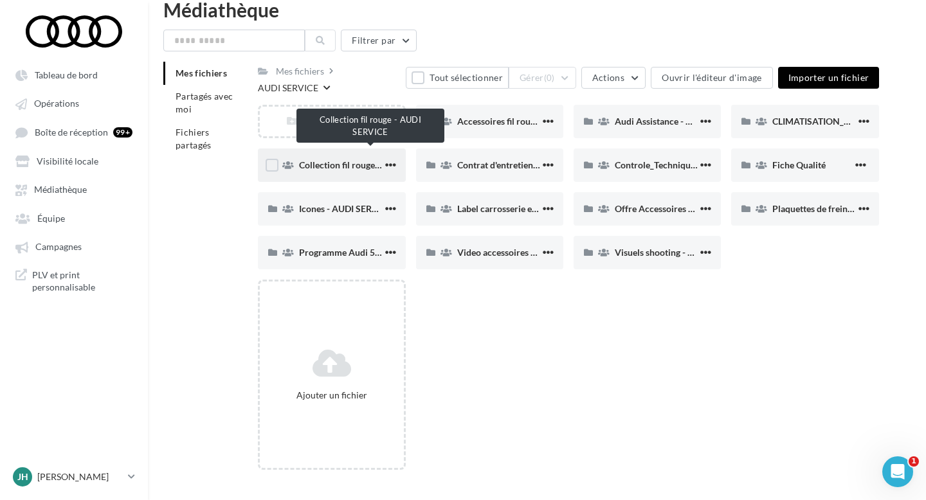
click at [348, 159] on span "Collection fil rouge - AUDI SERVICE" at bounding box center [370, 164] width 143 height 11
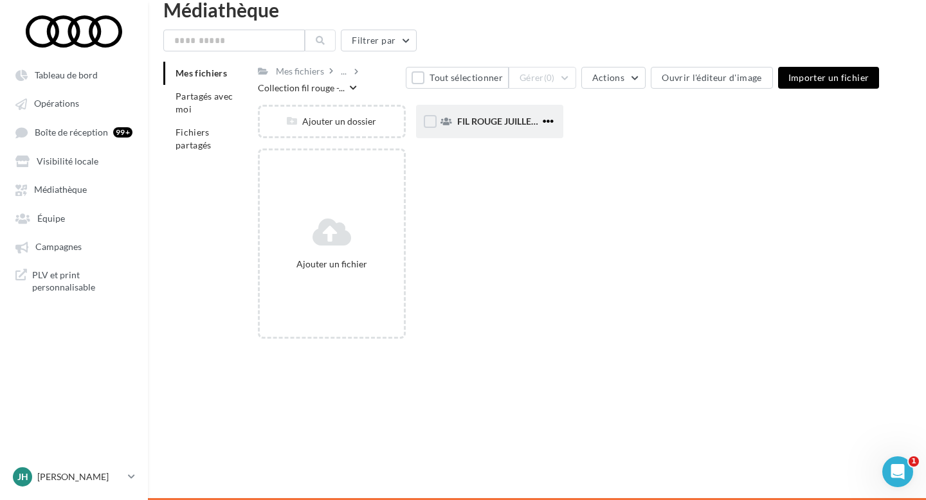
click at [547, 124] on span "button" at bounding box center [548, 121] width 11 height 11
click at [509, 148] on button "Modifier les informations" at bounding box center [484, 147] width 143 height 33
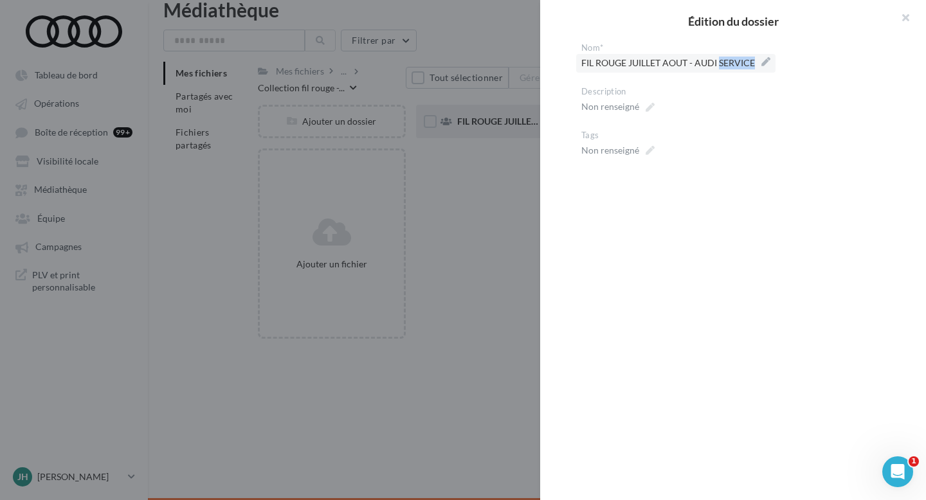
click at [755, 61] on span "FIL ROUGE JUILLET AOUT - AUDI SERVICE" at bounding box center [675, 63] width 189 height 18
click at [0, 0] on textarea "**********" at bounding box center [0, 0] width 0 height 0
drag, startPoint x: 776, startPoint y: 63, endPoint x: 556, endPoint y: 63, distance: 219.9
click at [556, 63] on div "**********" at bounding box center [738, 263] width 396 height 442
click at [694, 142] on div "Tags Non renseigné" at bounding box center [738, 146] width 314 height 33
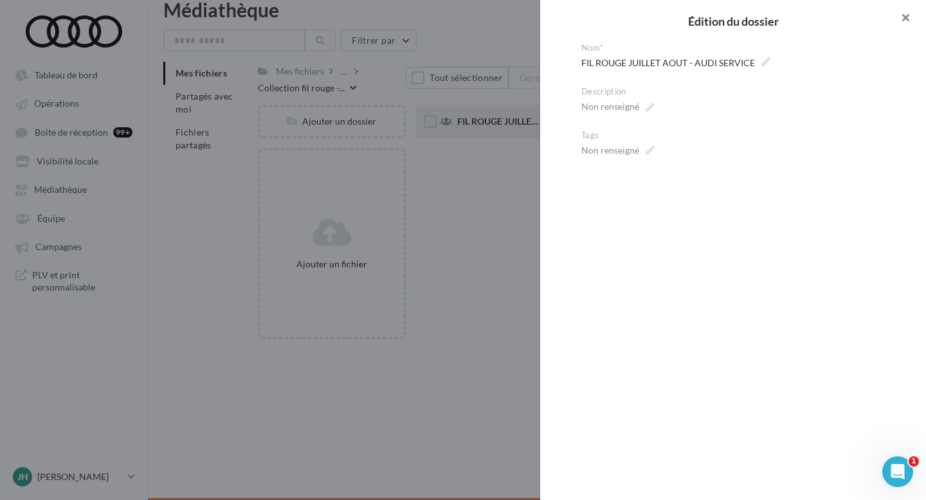
click at [906, 14] on button "button" at bounding box center [899, 19] width 51 height 39
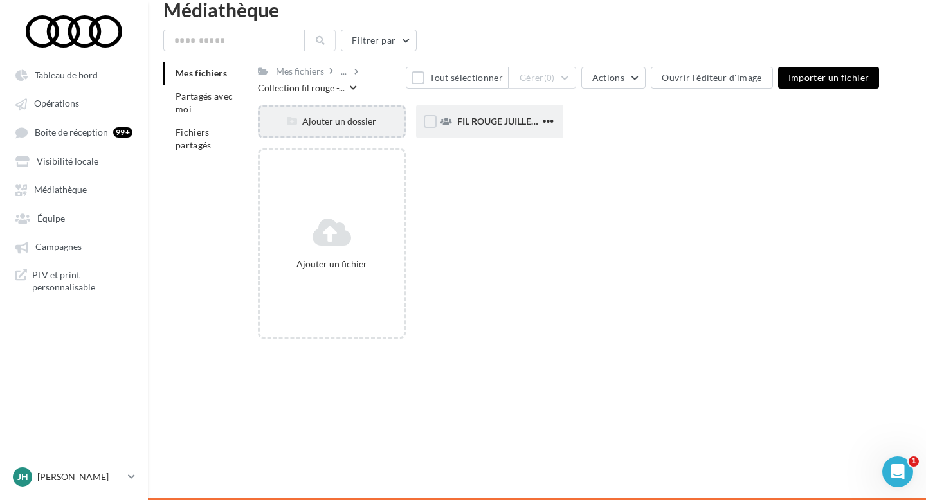
click at [345, 125] on div "Ajouter un dossier" at bounding box center [331, 121] width 143 height 13
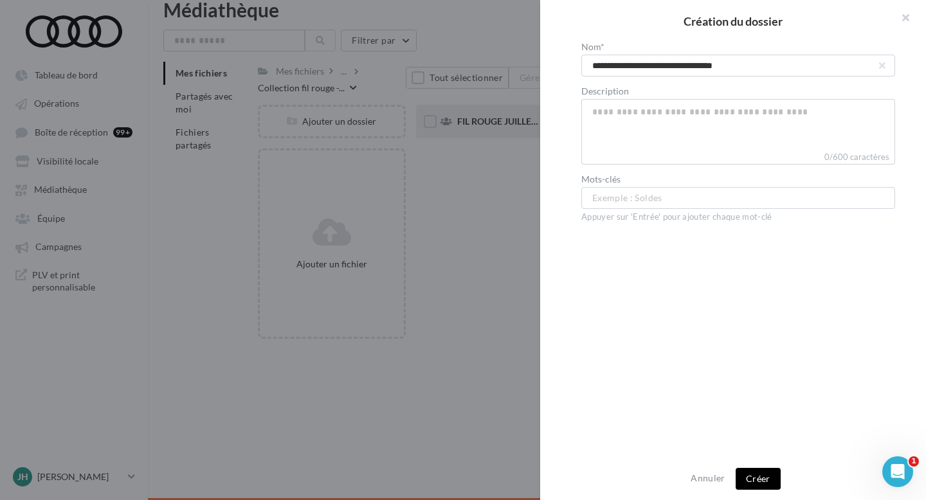
drag, startPoint x: 699, startPoint y: 67, endPoint x: 641, endPoint y: 70, distance: 58.0
click at [641, 70] on input "**********" at bounding box center [738, 66] width 314 height 22
type input "**********"
click at [764, 475] on button "Créer" at bounding box center [757, 479] width 45 height 22
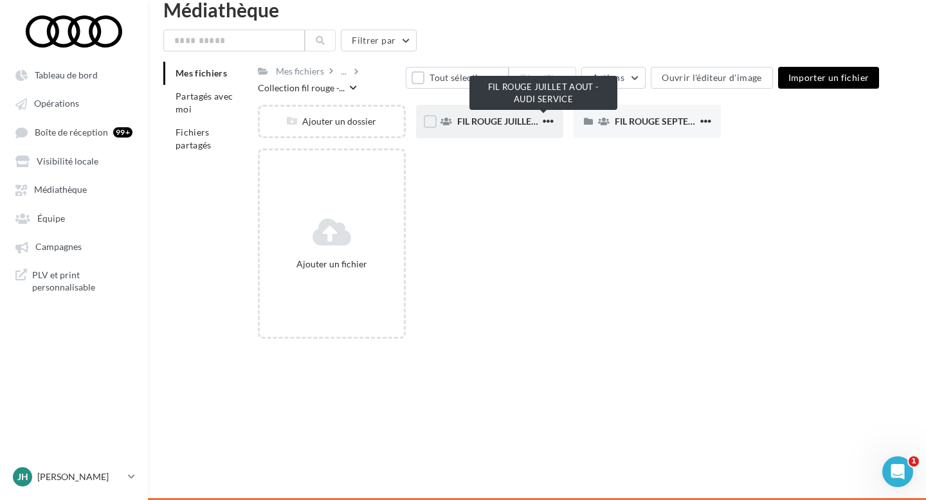
click at [526, 127] on span "FIL ROUGE JUILLET AOUT - AUDI SERVICE" at bounding box center [543, 121] width 173 height 11
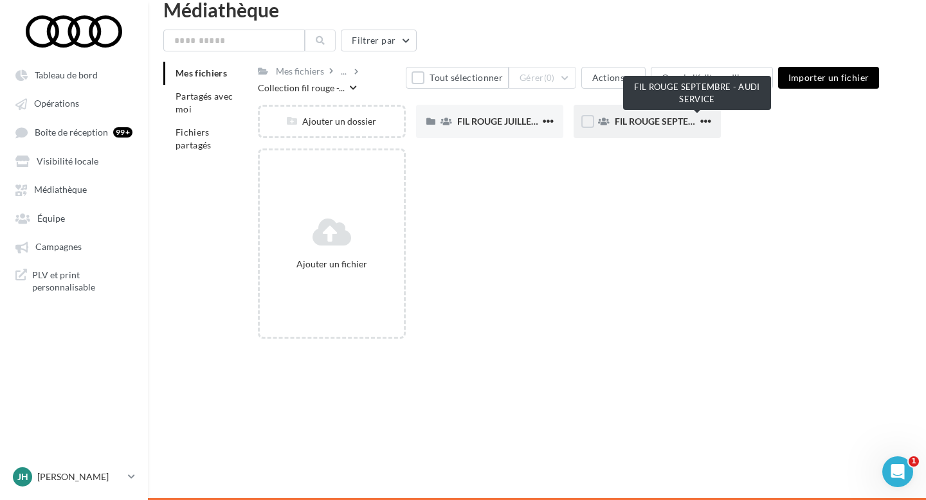
click at [638, 119] on span "FIL ROUGE SEPTEMBRE - AUDI SERVICE" at bounding box center [697, 121] width 165 height 11
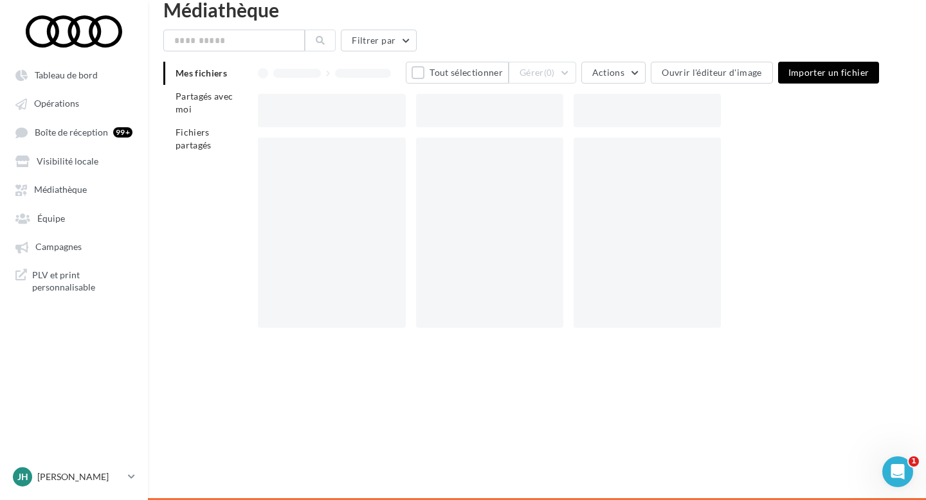
click at [638, 119] on div at bounding box center [646, 110] width 147 height 33
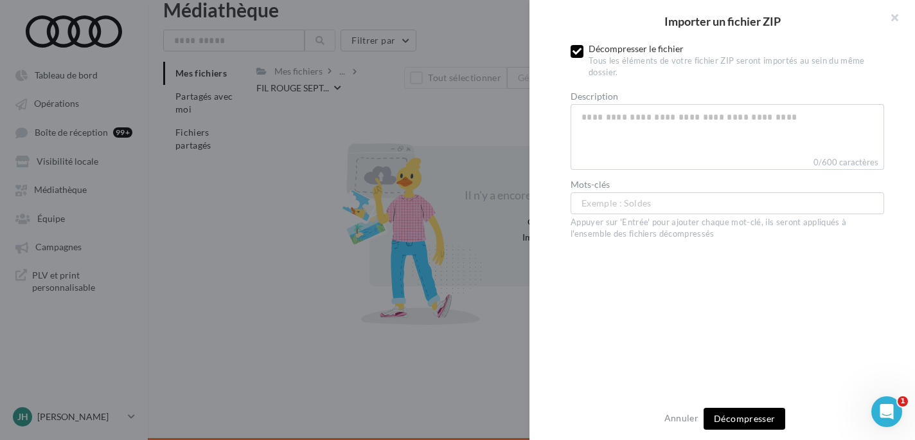
click at [577, 56] on label at bounding box center [577, 51] width 13 height 13
click at [739, 417] on span "Importer" at bounding box center [745, 418] width 38 height 11
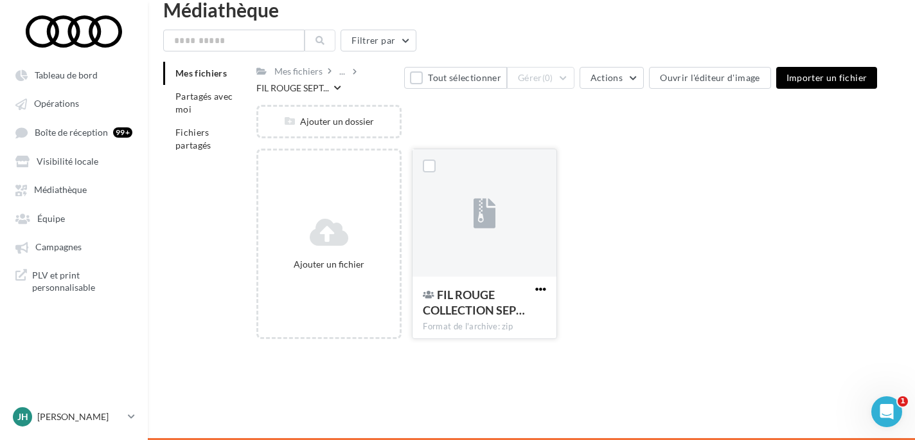
click at [543, 289] on span "button" at bounding box center [541, 289] width 11 height 11
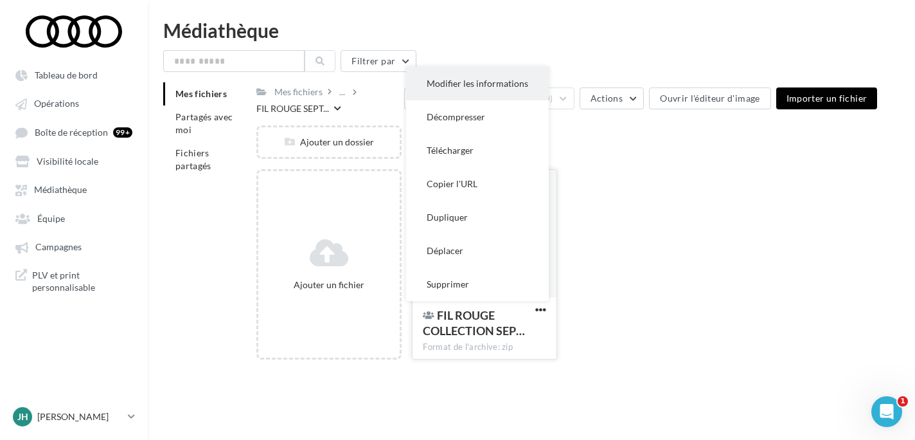
click at [510, 84] on button "Modifier les informations" at bounding box center [477, 83] width 143 height 33
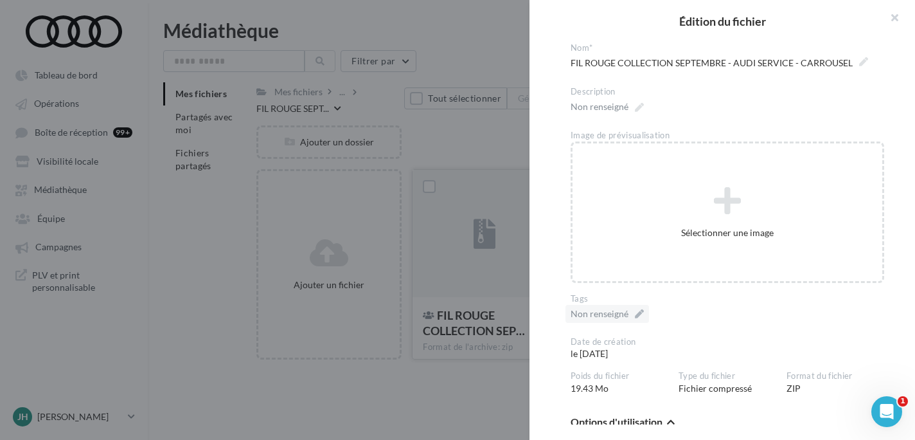
click at [628, 316] on div "Non renseigné" at bounding box center [608, 314] width 84 height 18
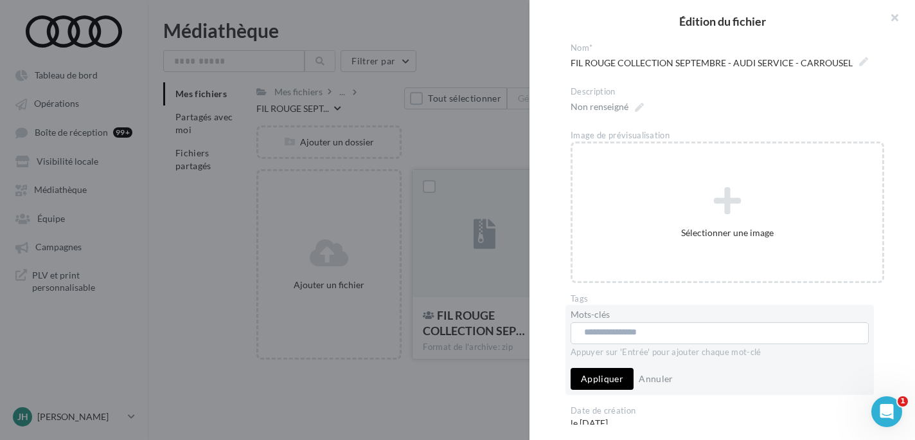
click at [605, 334] on input "text" at bounding box center [719, 332] width 270 height 13
paste input "**********"
type input "**********"
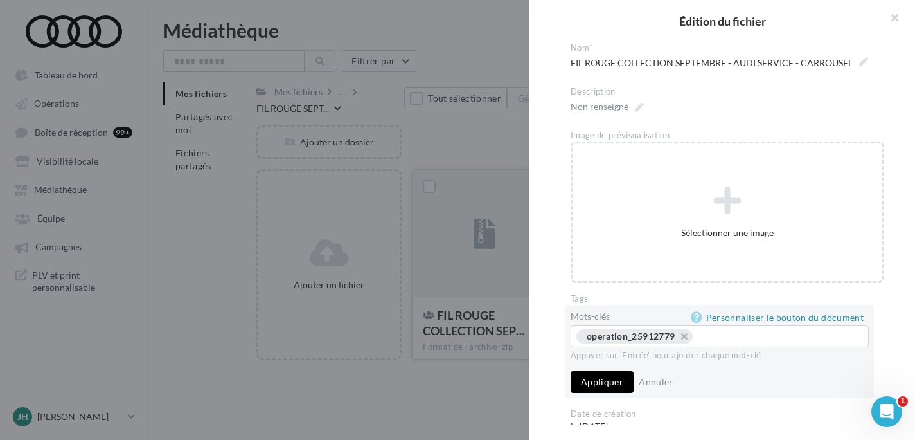
click at [587, 386] on button "Appliquer" at bounding box center [602, 382] width 63 height 22
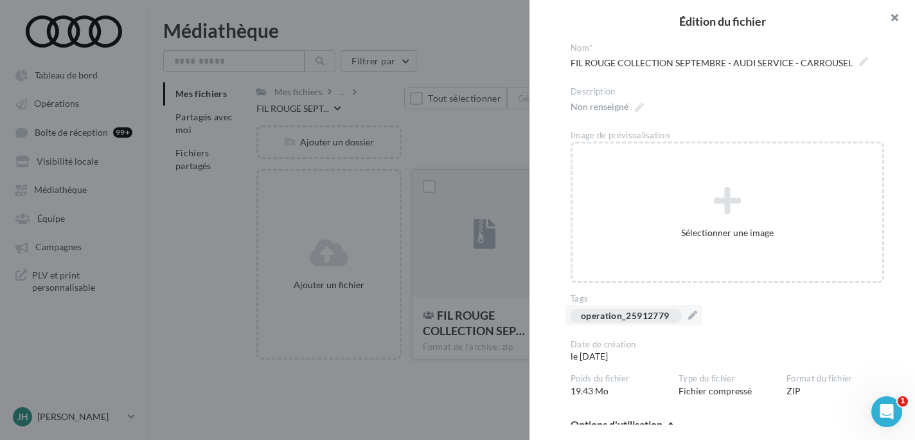
click at [894, 15] on button "button" at bounding box center [889, 19] width 51 height 39
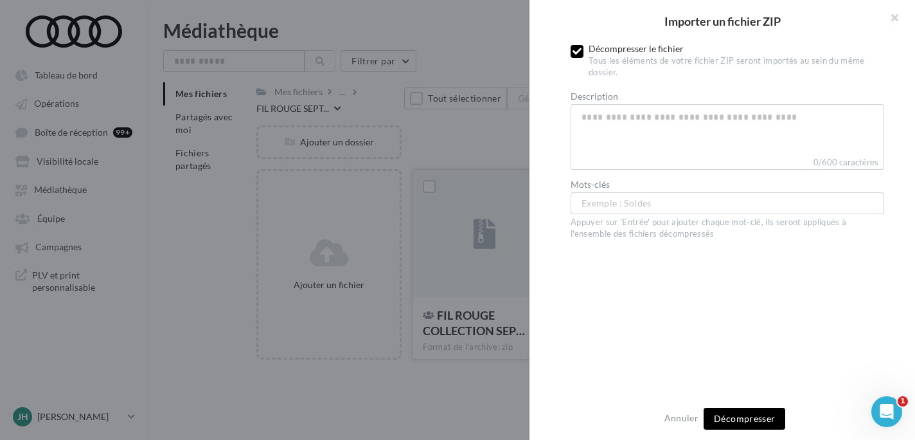
click at [581, 50] on icon at bounding box center [577, 51] width 9 height 9
click at [746, 426] on button "Importer" at bounding box center [745, 419] width 59 height 22
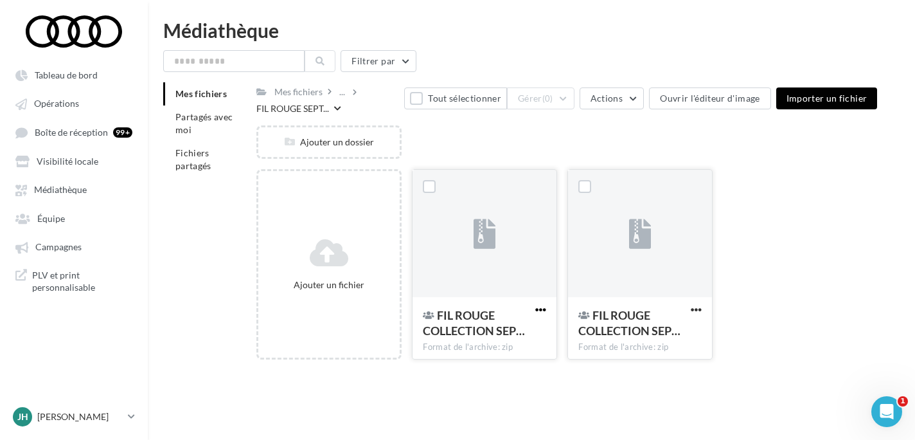
click at [541, 312] on span "button" at bounding box center [541, 309] width 11 height 11
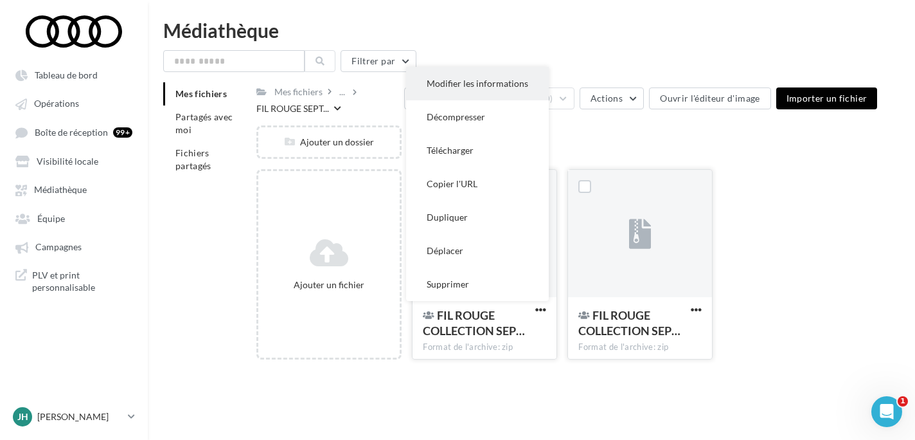
click at [514, 90] on button "Modifier les informations" at bounding box center [477, 83] width 143 height 33
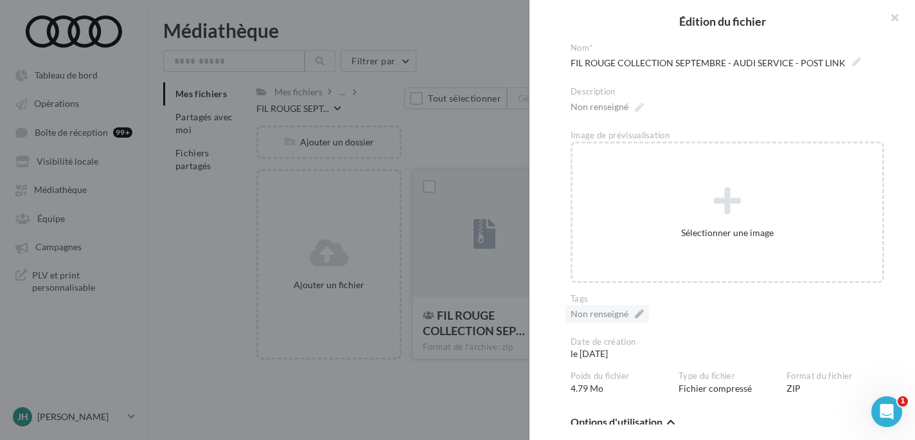
click at [640, 312] on div "Non renseigné" at bounding box center [608, 314] width 84 height 18
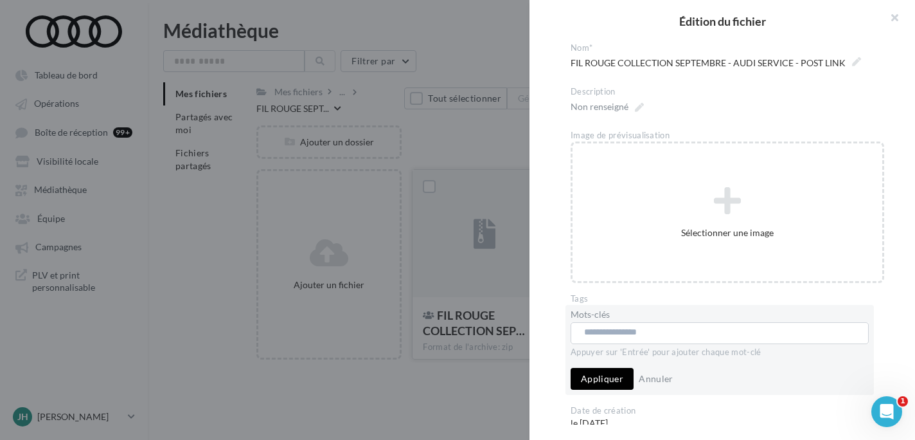
click at [627, 331] on input "text" at bounding box center [719, 332] width 270 height 13
paste input "**********"
type input "**********"
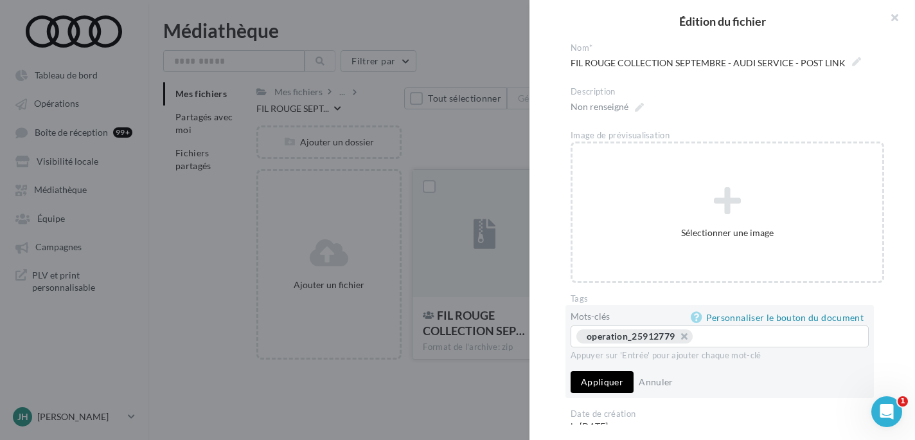
click at [604, 389] on button "Appliquer" at bounding box center [602, 382] width 63 height 22
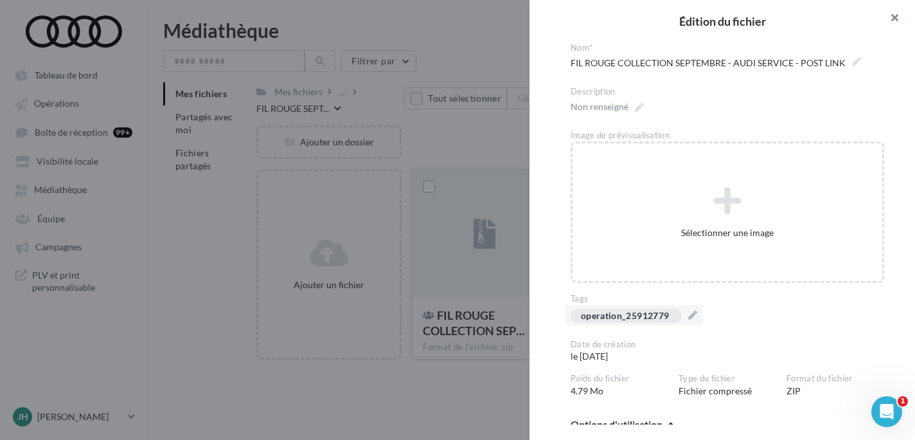
click at [894, 19] on button "button" at bounding box center [889, 19] width 51 height 39
